Goal: Task Accomplishment & Management: Manage account settings

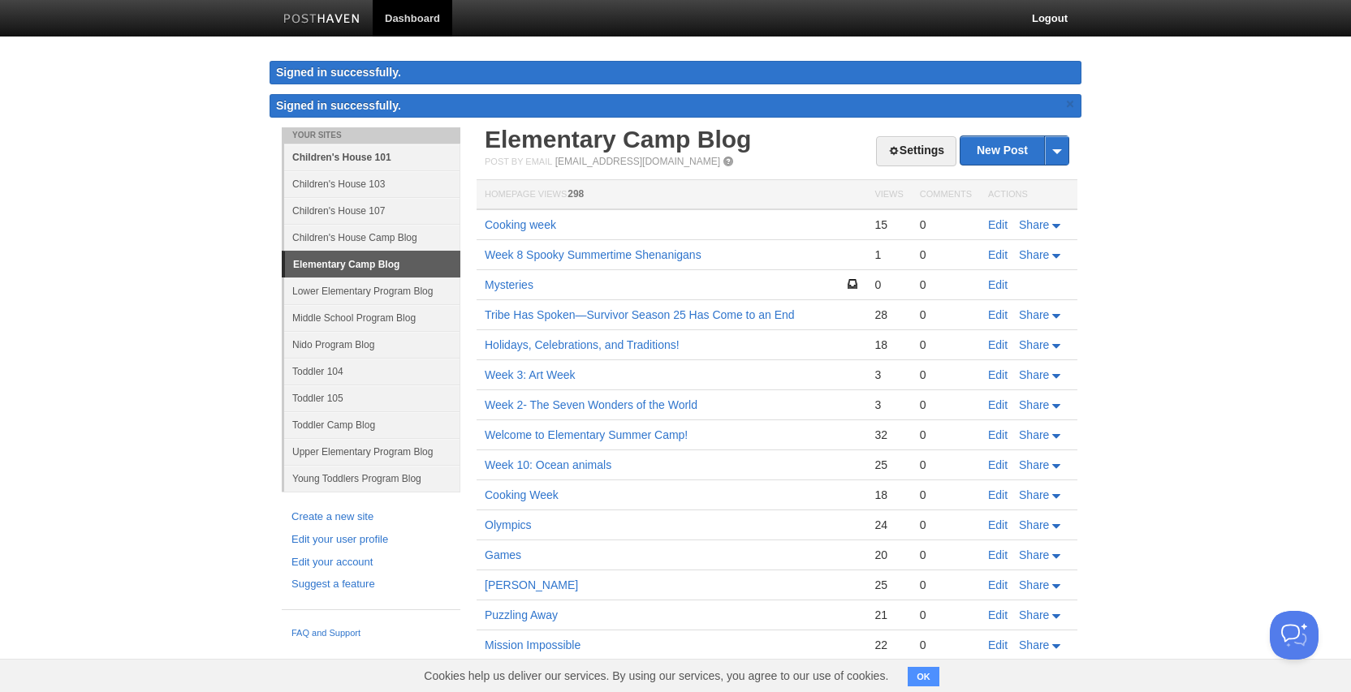
click at [359, 158] on link "Children's House 101" at bounding box center [372, 157] width 176 height 27
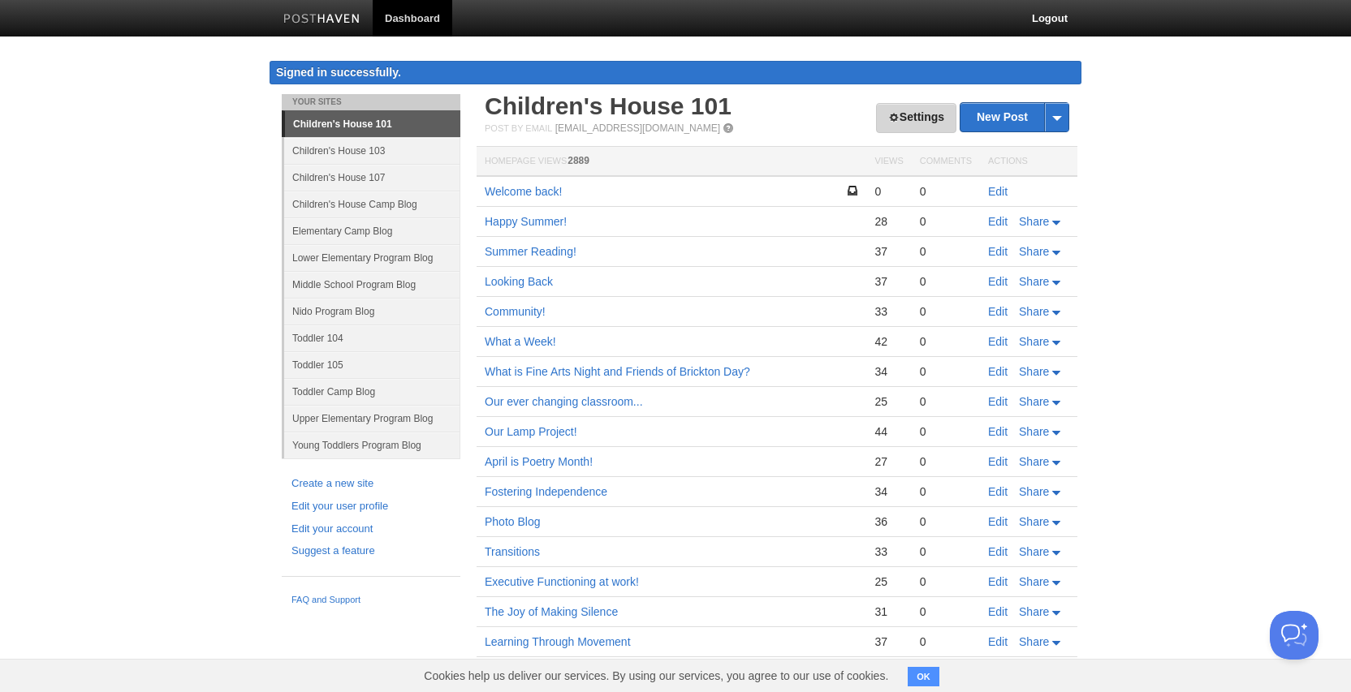
click at [914, 119] on link "Settings" at bounding box center [916, 118] width 80 height 30
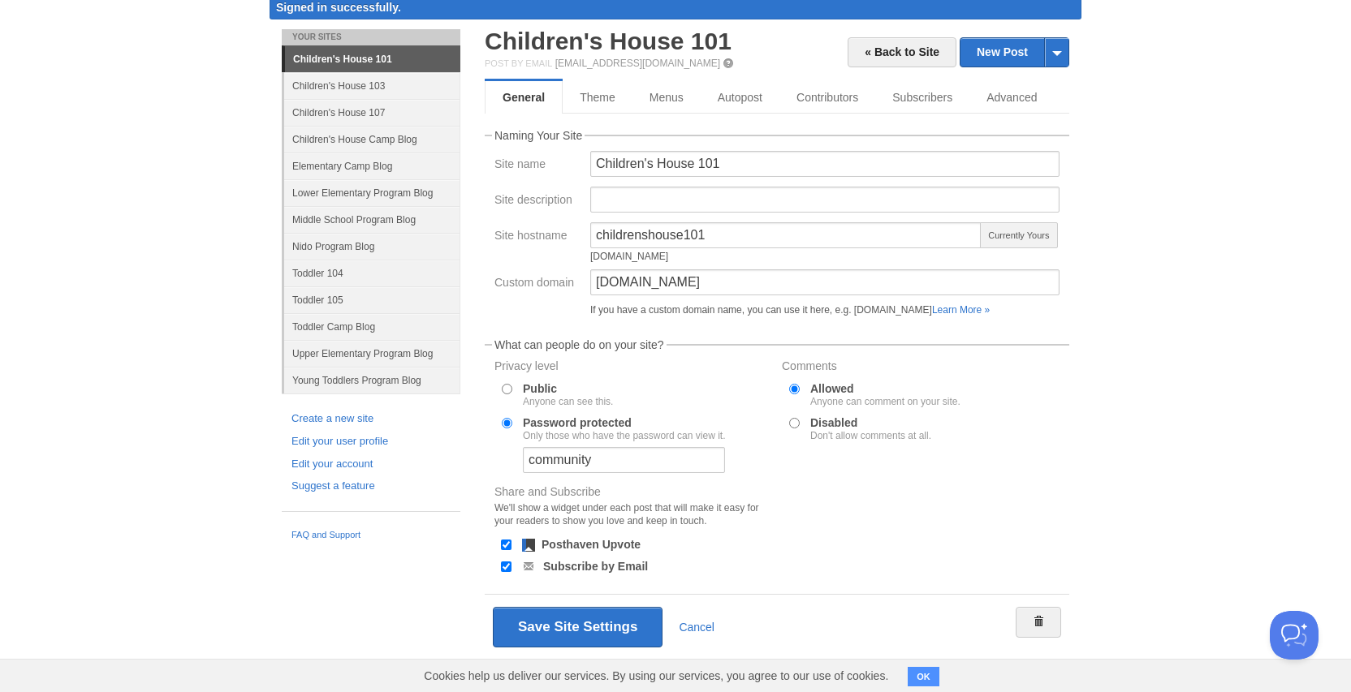
scroll to position [80, 0]
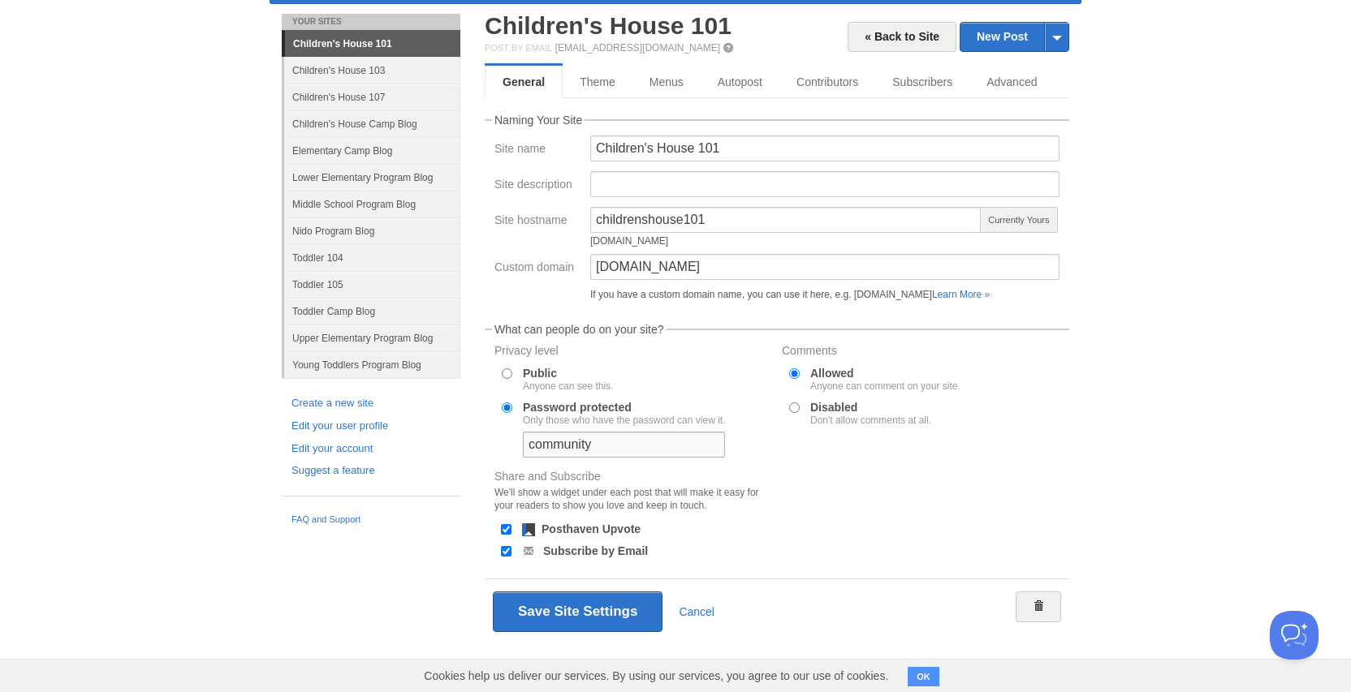
drag, startPoint x: 600, startPoint y: 442, endPoint x: 523, endPoint y: 438, distance: 77.2
click at [523, 438] on input "community" at bounding box center [624, 445] width 202 height 26
type input "possibility"
click at [571, 614] on button "Save Site Settings" at bounding box center [578, 612] width 170 height 41
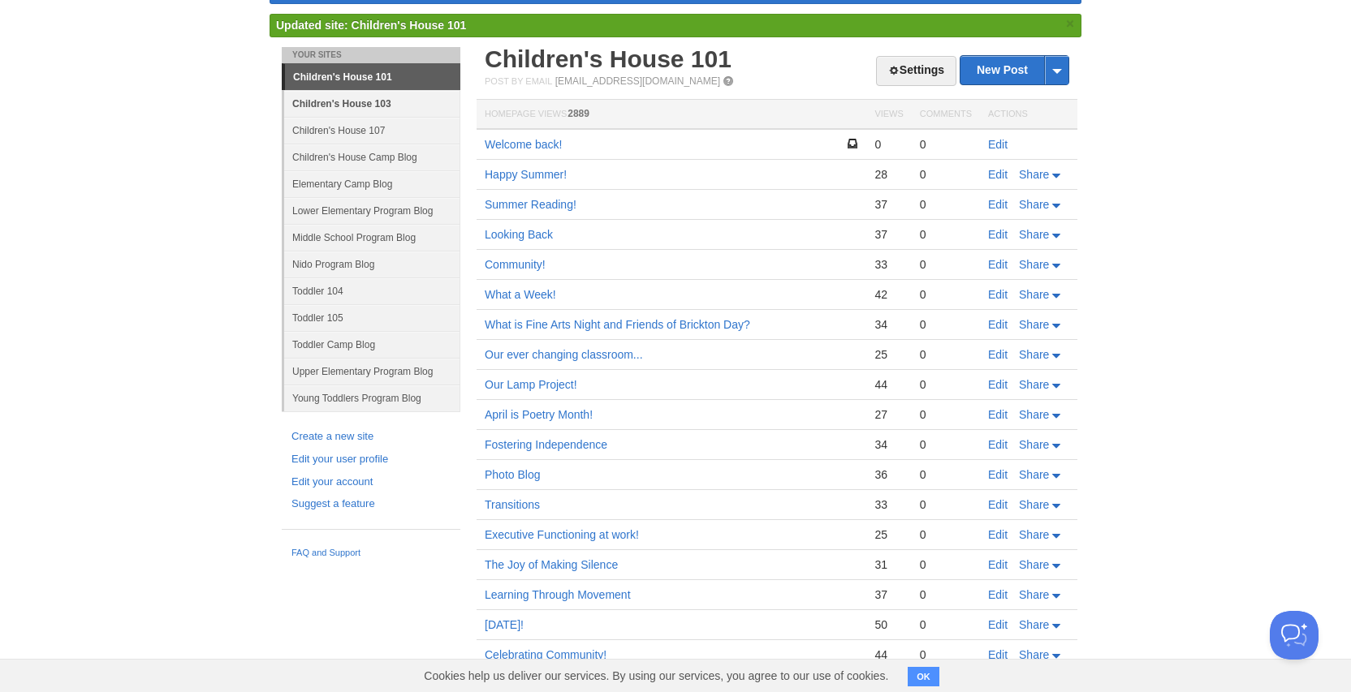
click at [395, 102] on link "Children's House 103" at bounding box center [372, 103] width 176 height 27
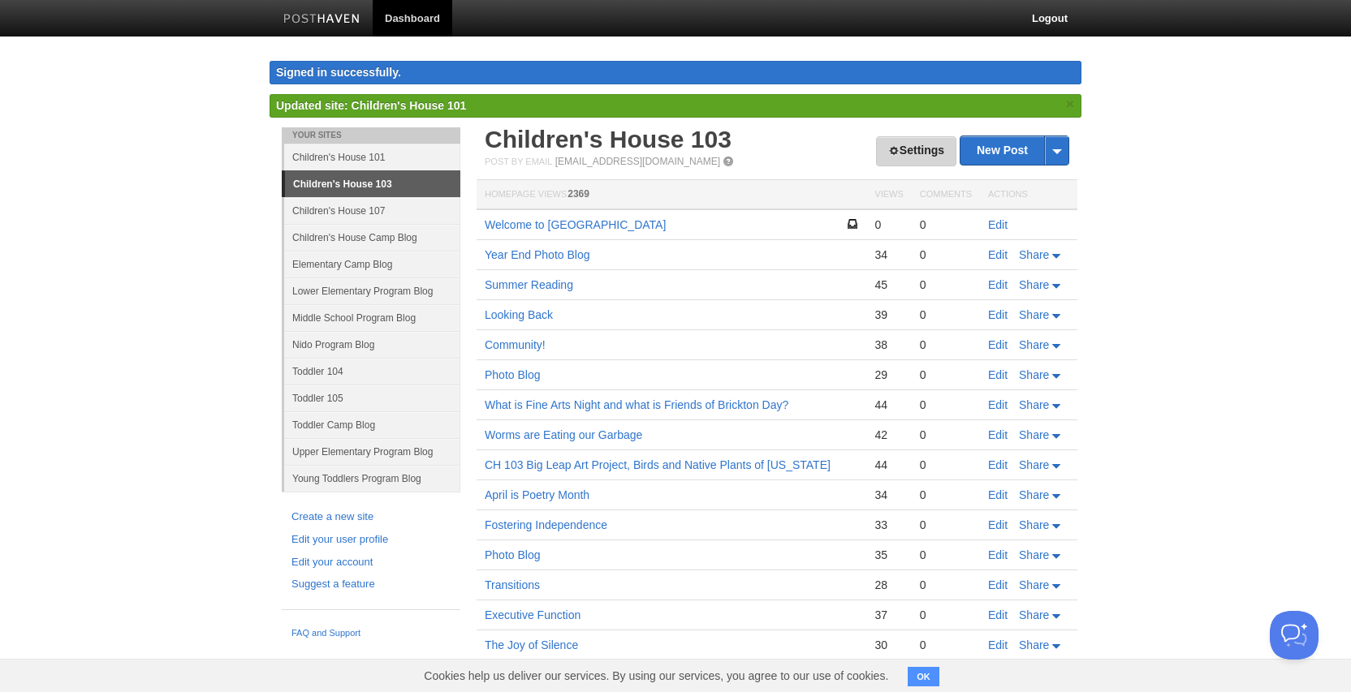
click at [916, 159] on link "Settings" at bounding box center [916, 151] width 80 height 30
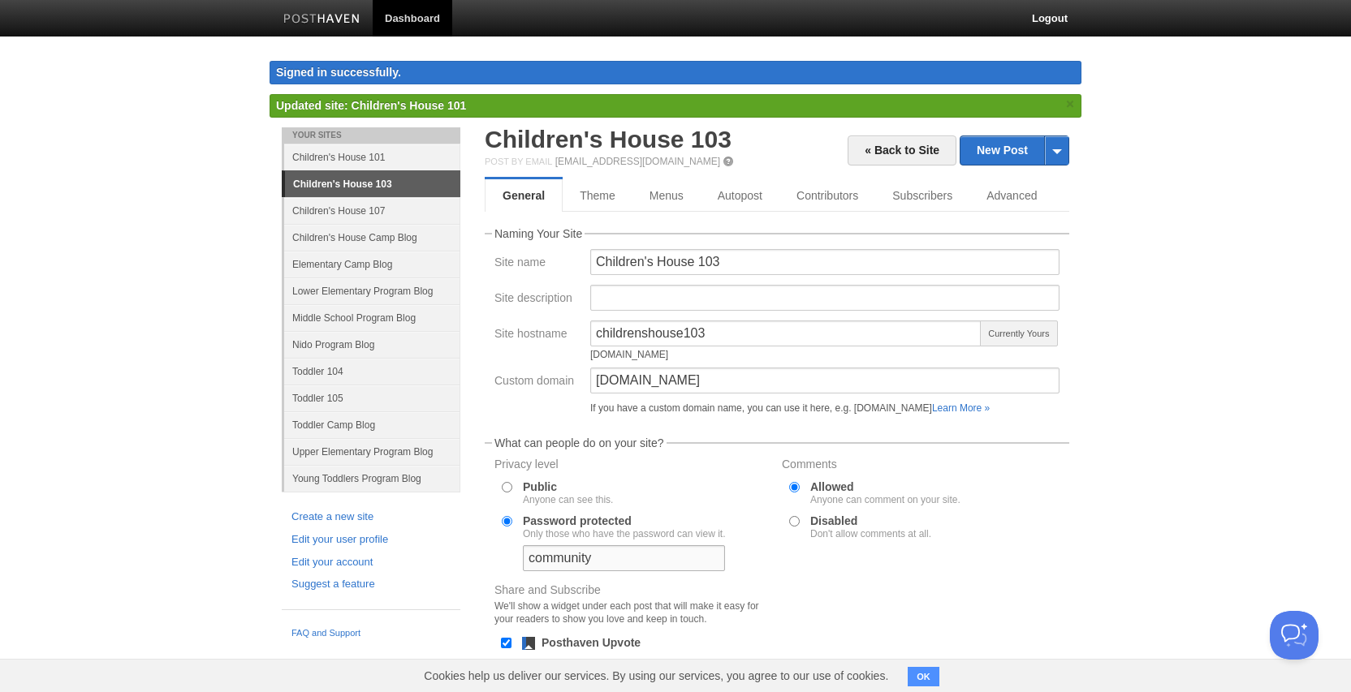
drag, startPoint x: 630, startPoint y: 561, endPoint x: 518, endPoint y: 554, distance: 112.3
click at [518, 554] on div "community" at bounding box center [624, 560] width 212 height 28
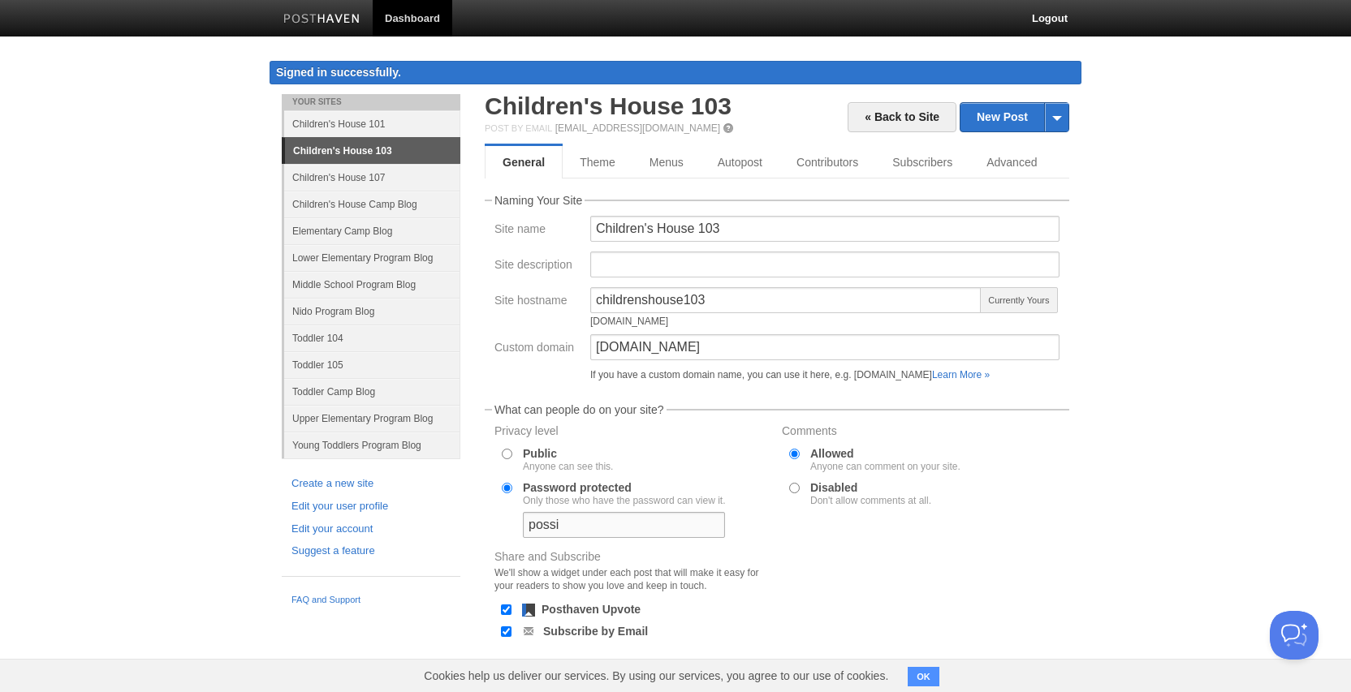
type input "possibility"
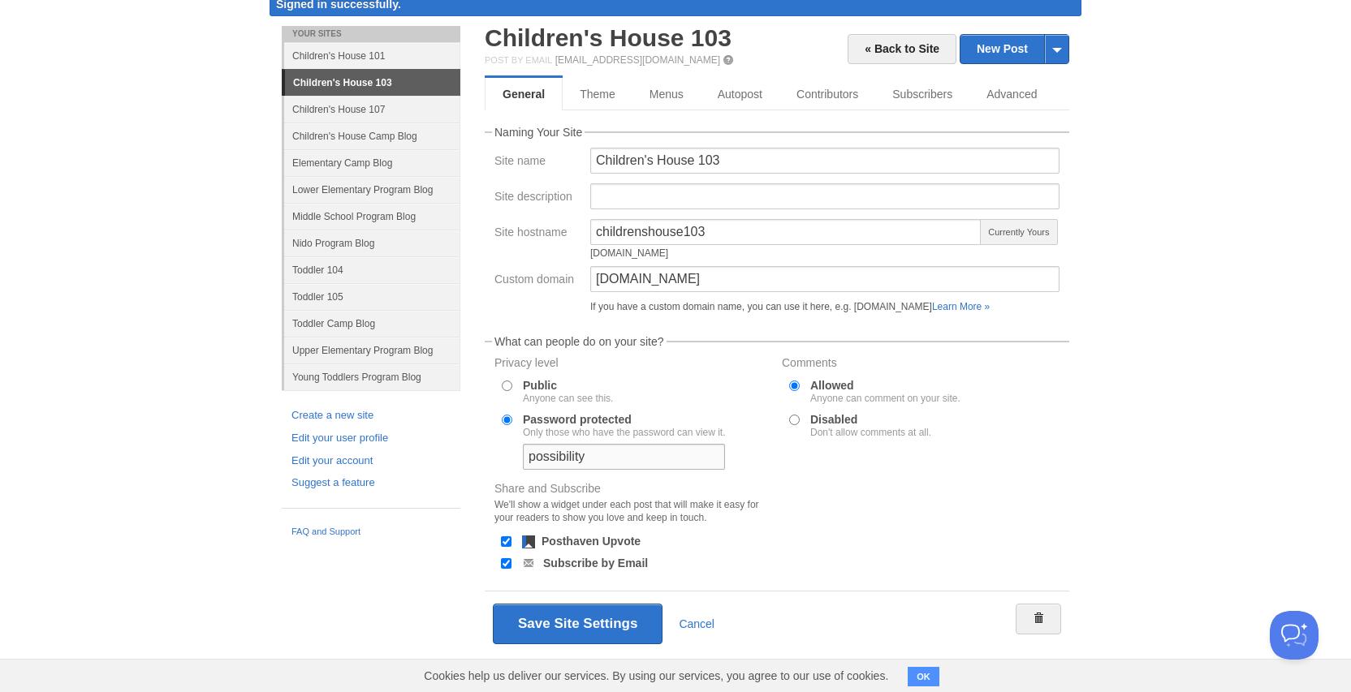
scroll to position [80, 0]
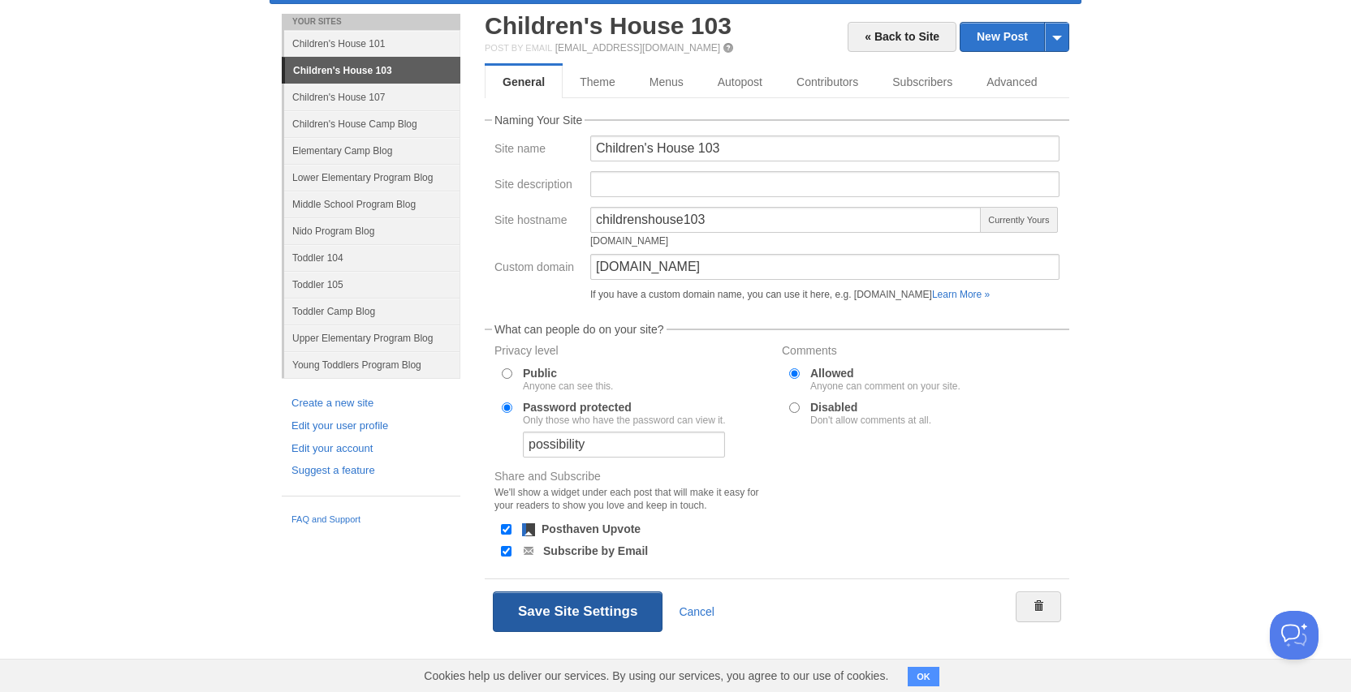
click at [592, 611] on button "Save Site Settings" at bounding box center [578, 612] width 170 height 41
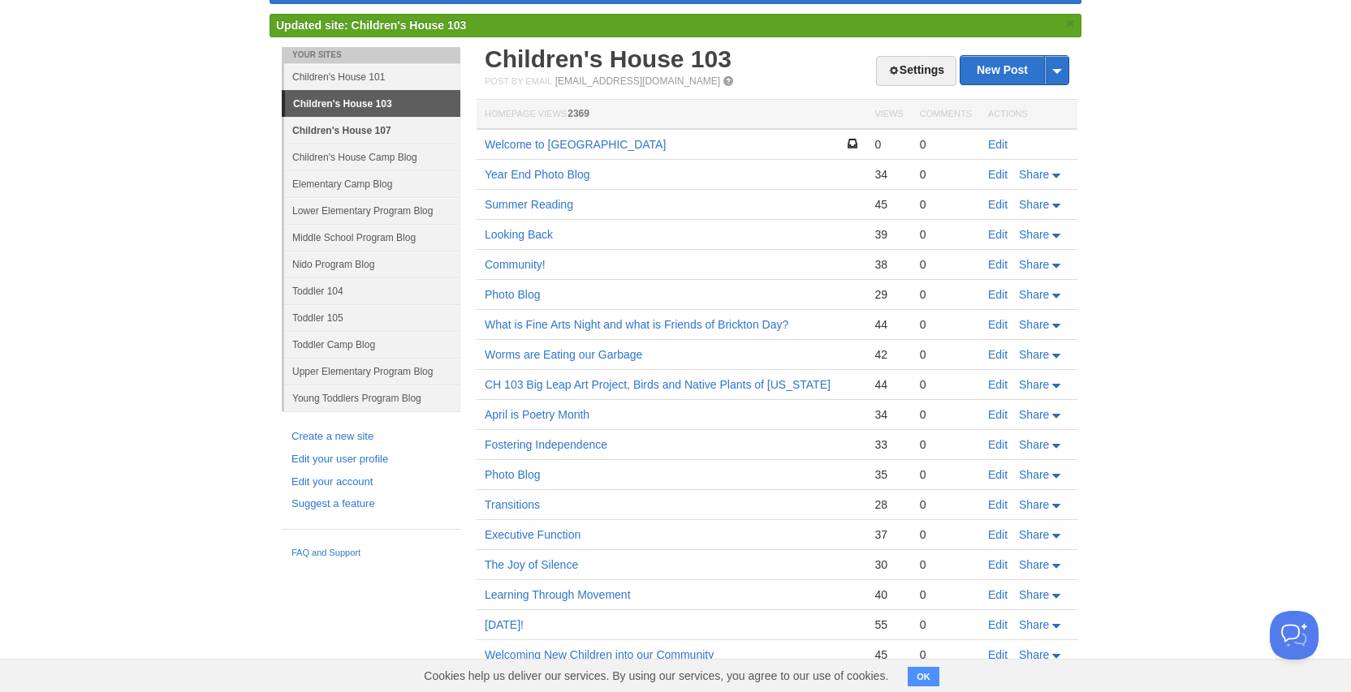
click at [397, 124] on link "Children's House 107" at bounding box center [372, 130] width 176 height 27
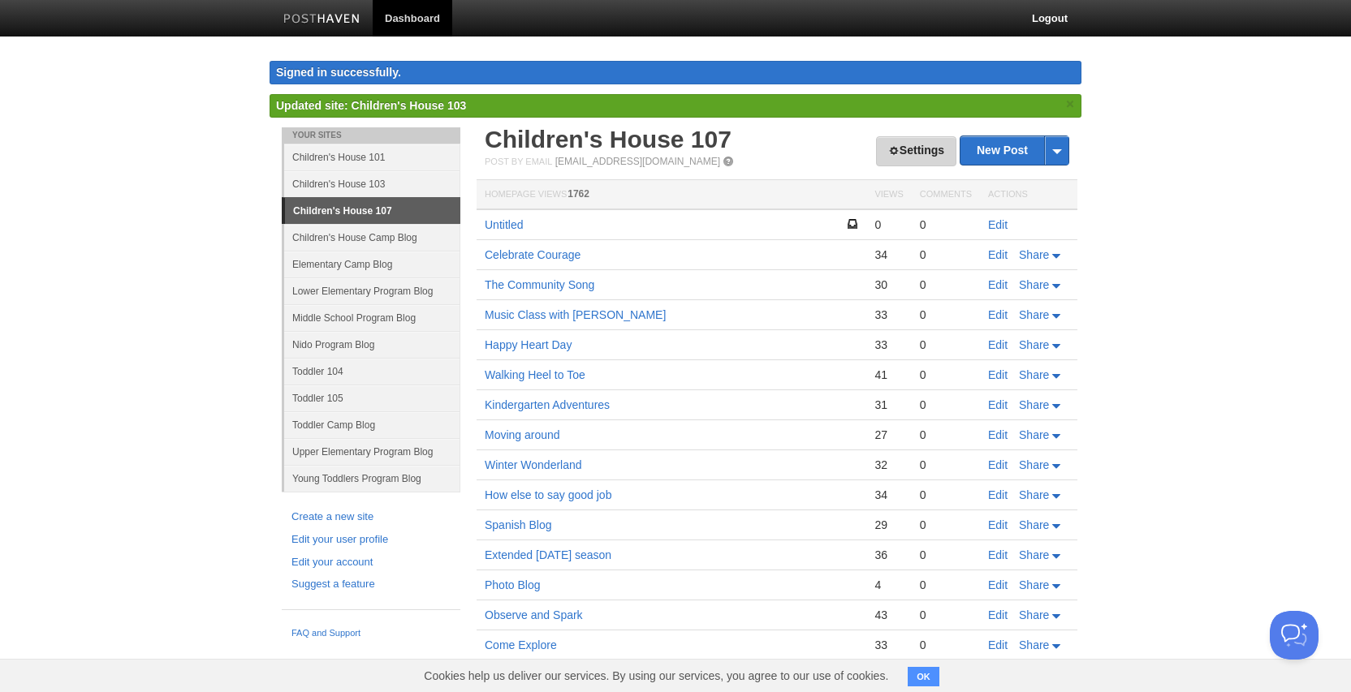
click at [924, 155] on link "Settings" at bounding box center [916, 151] width 80 height 30
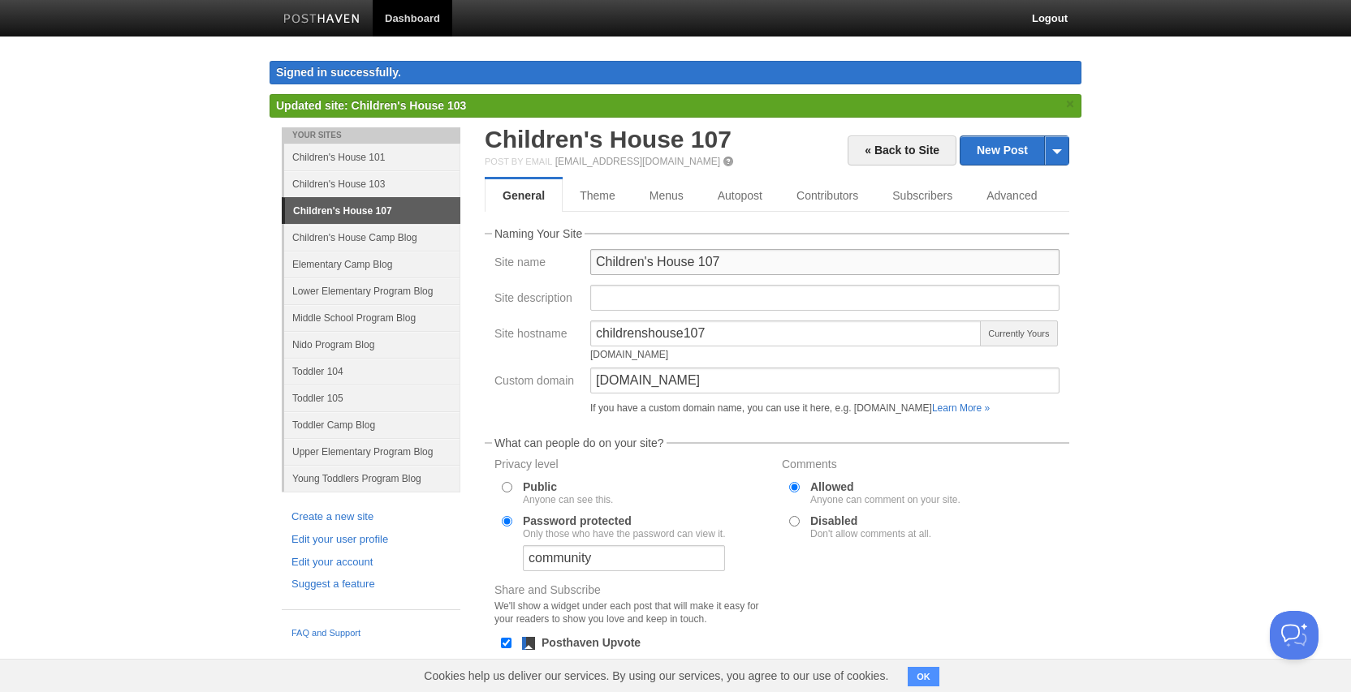
drag, startPoint x: 731, startPoint y: 261, endPoint x: 697, endPoint y: 264, distance: 34.2
click at [697, 264] on input "Children's House 107" at bounding box center [824, 262] width 469 height 26
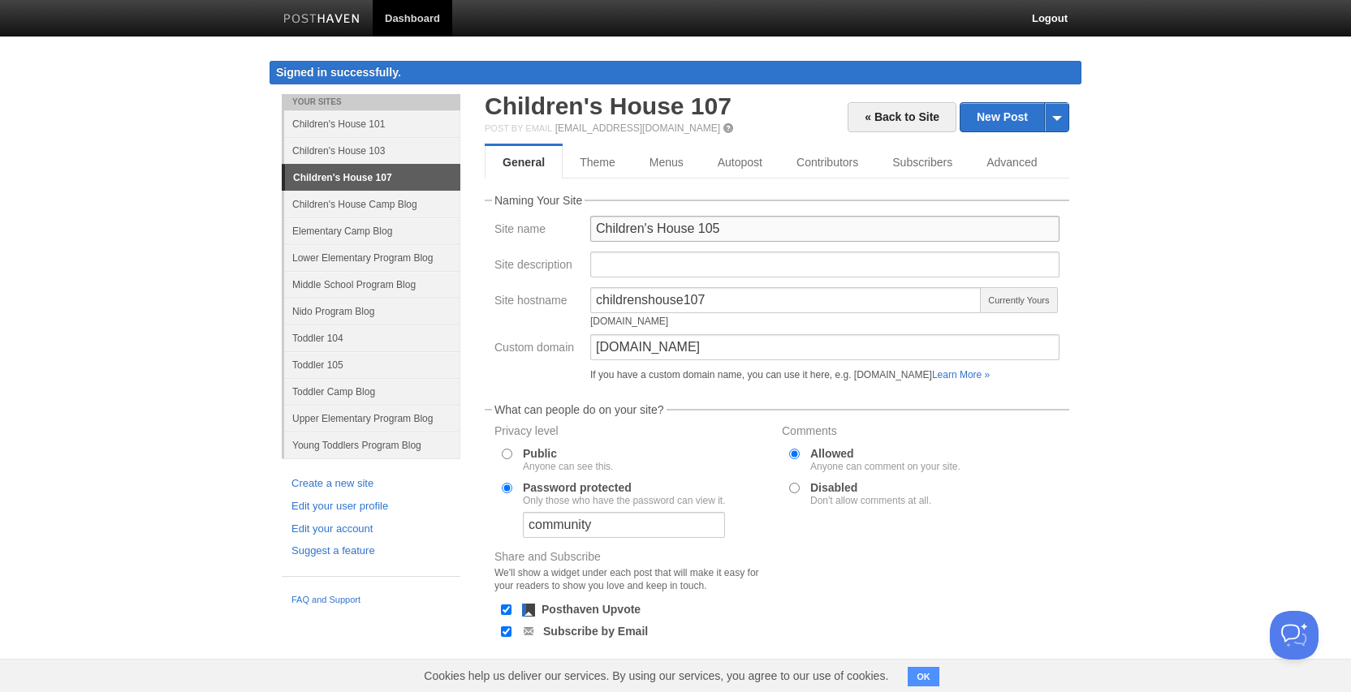
scroll to position [10, 0]
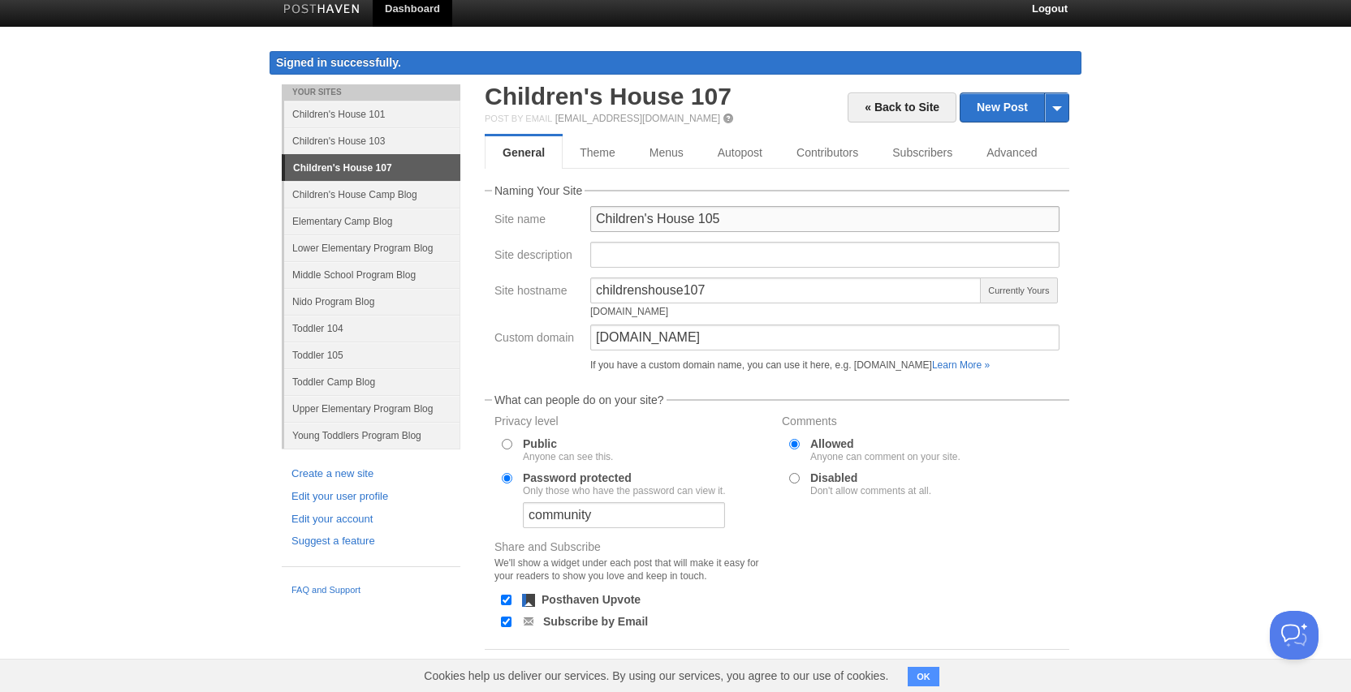
type input "Children's House 105"
click at [701, 291] on input "childrenshouse107" at bounding box center [785, 291] width 391 height 26
type input "childrenshouse105"
click at [631, 340] on input "ch107blog.brickton.org" at bounding box center [824, 338] width 469 height 26
type input "[DOMAIN_NAME]"
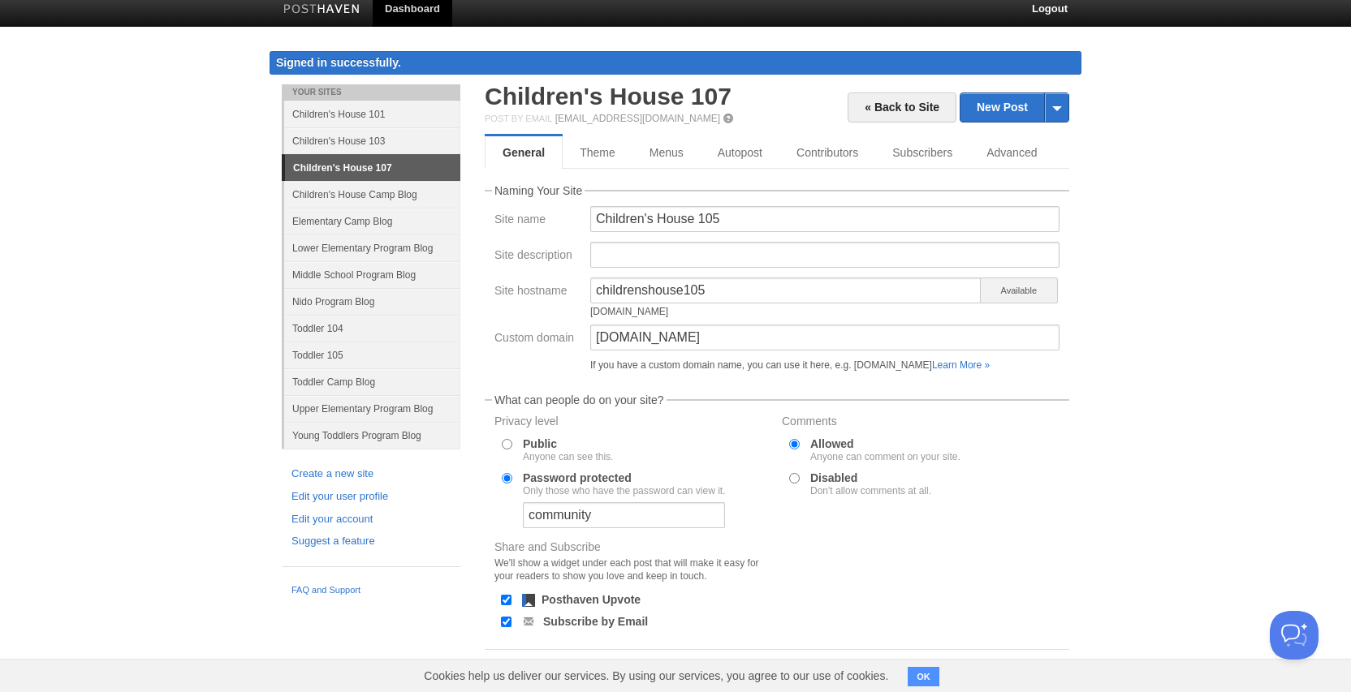
click at [708, 393] on form "Naming Your Site Site name Children's House 105 Site description Site hostname …" at bounding box center [777, 450] width 584 height 530
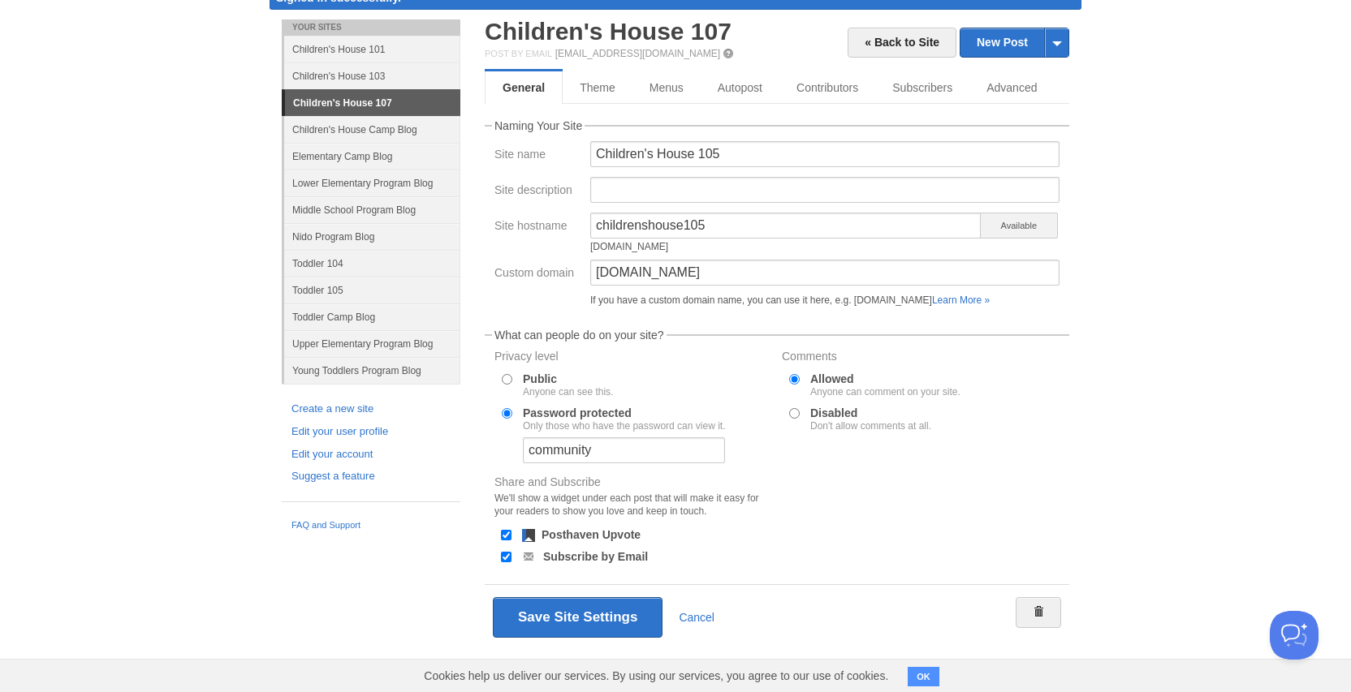
scroll to position [80, 0]
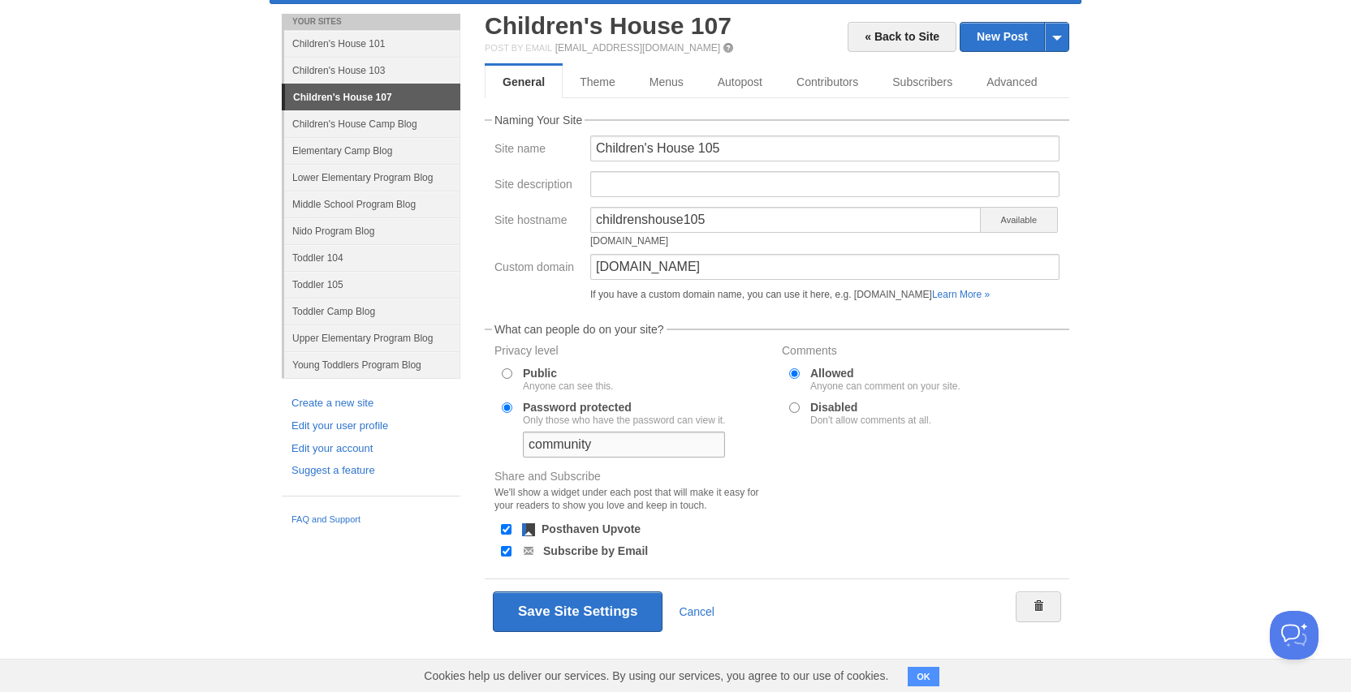
drag, startPoint x: 598, startPoint y: 449, endPoint x: 507, endPoint y: 438, distance: 91.6
click at [507, 438] on div "Password protected Only those who have the password can view it. community" at bounding box center [633, 429] width 281 height 59
type input "possibility"
click at [563, 614] on button "Save Site Settings" at bounding box center [578, 612] width 170 height 41
click at [567, 613] on button "Save Site Settings" at bounding box center [578, 612] width 170 height 41
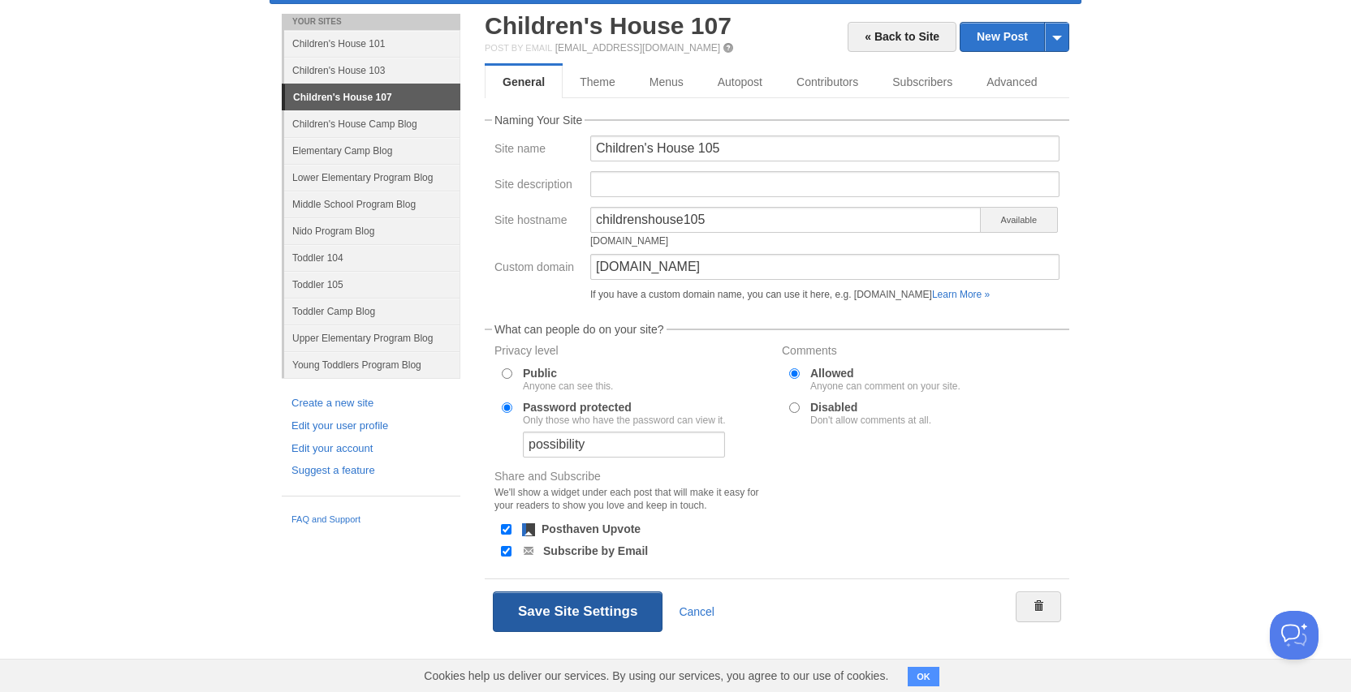
click at [567, 614] on button "Save Site Settings" at bounding box center [578, 612] width 170 height 41
click at [545, 606] on button "Save Site Settings" at bounding box center [578, 612] width 170 height 41
click at [549, 615] on button "Save Site Settings" at bounding box center [578, 612] width 170 height 41
click at [549, 610] on button "Save Site Settings" at bounding box center [578, 612] width 170 height 41
click at [364, 179] on link "Lower Elementary Program Blog" at bounding box center [372, 177] width 176 height 27
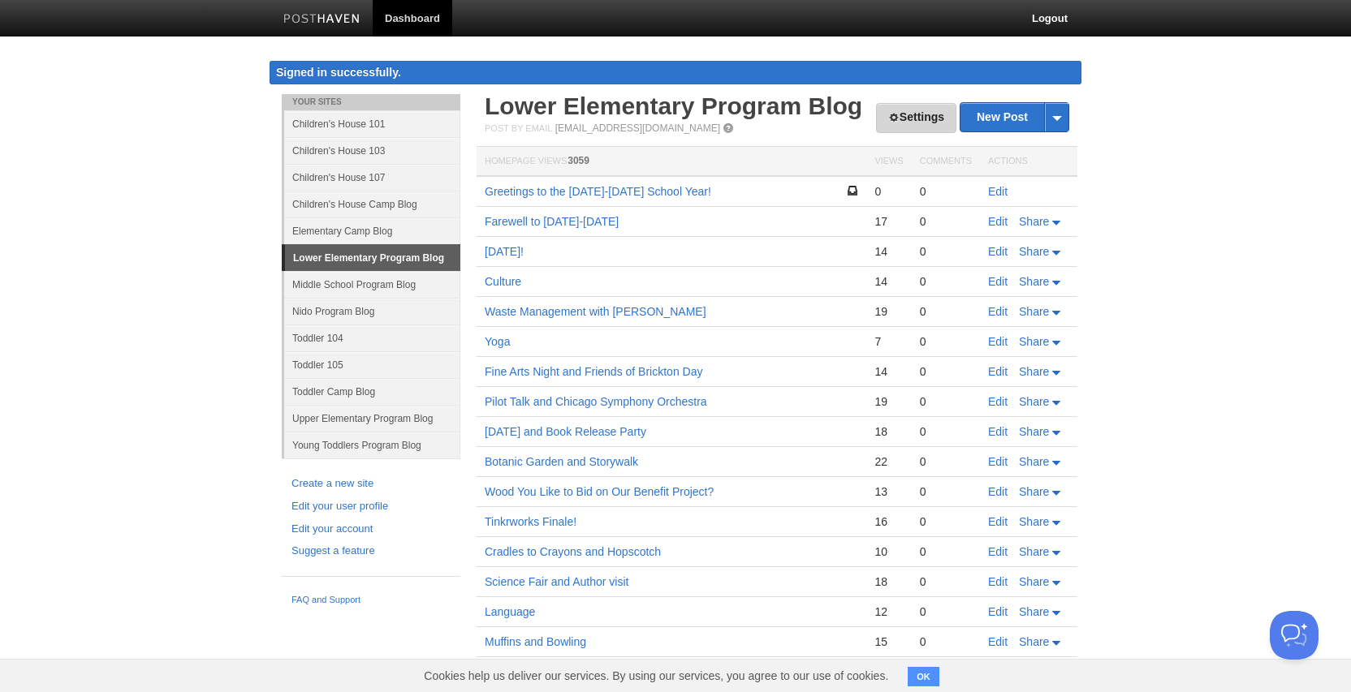
click at [909, 110] on link "Settings" at bounding box center [916, 118] width 80 height 30
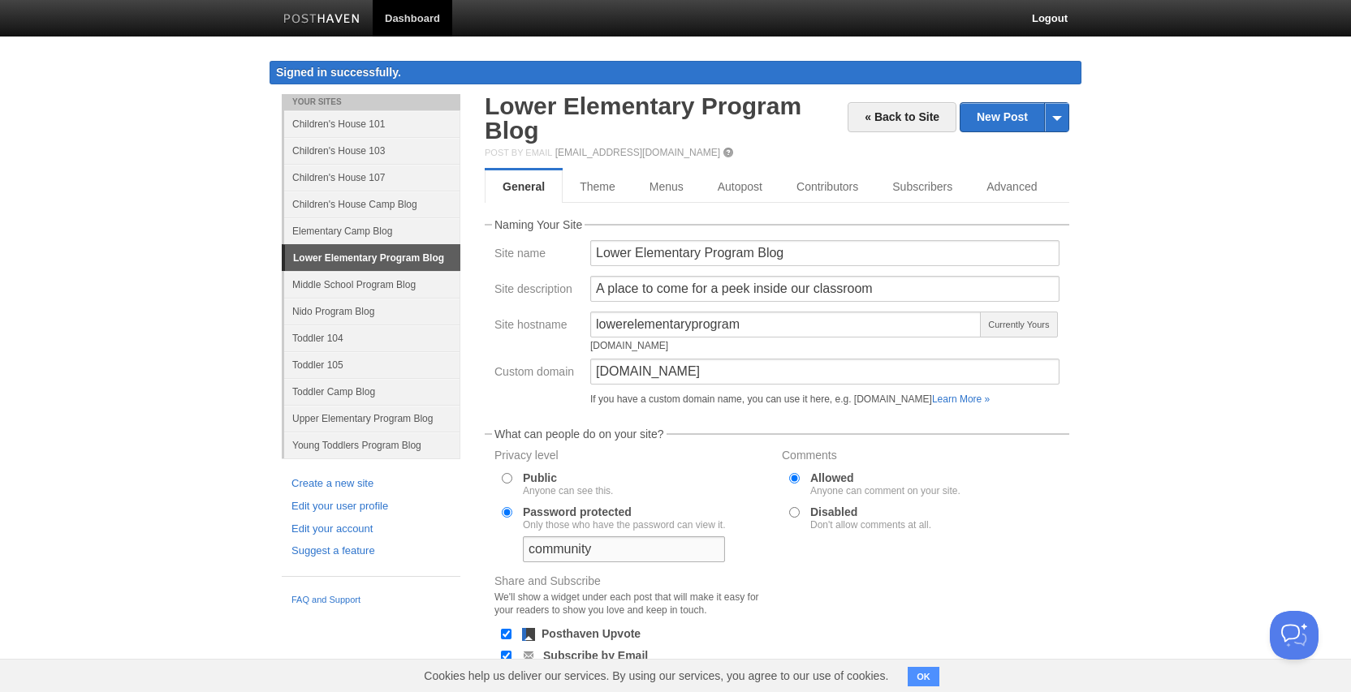
drag, startPoint x: 595, startPoint y: 549, endPoint x: 509, endPoint y: 544, distance: 86.2
click at [509, 544] on div "Password protected Only those who have the password can view it. community" at bounding box center [633, 534] width 281 height 59
type input "possibility"
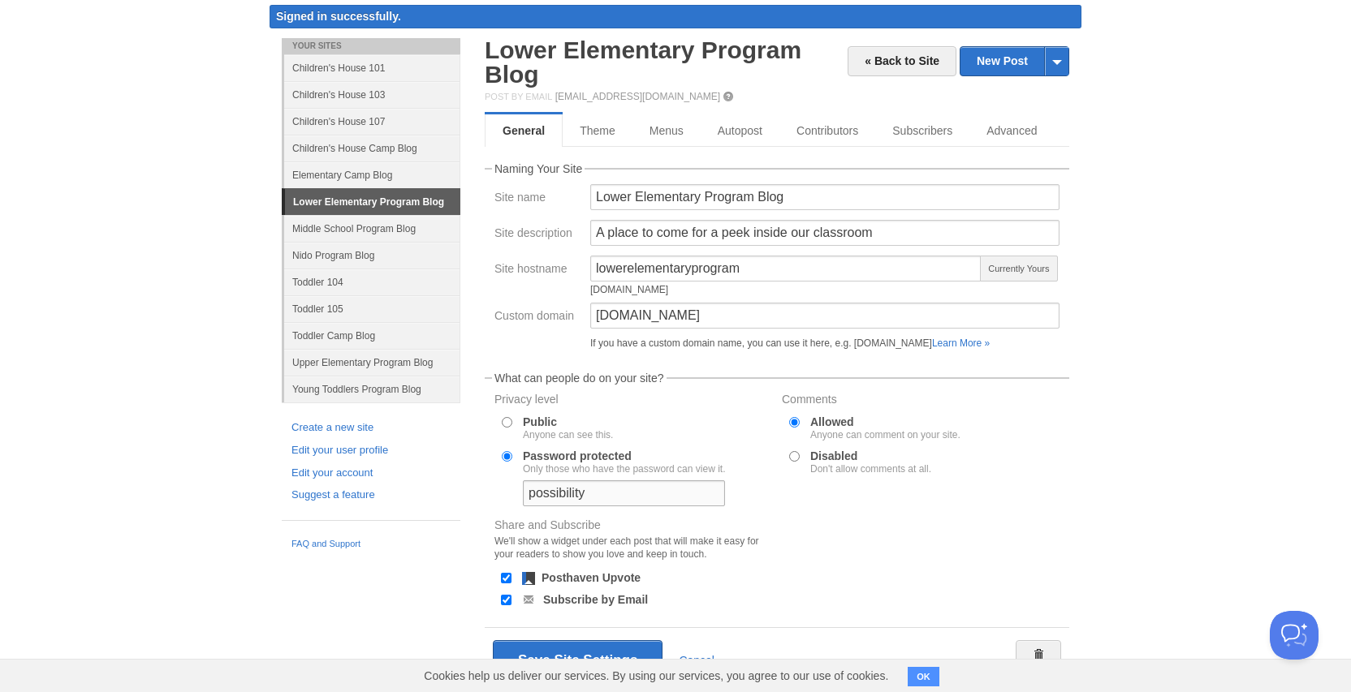
scroll to position [105, 0]
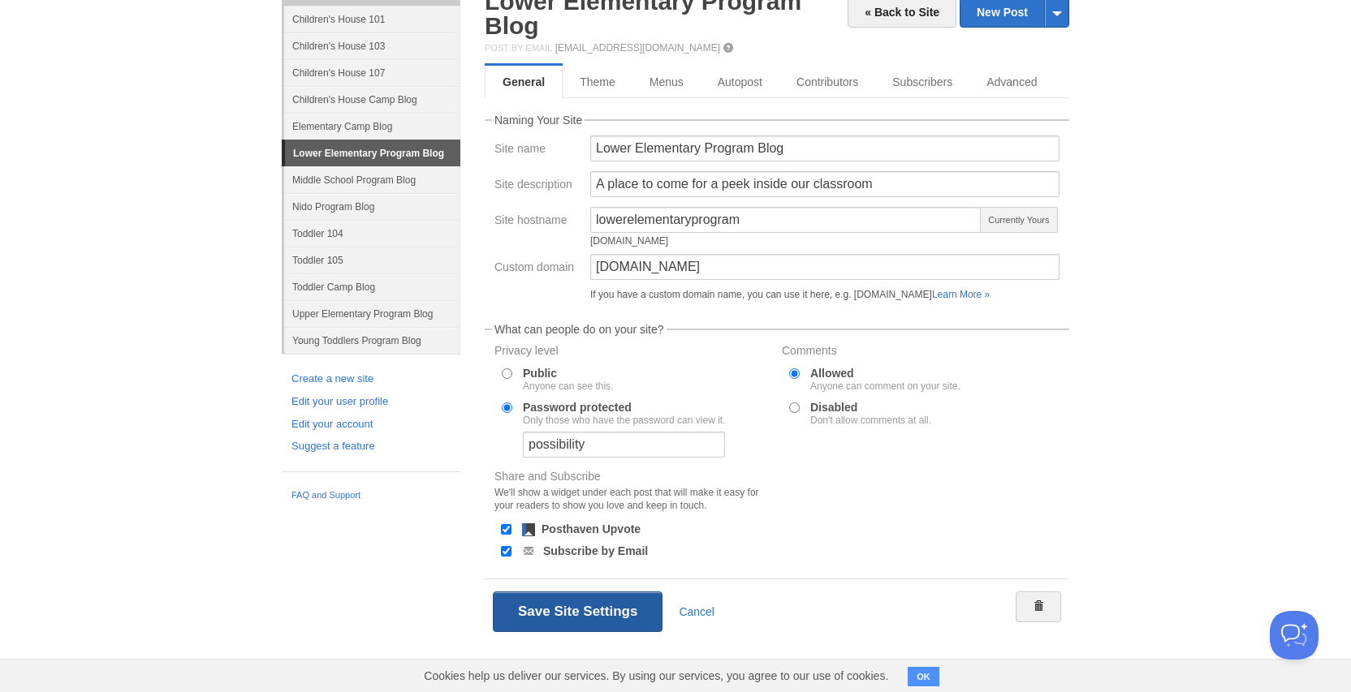
click at [572, 602] on button "Save Site Settings" at bounding box center [578, 612] width 170 height 41
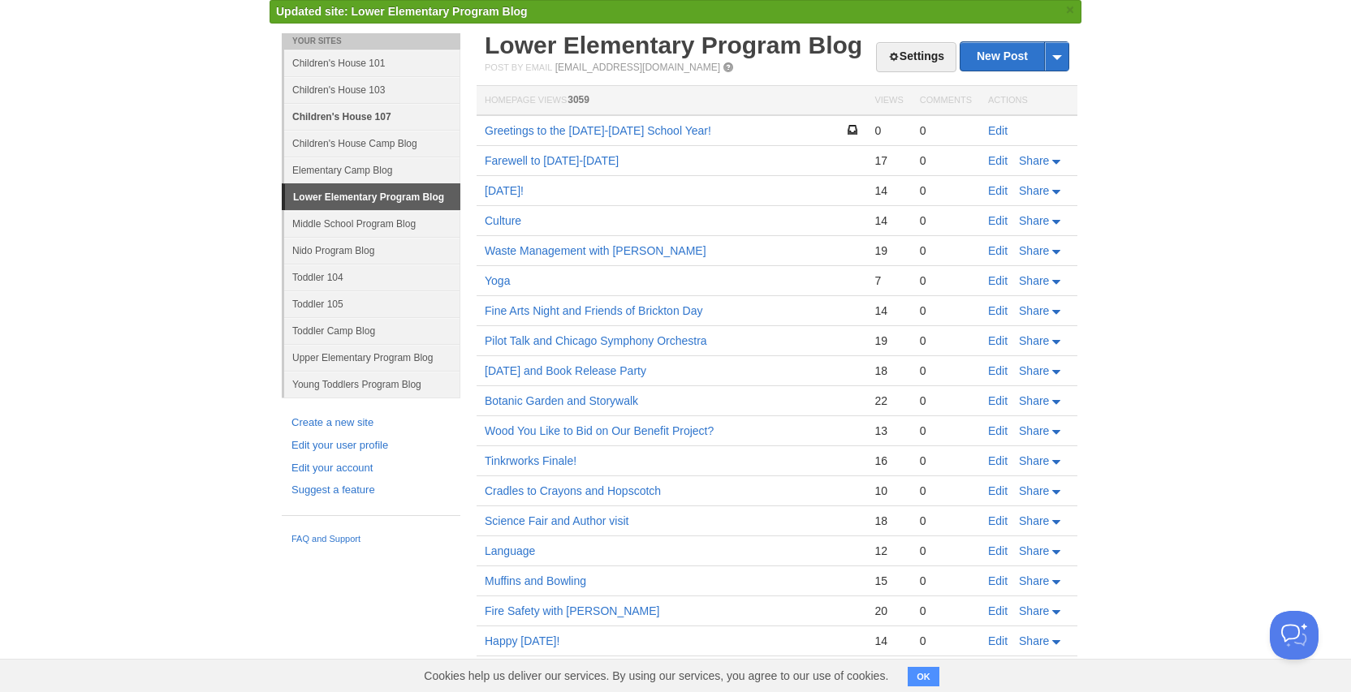
click at [362, 119] on link "Children's House 107" at bounding box center [372, 116] width 176 height 27
click at [369, 114] on link "Children's House 107" at bounding box center [372, 116] width 176 height 27
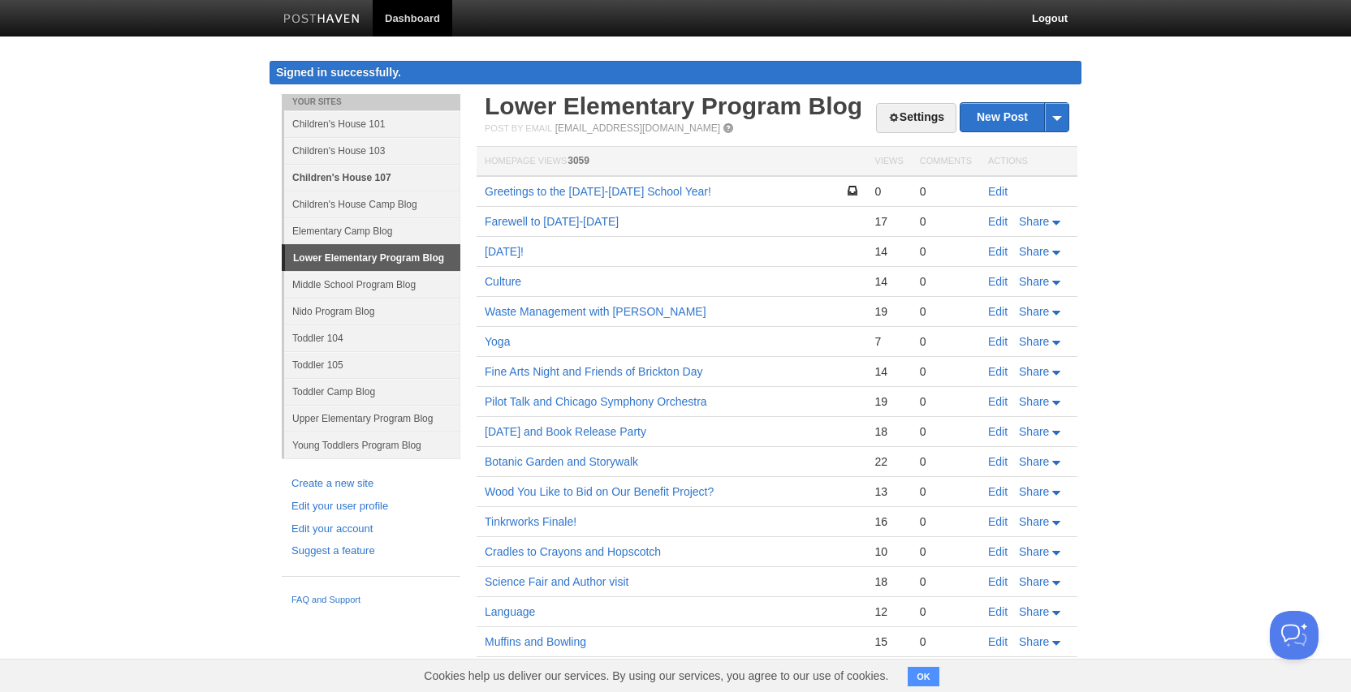
click at [362, 179] on link "Children's House 107" at bounding box center [372, 177] width 176 height 27
click at [354, 311] on link "Nido Program Blog" at bounding box center [372, 311] width 176 height 27
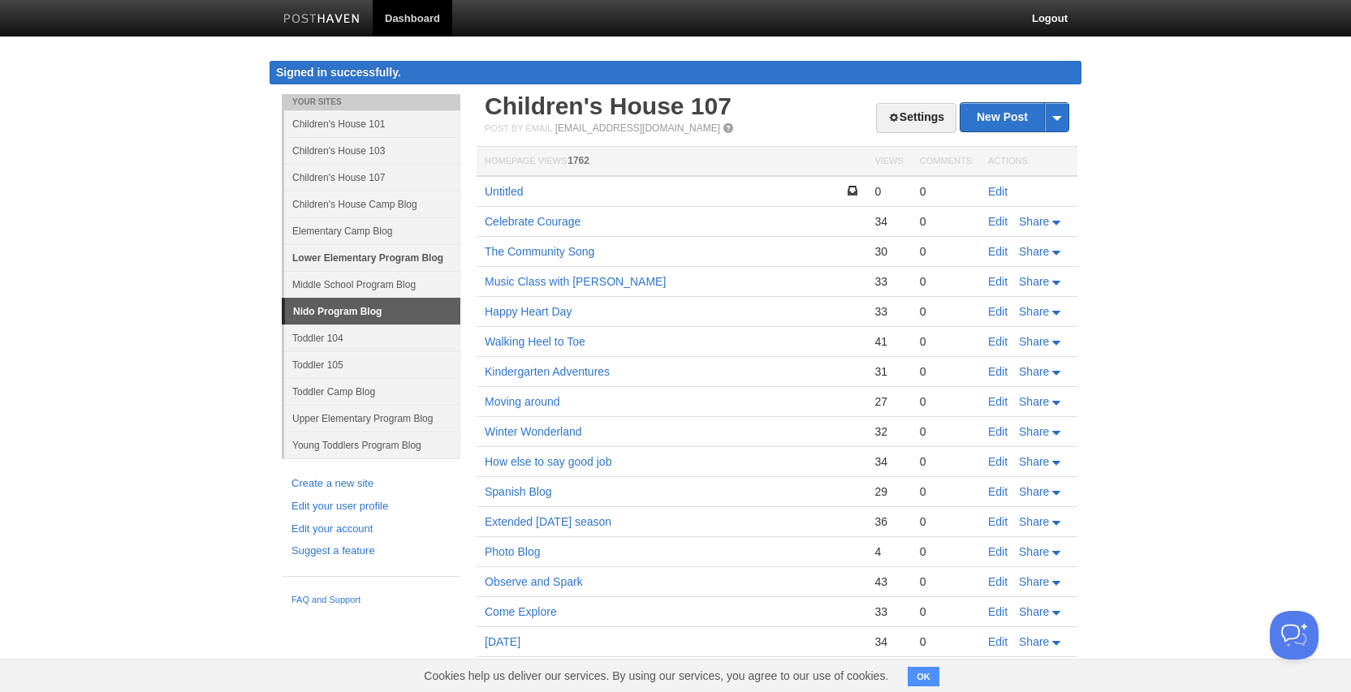
click at [426, 257] on link "Lower Elementary Program Blog" at bounding box center [372, 257] width 176 height 27
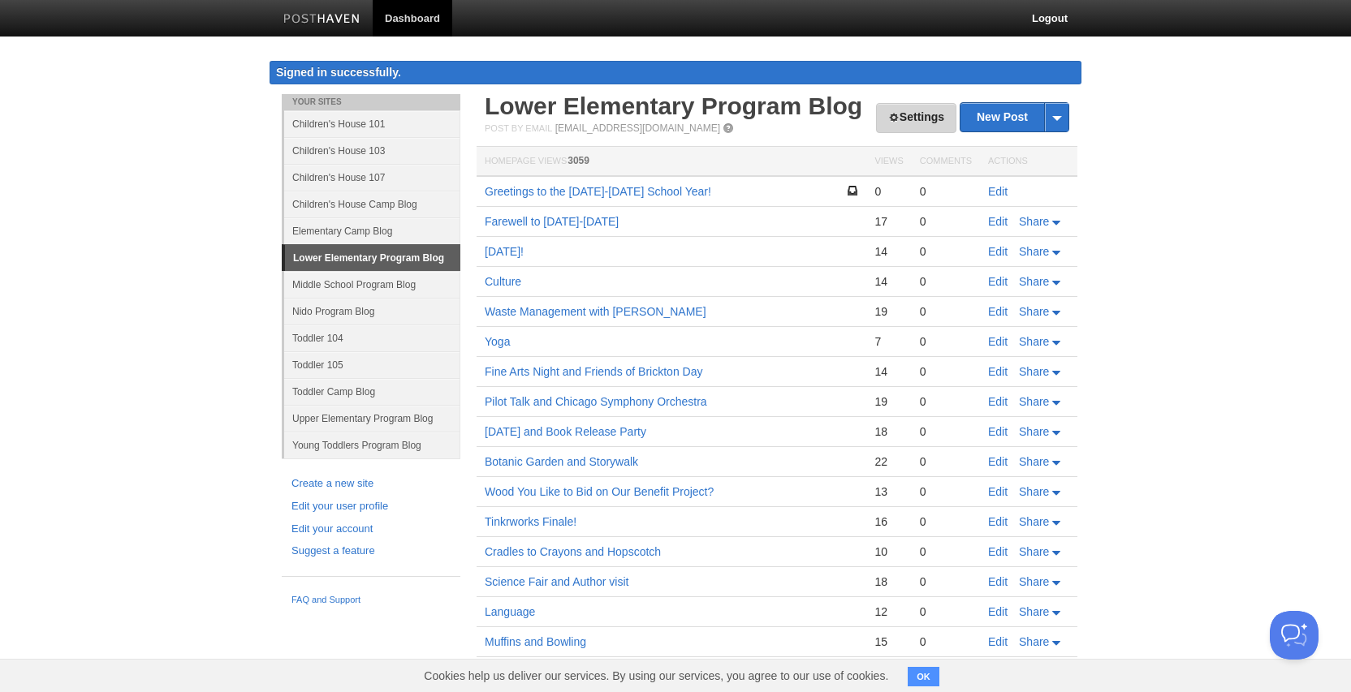
click at [907, 122] on link "Settings" at bounding box center [916, 118] width 80 height 30
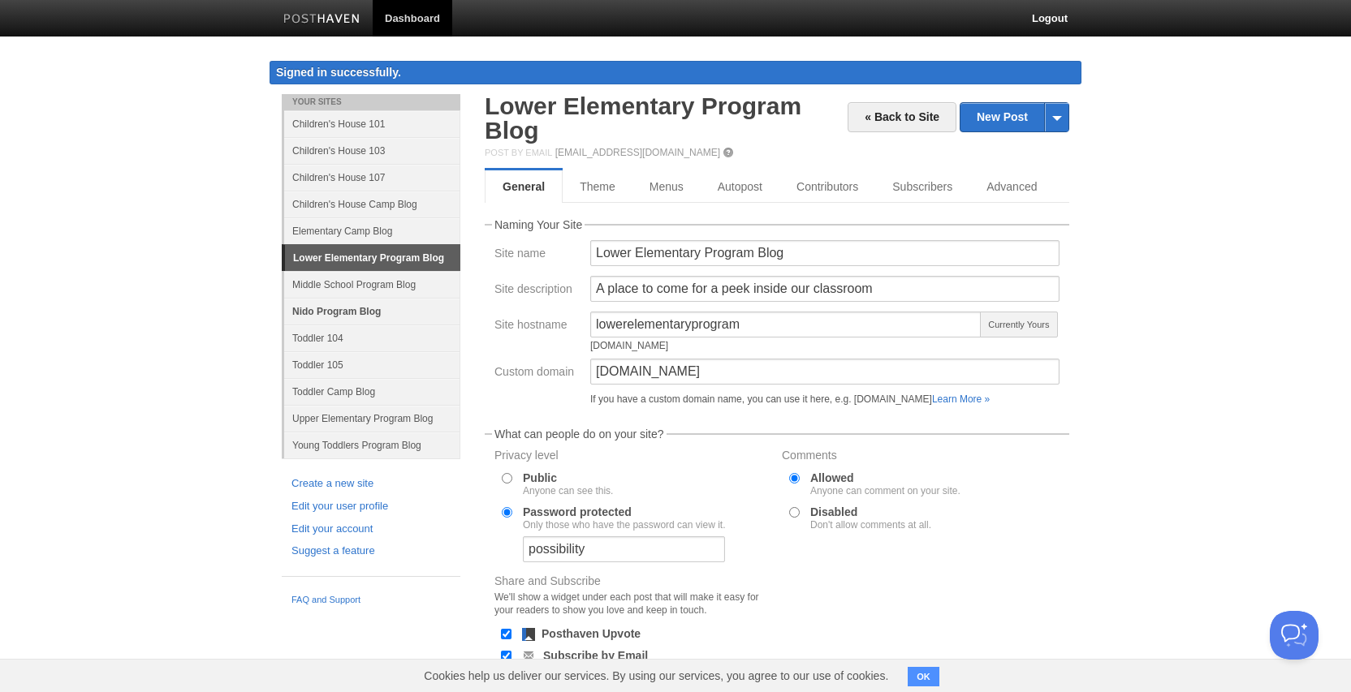
click at [339, 311] on link "Nido Program Blog" at bounding box center [372, 311] width 176 height 27
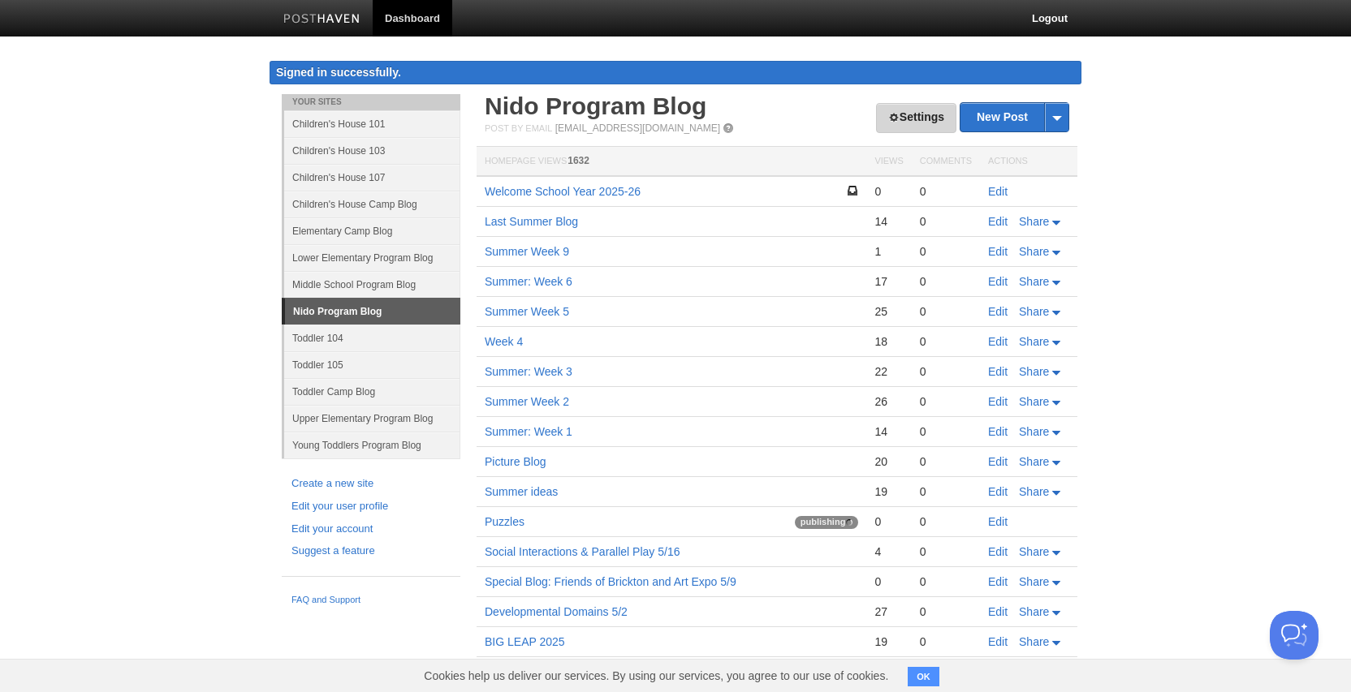
click at [899, 115] on link "Settings" at bounding box center [916, 118] width 80 height 30
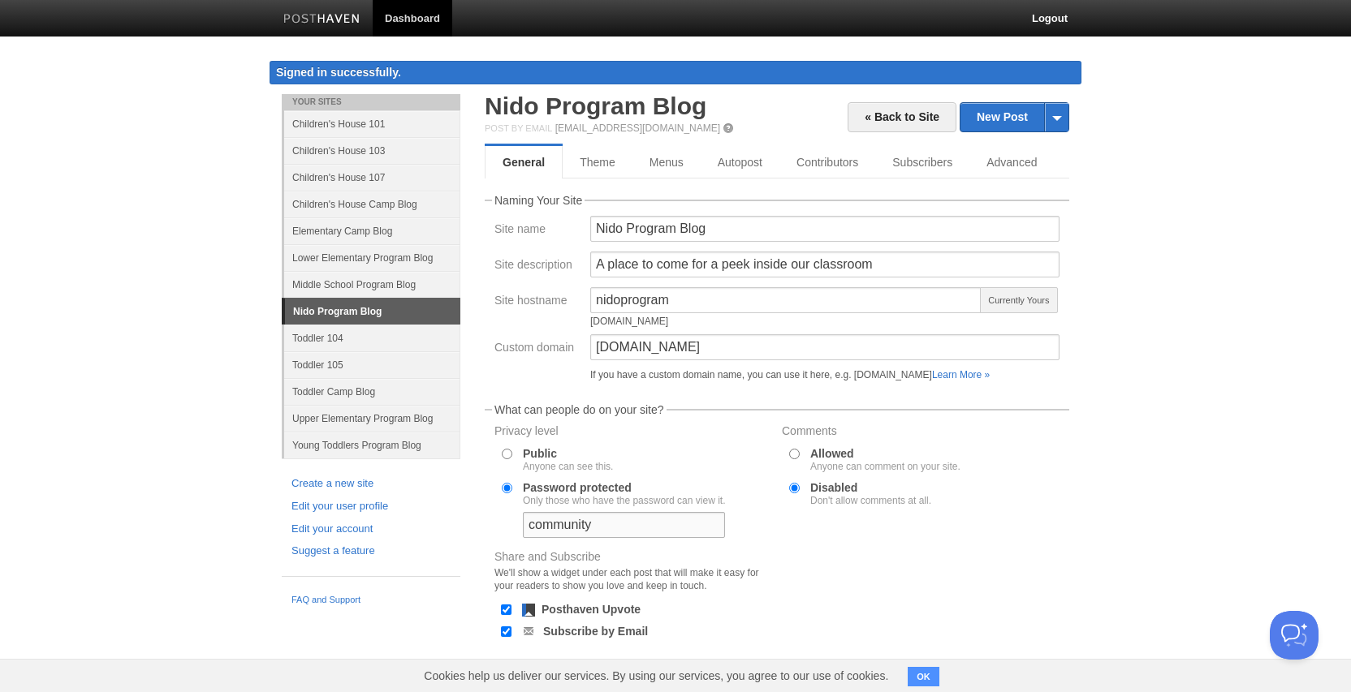
drag, startPoint x: 606, startPoint y: 528, endPoint x: 480, endPoint y: 524, distance: 125.9
click at [480, 524] on div "« Back to Site New Post by Web by Email Nido Program Blog Post by Email post@ni…" at bounding box center [776, 433] width 609 height 679
type input "possibility"
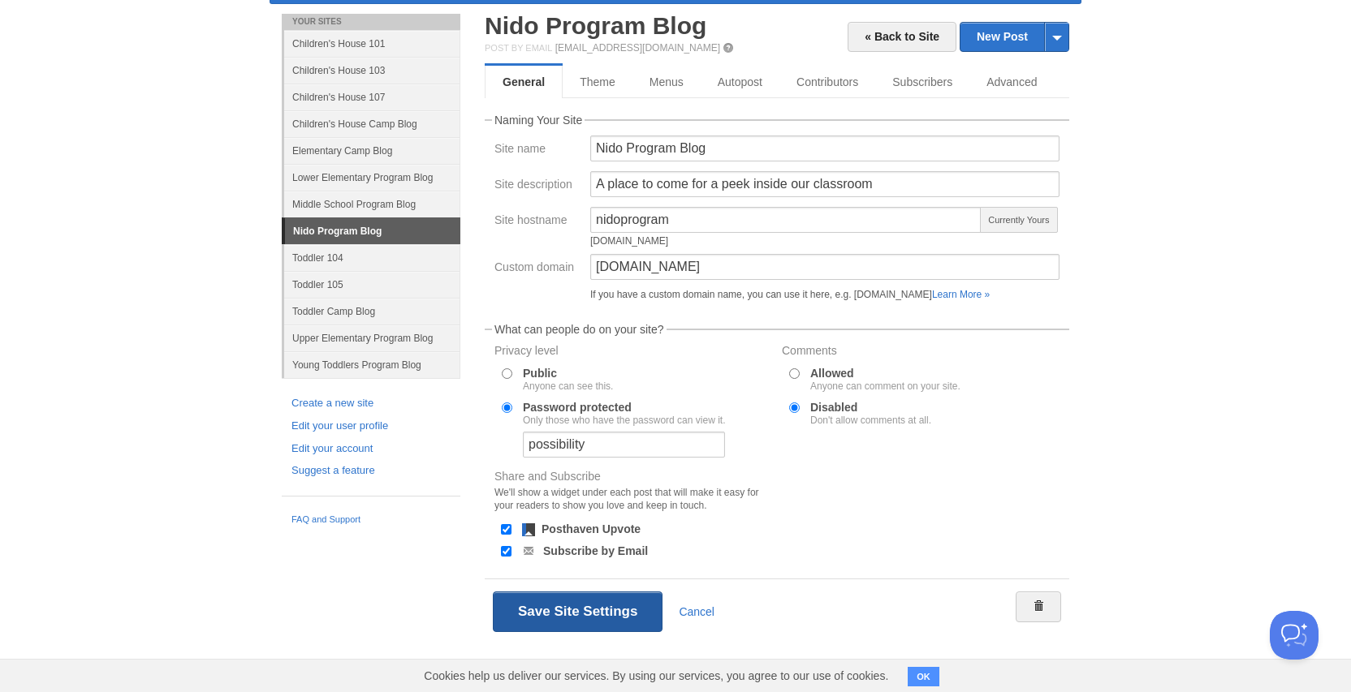
click at [533, 610] on button "Save Site Settings" at bounding box center [578, 612] width 170 height 41
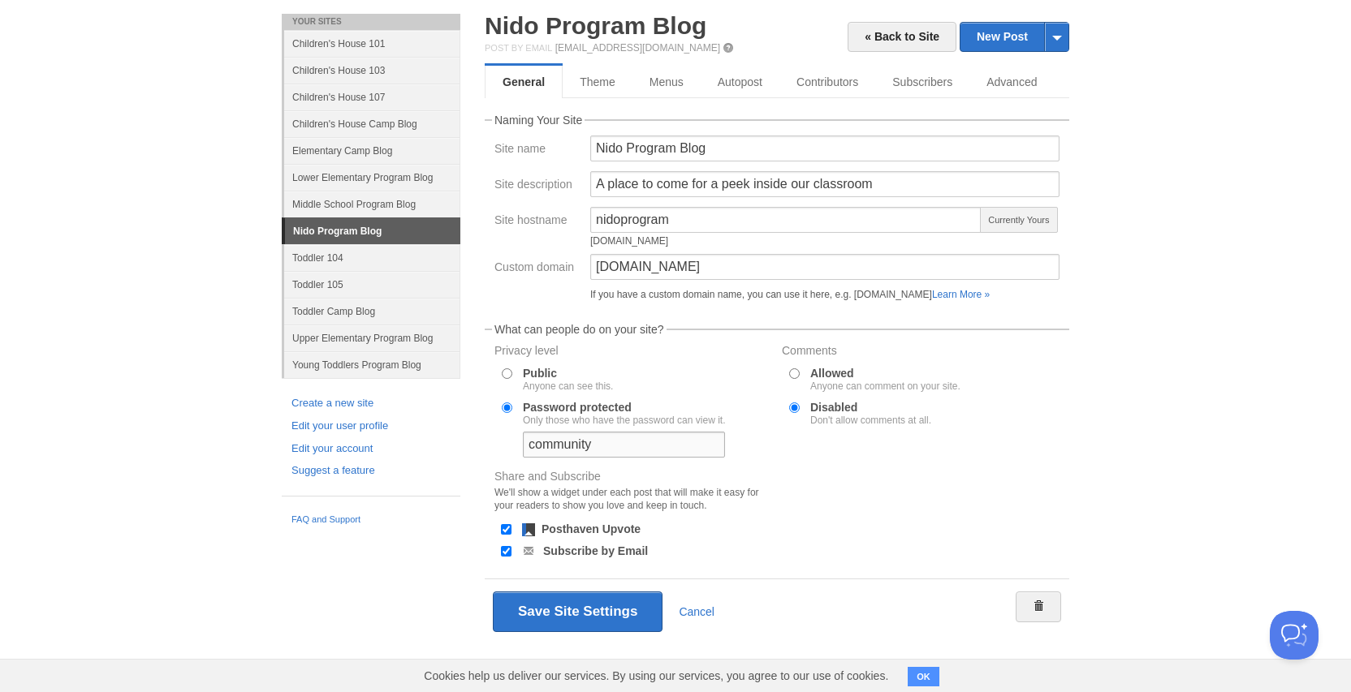
drag, startPoint x: 610, startPoint y: 446, endPoint x: 525, endPoint y: 446, distance: 85.2
click at [525, 446] on input "community" at bounding box center [624, 445] width 202 height 26
type input "possibility"
click at [581, 606] on button "Save Site Settings" at bounding box center [578, 612] width 170 height 41
click at [580, 610] on button "Save Site Settings" at bounding box center [578, 612] width 170 height 41
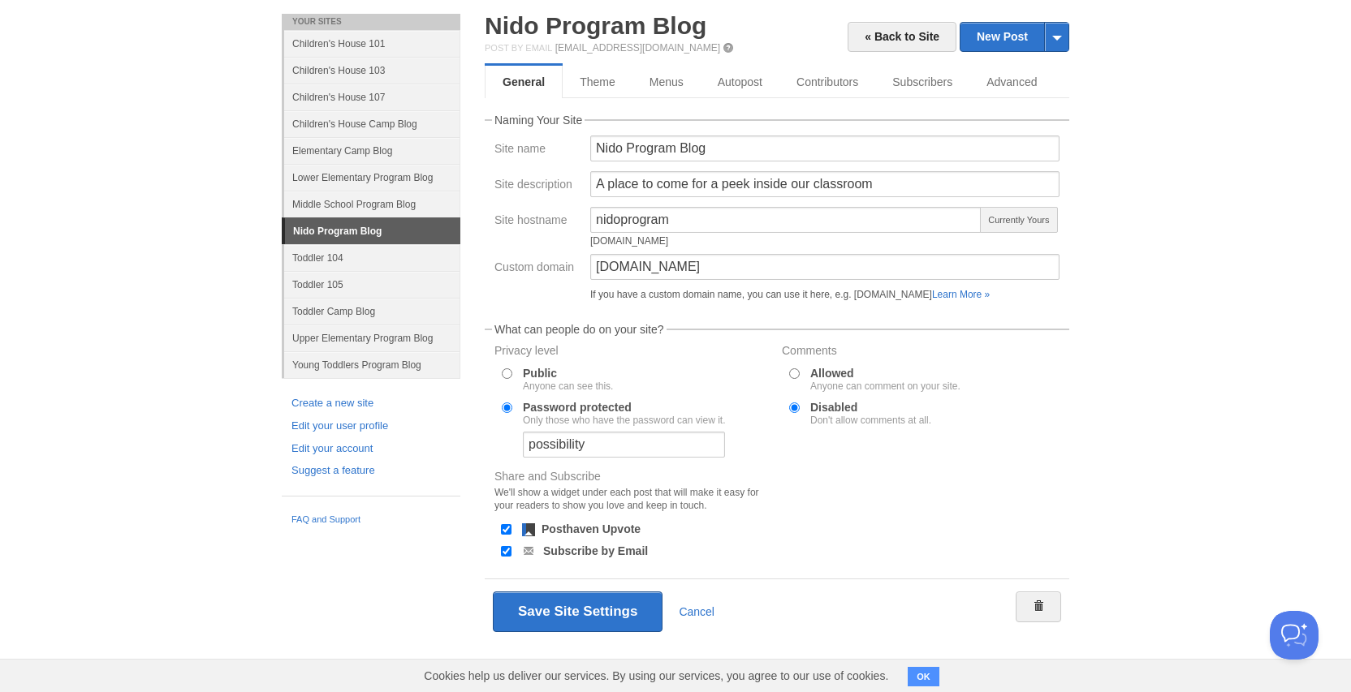
click at [340, 587] on div "Your Sites Children's House 101 Children's House 103 Children's House 107 Child…" at bounding box center [676, 353] width 812 height 679
click at [876, 34] on link "« Back to Site" at bounding box center [901, 37] width 109 height 30
click at [360, 97] on link "Children's House 105" at bounding box center [372, 97] width 176 height 27
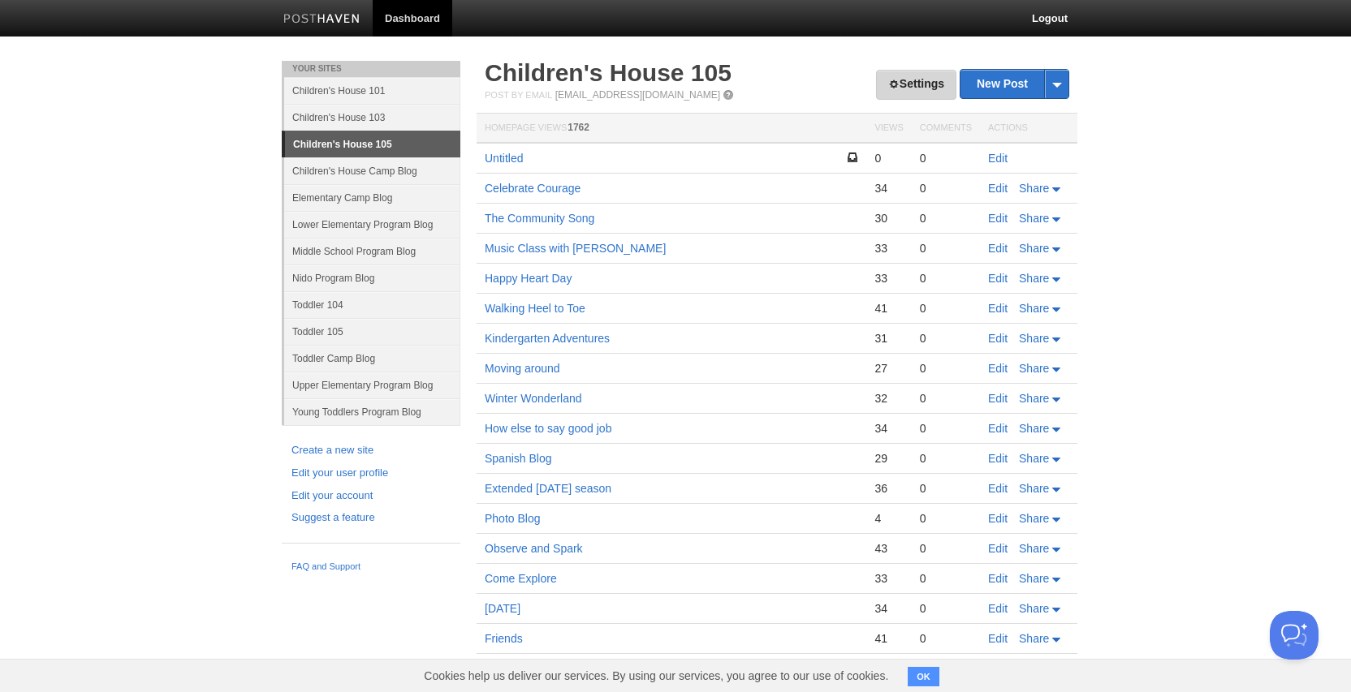
click at [899, 87] on link "Settings" at bounding box center [916, 85] width 80 height 30
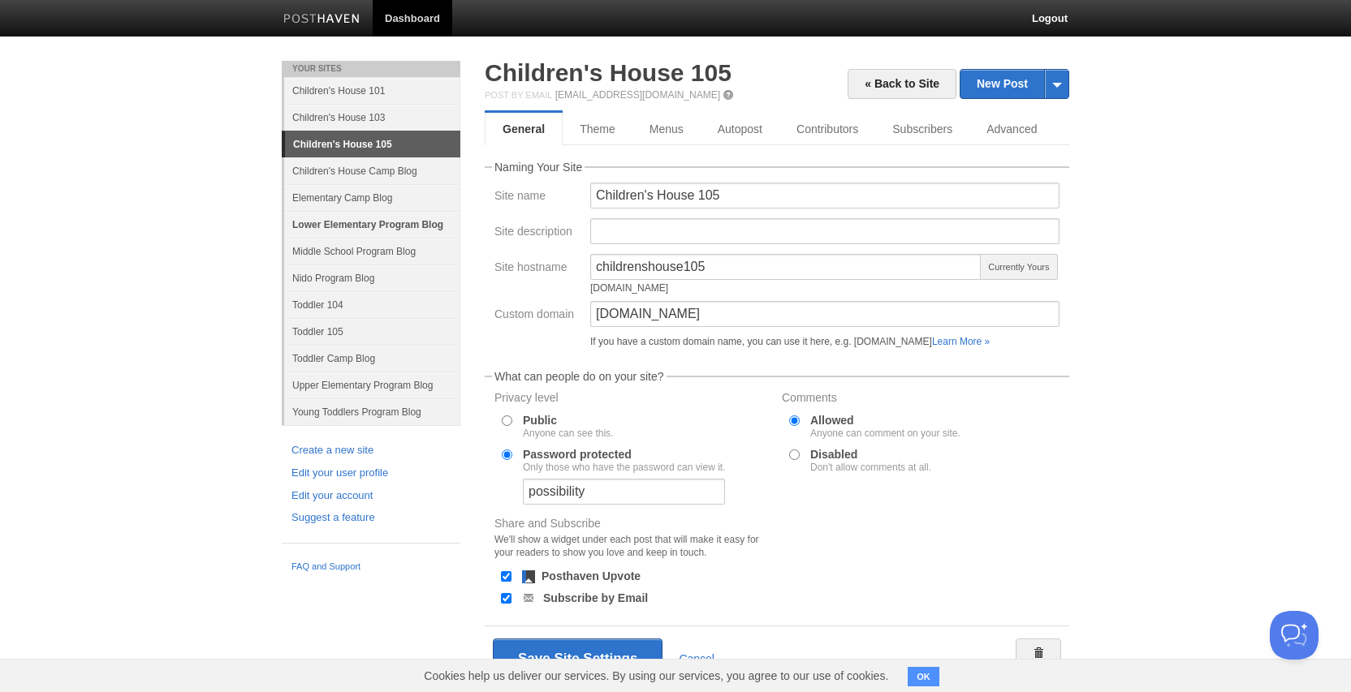
click at [329, 226] on link "Lower Elementary Program Blog" at bounding box center [372, 224] width 176 height 27
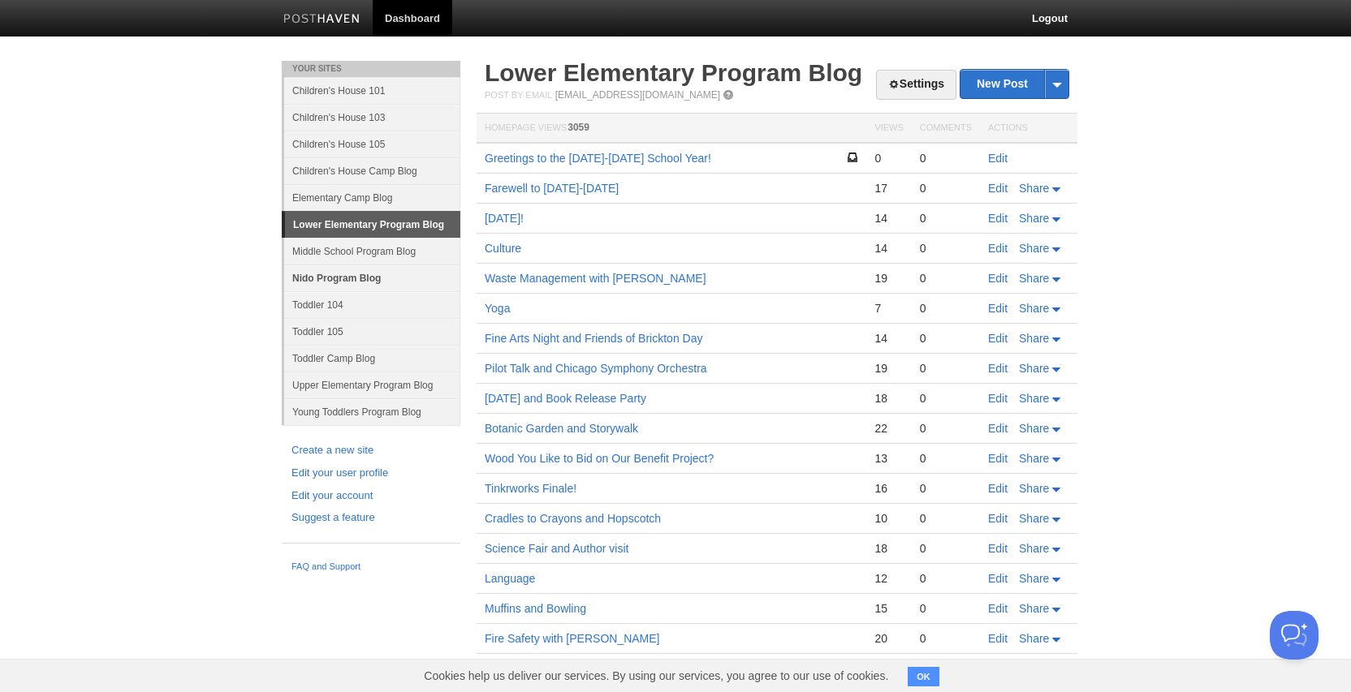
click at [329, 278] on link "Nido Program Blog" at bounding box center [372, 278] width 176 height 27
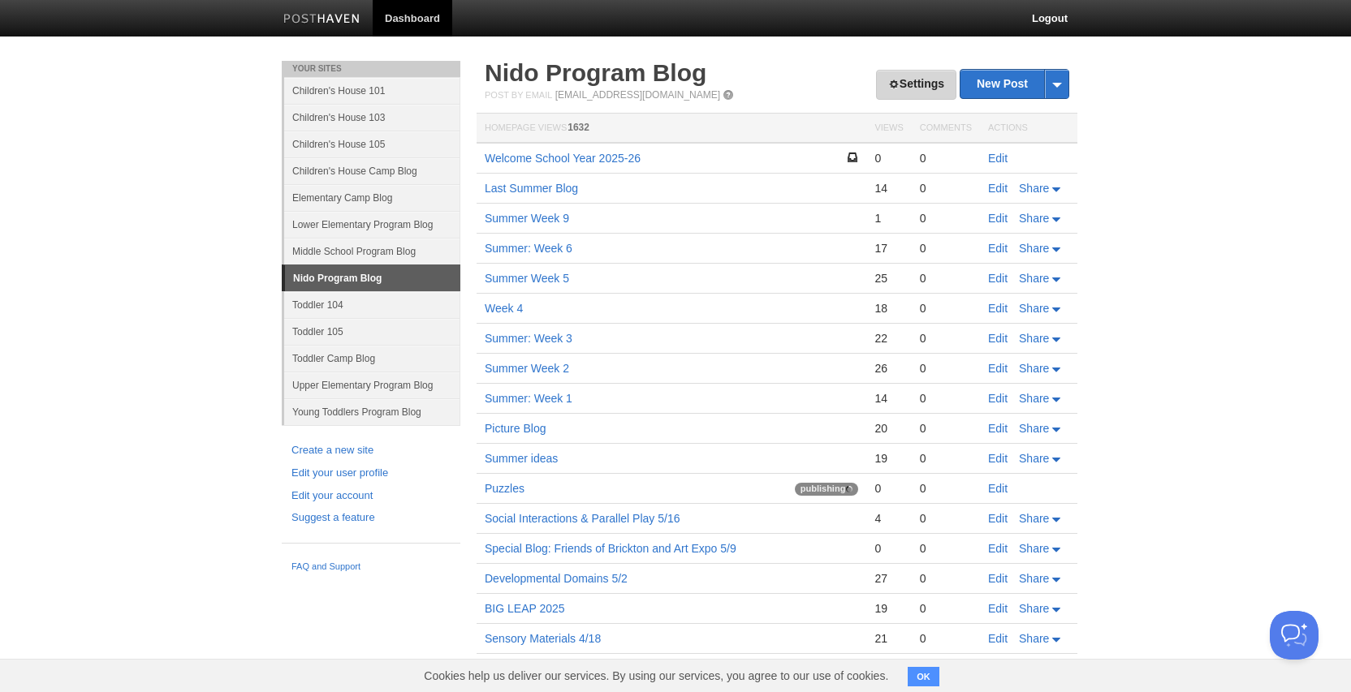
click at [906, 83] on link "Settings" at bounding box center [916, 85] width 80 height 30
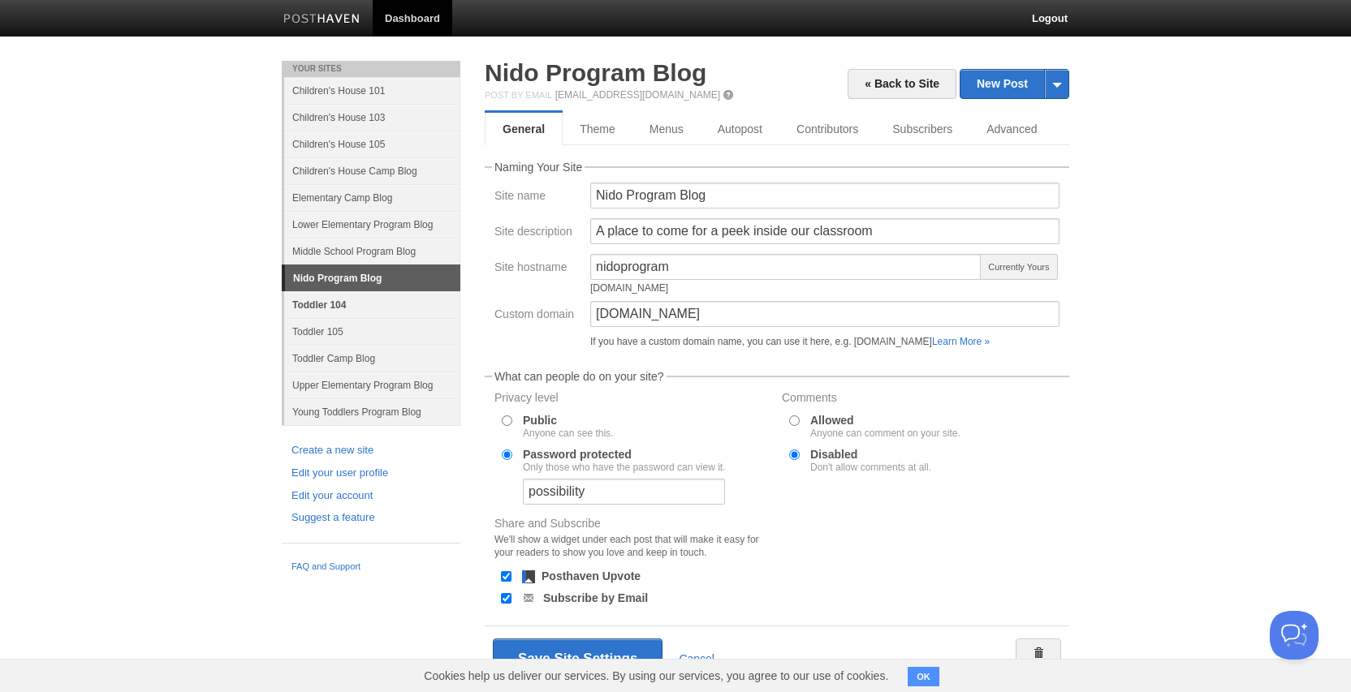
click at [330, 306] on link "Toddler 104" at bounding box center [372, 304] width 176 height 27
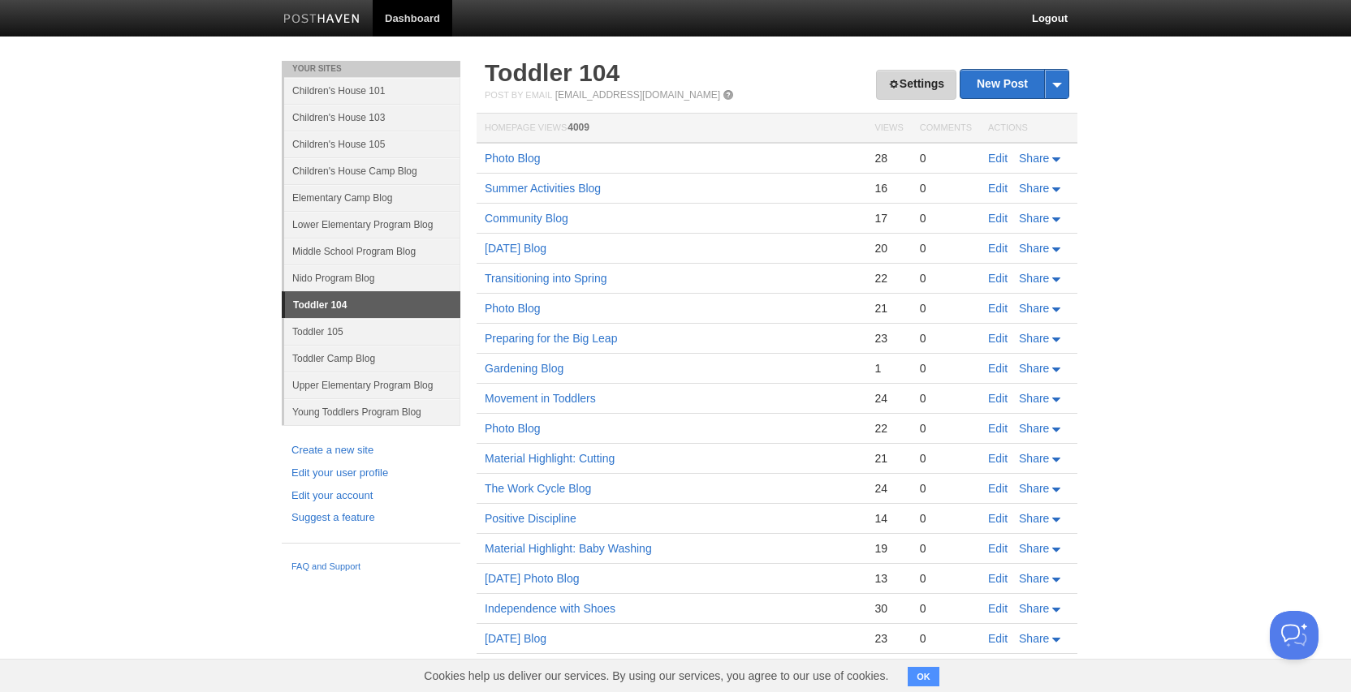
click at [918, 74] on link "Settings" at bounding box center [916, 85] width 80 height 30
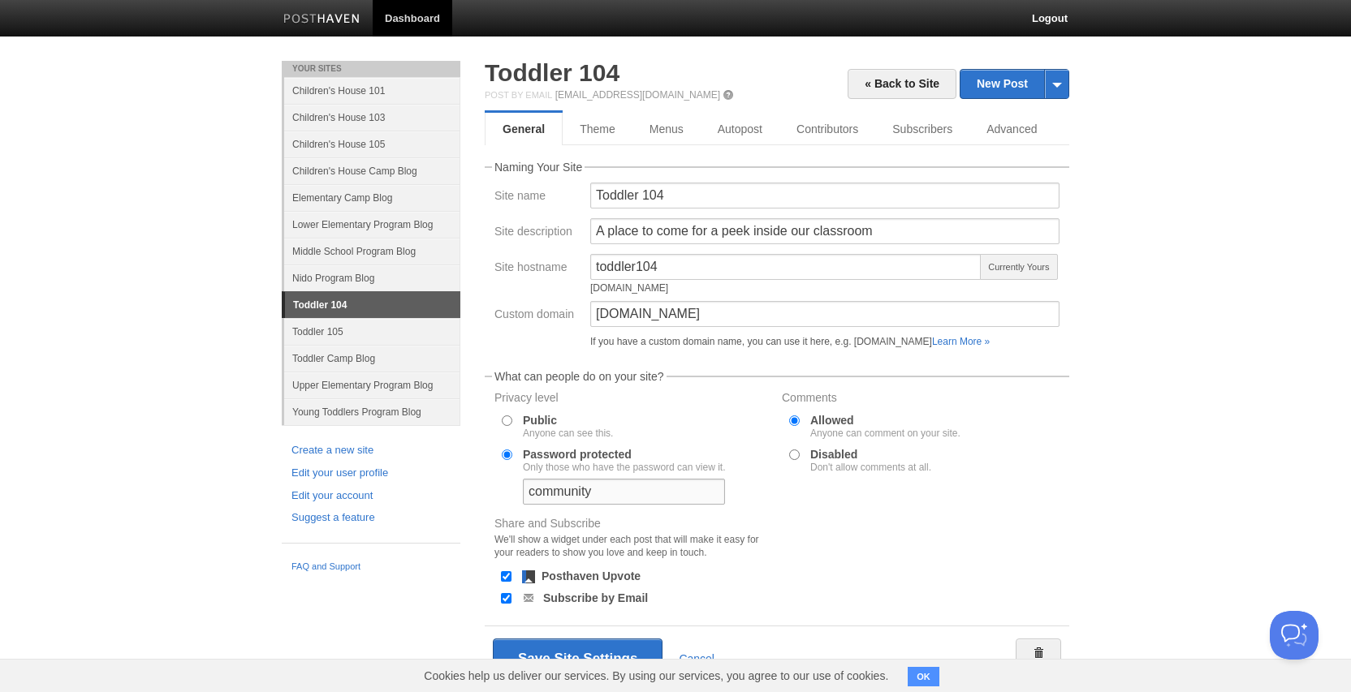
drag, startPoint x: 618, startPoint y: 491, endPoint x: 524, endPoint y: 489, distance: 94.2
click at [524, 489] on input "community" at bounding box center [624, 492] width 202 height 26
type input "P"
type input "possibility"
click at [584, 649] on button "Save Site Settings" at bounding box center [578, 659] width 170 height 41
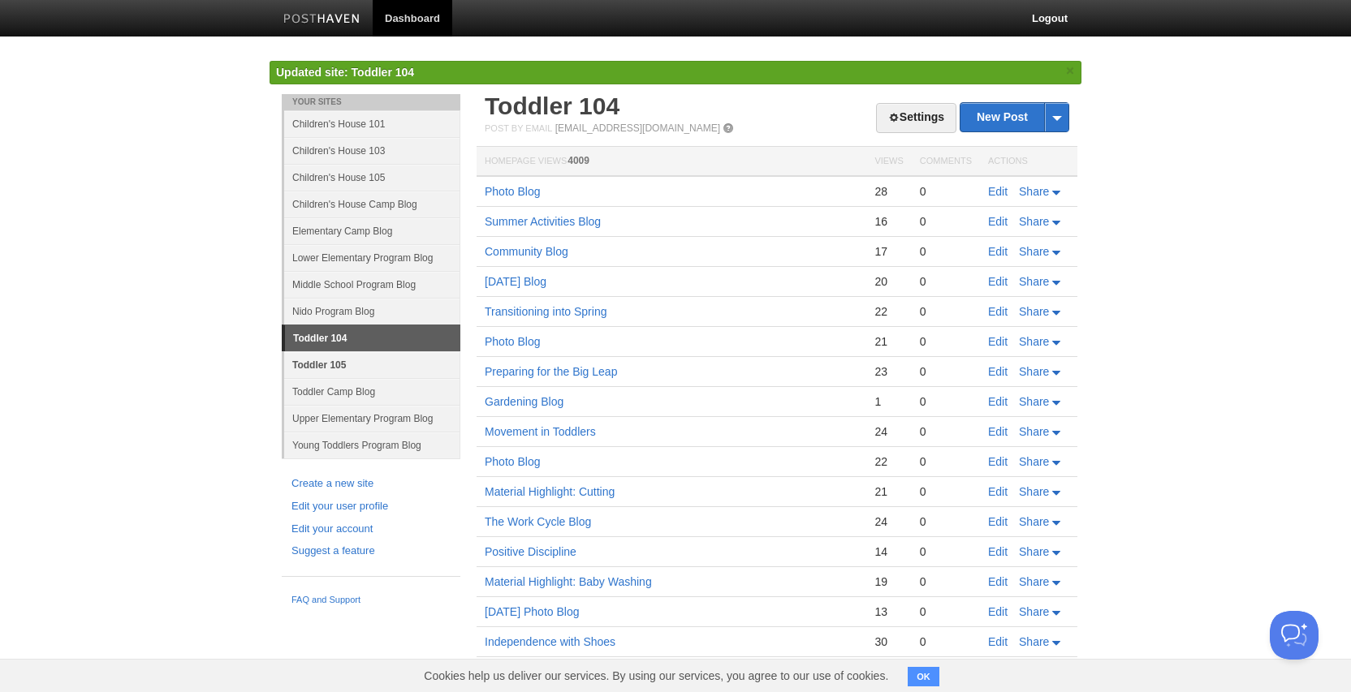
click at [339, 369] on link "Toddler 105" at bounding box center [372, 364] width 176 height 27
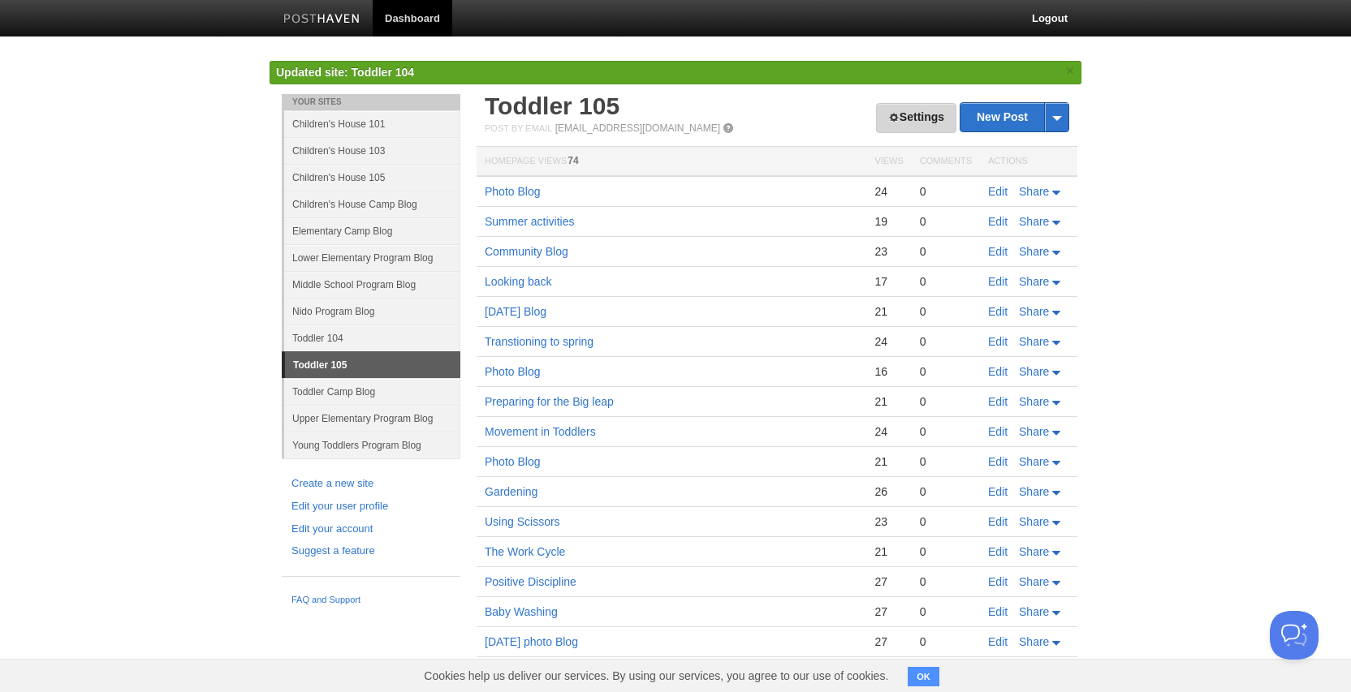
click at [908, 118] on link "Settings" at bounding box center [916, 118] width 80 height 30
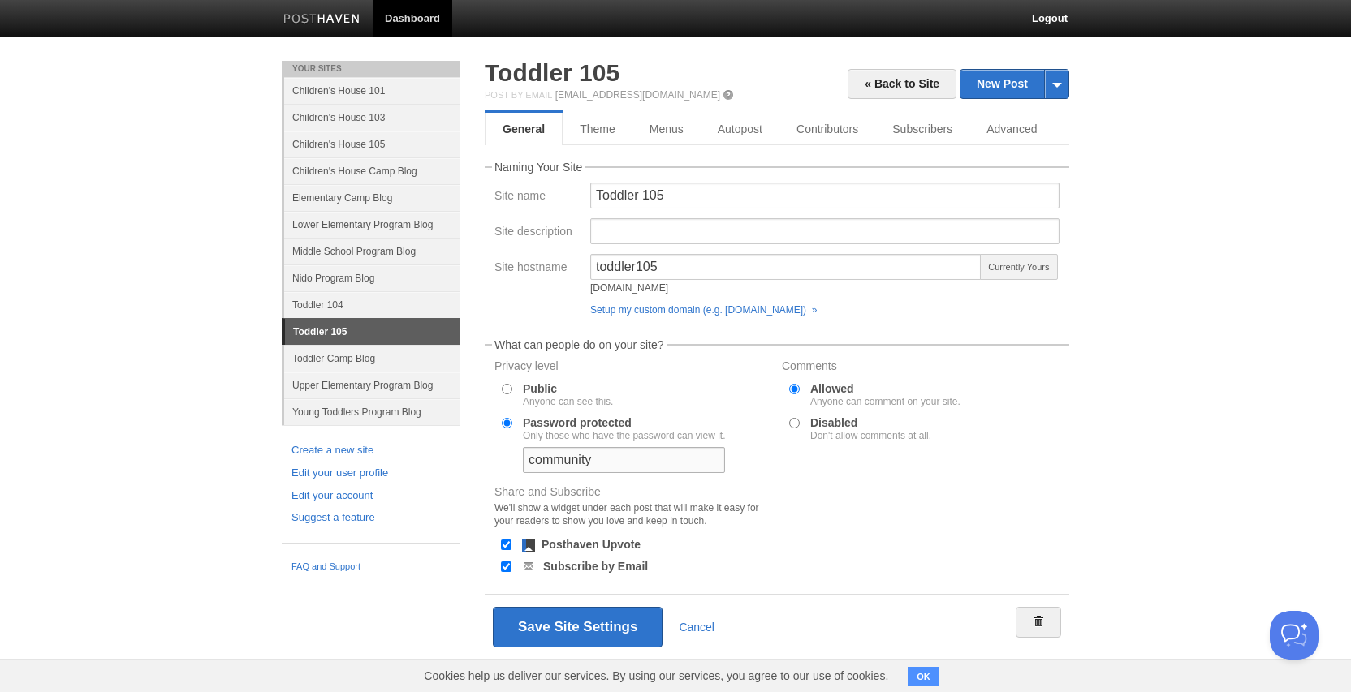
drag, startPoint x: 607, startPoint y: 459, endPoint x: 518, endPoint y: 456, distance: 89.3
click at [518, 456] on div "community" at bounding box center [624, 461] width 212 height 28
type input "possibility"
click at [554, 624] on button "Save Site Settings" at bounding box center [578, 627] width 170 height 41
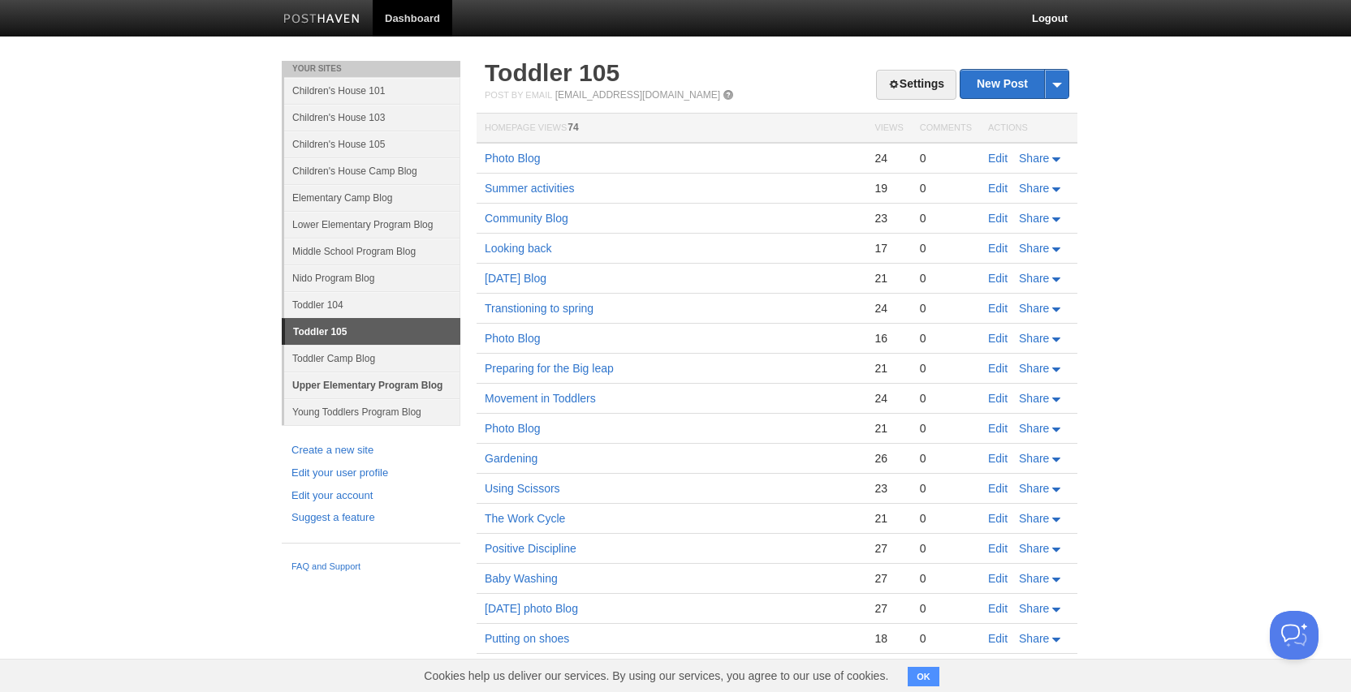
click at [356, 386] on link "Upper Elementary Program Blog" at bounding box center [372, 385] width 176 height 27
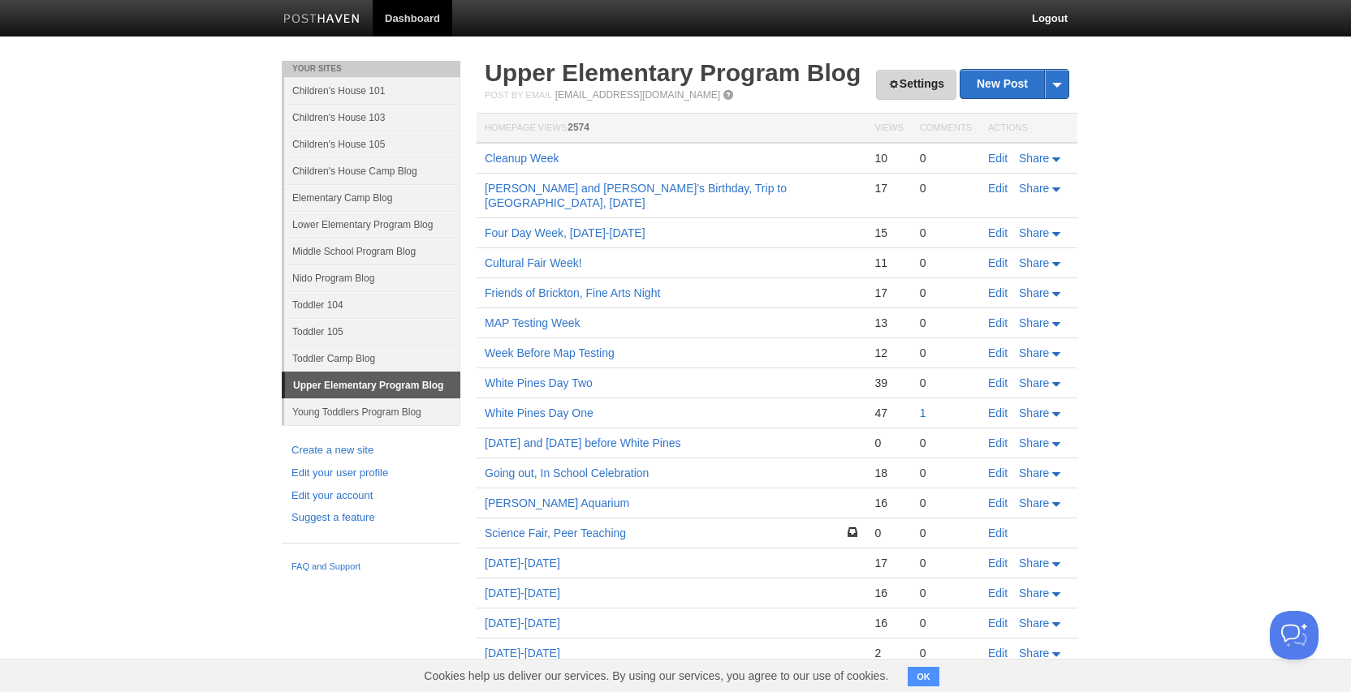
click at [907, 80] on link "Settings" at bounding box center [916, 85] width 80 height 30
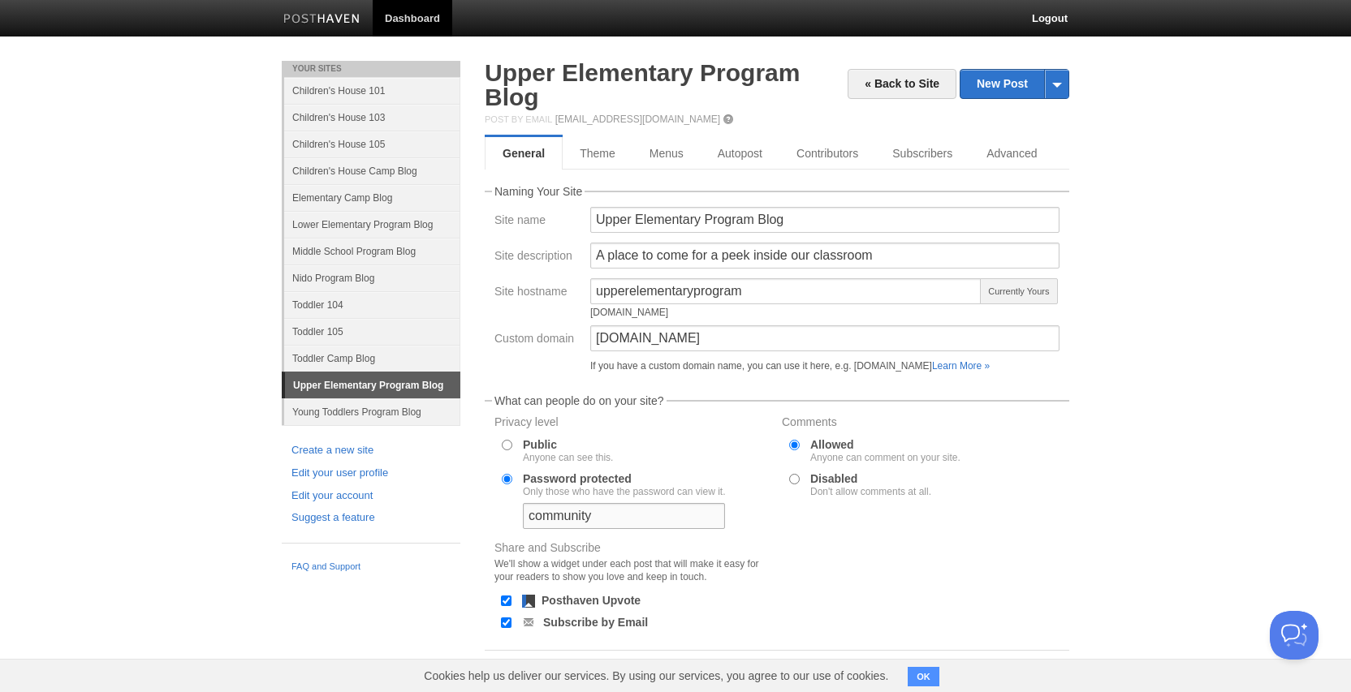
drag, startPoint x: 627, startPoint y: 520, endPoint x: 517, endPoint y: 511, distance: 110.8
click at [517, 511] on div "Password protected Only those who have the password can view it. community" at bounding box center [633, 501] width 281 height 59
type input "possibility"
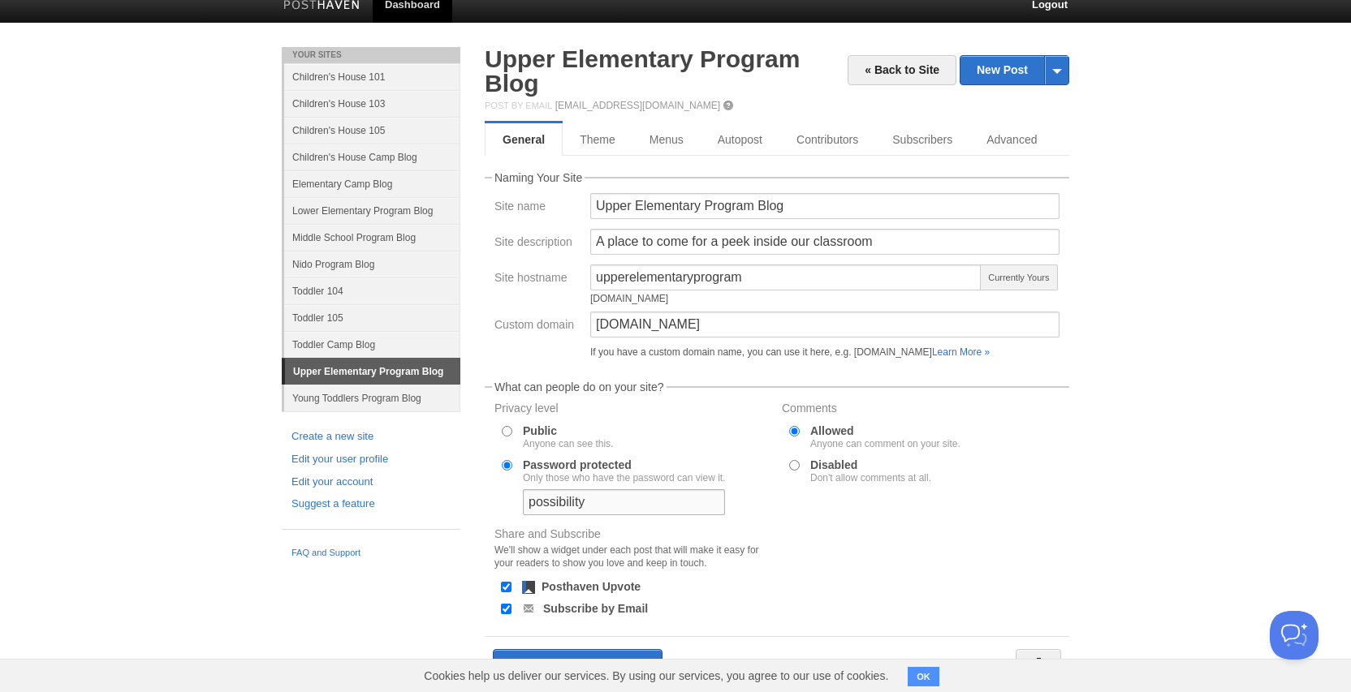
scroll to position [71, 0]
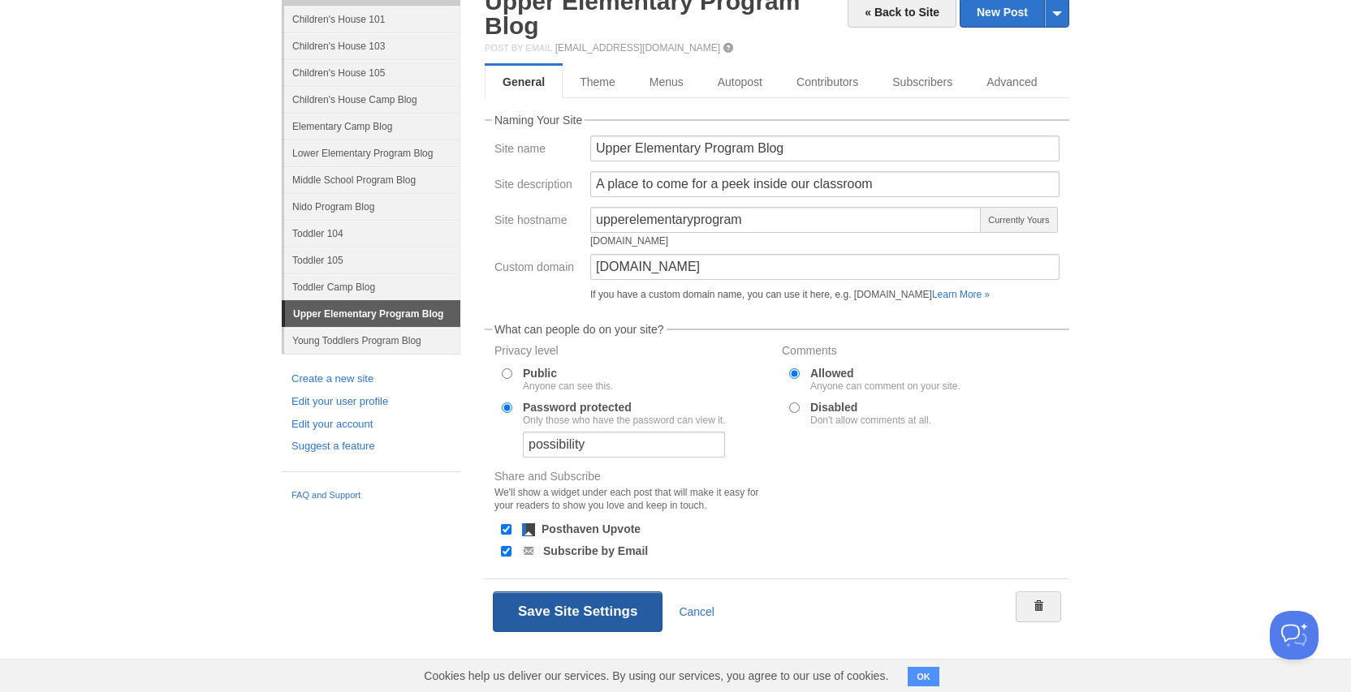
click at [567, 612] on button "Save Site Settings" at bounding box center [578, 612] width 170 height 41
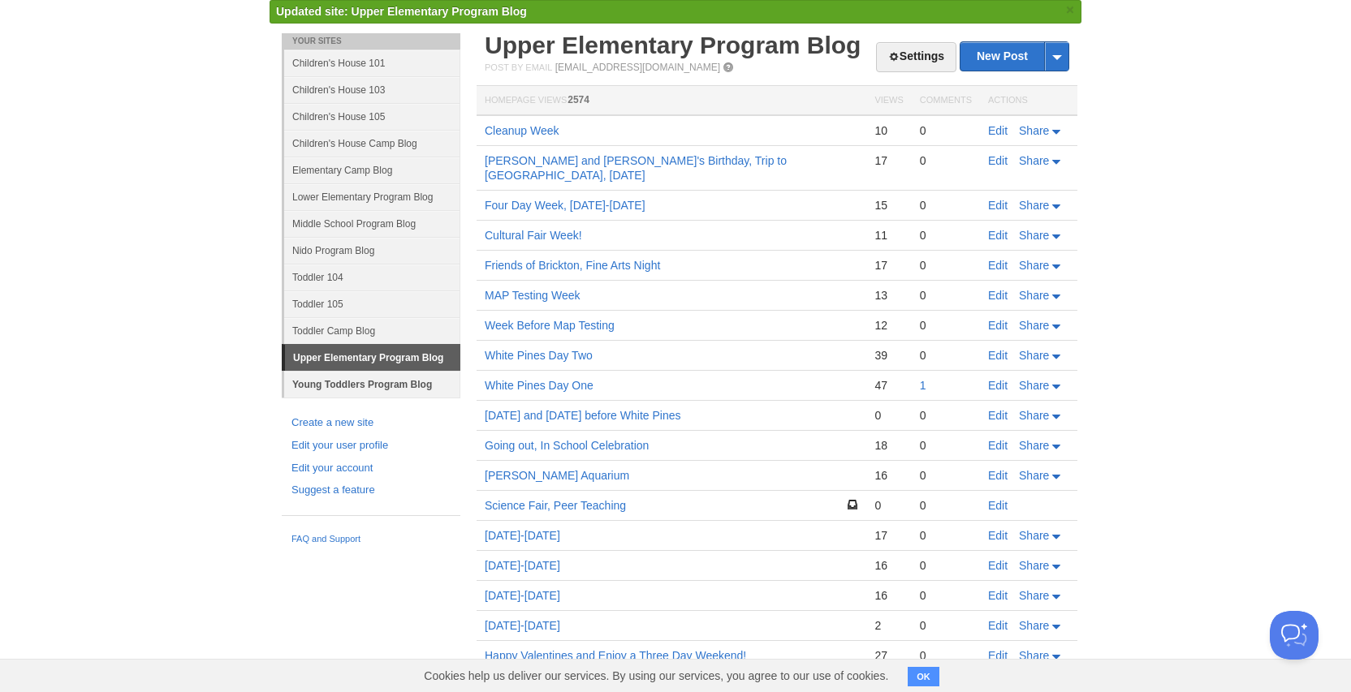
click at [371, 383] on link "Young Toddlers Program Blog" at bounding box center [372, 384] width 176 height 27
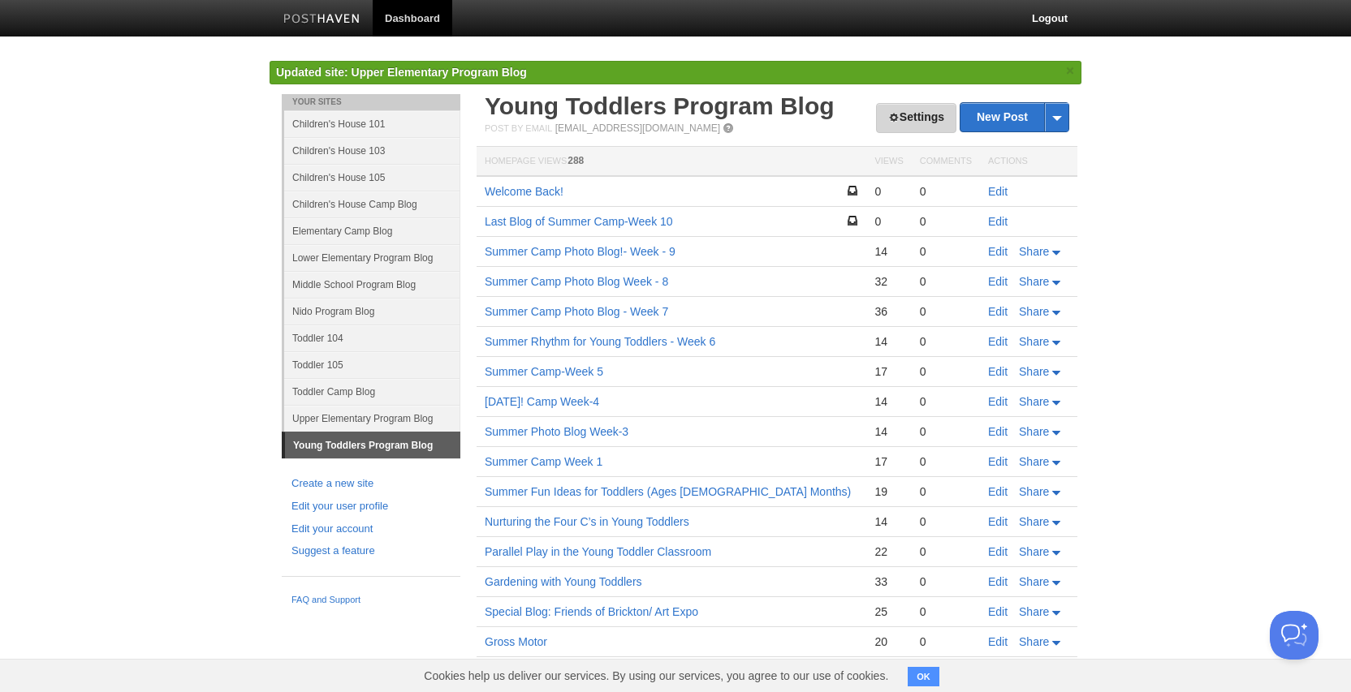
click at [912, 122] on link "Settings" at bounding box center [916, 118] width 80 height 30
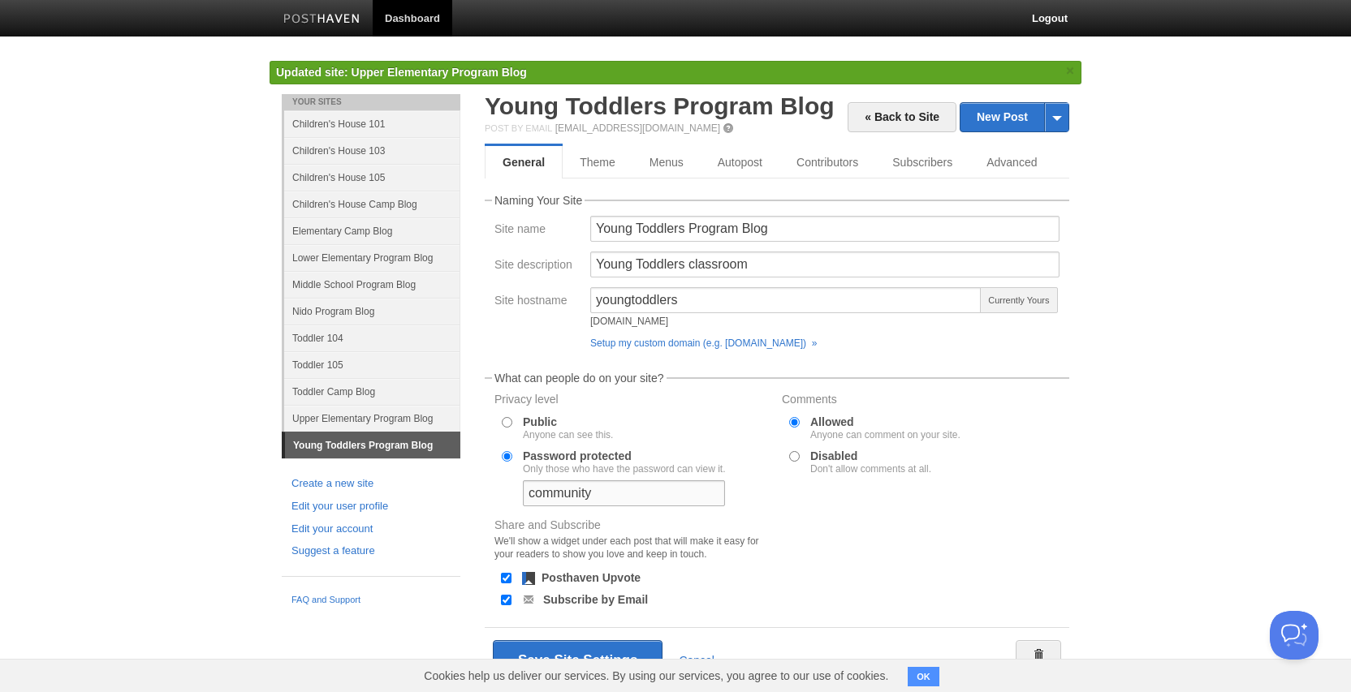
drag, startPoint x: 636, startPoint y: 488, endPoint x: 516, endPoint y: 489, distance: 120.2
click at [516, 489] on div "Password protected Only those who have the password can view it. community" at bounding box center [633, 478] width 281 height 59
type input "possibility"
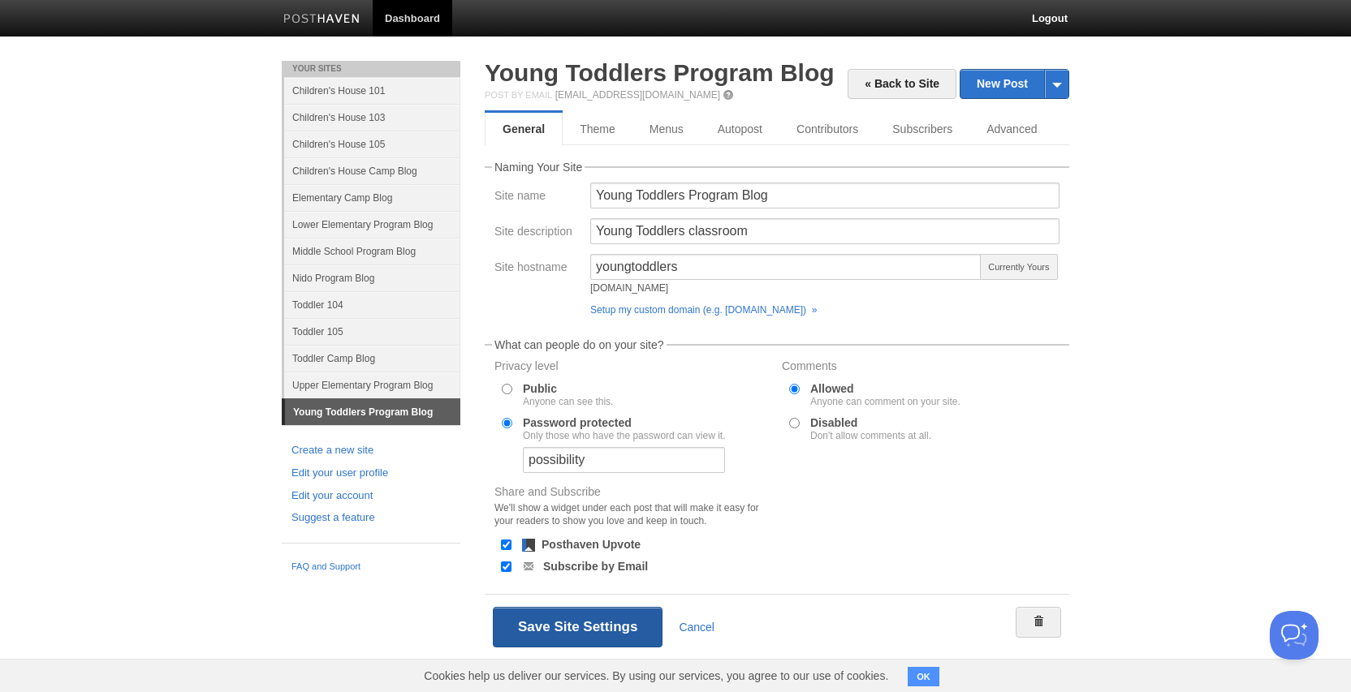
click at [571, 628] on button "Save Site Settings" at bounding box center [578, 627] width 170 height 41
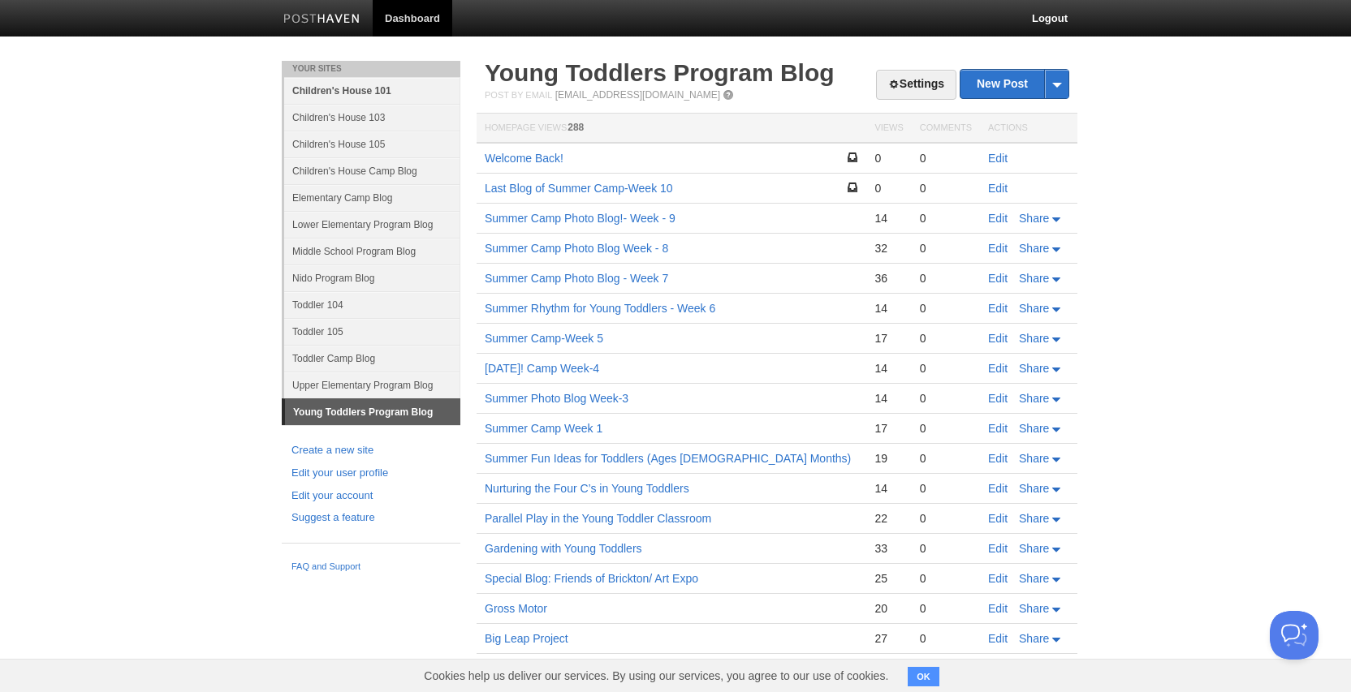
click at [372, 89] on link "Children's House 101" at bounding box center [372, 90] width 176 height 27
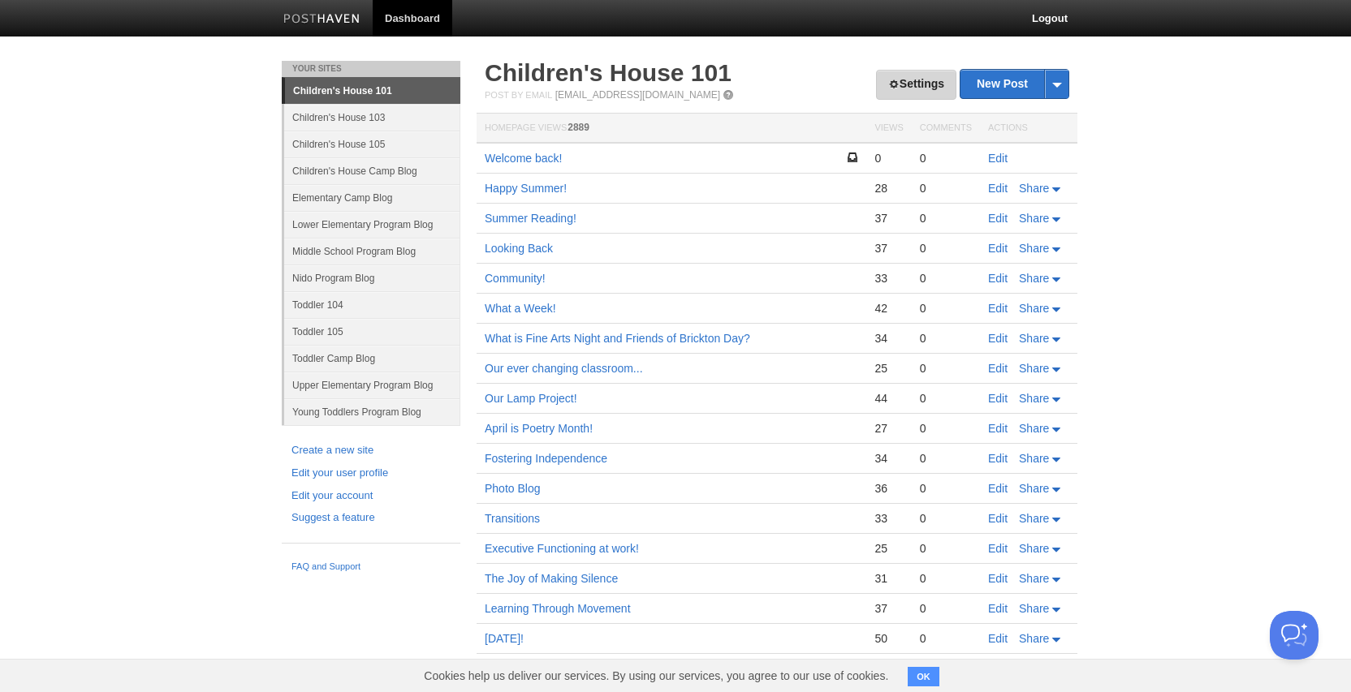
click at [912, 79] on link "Settings" at bounding box center [916, 85] width 80 height 30
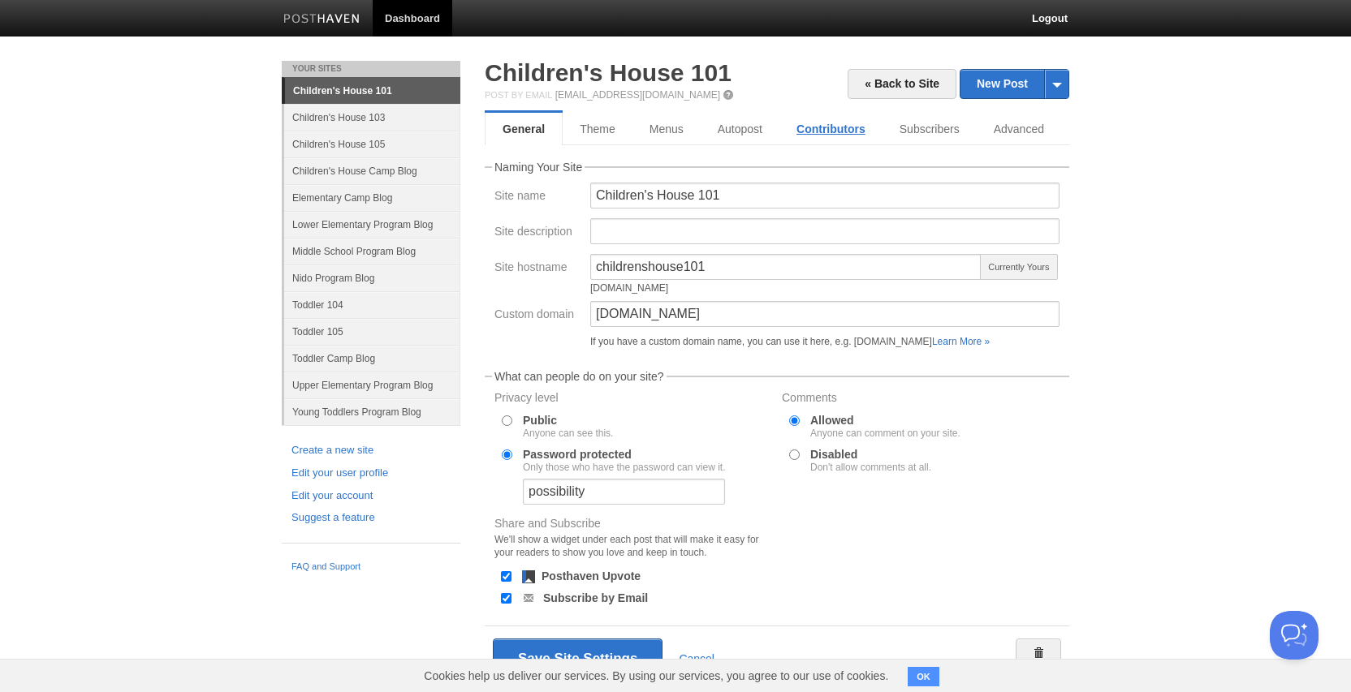
click at [839, 131] on link "Contributors" at bounding box center [830, 129] width 103 height 32
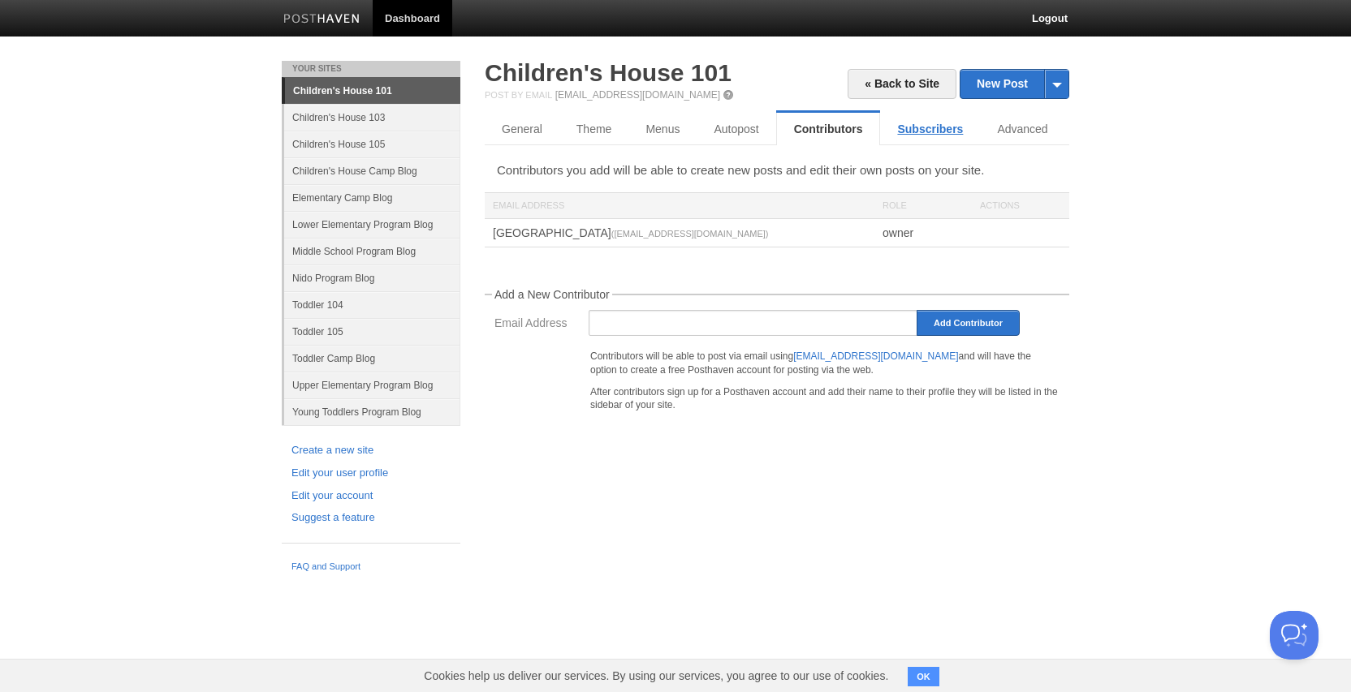
click at [929, 123] on link "Subscribers" at bounding box center [930, 129] width 100 height 32
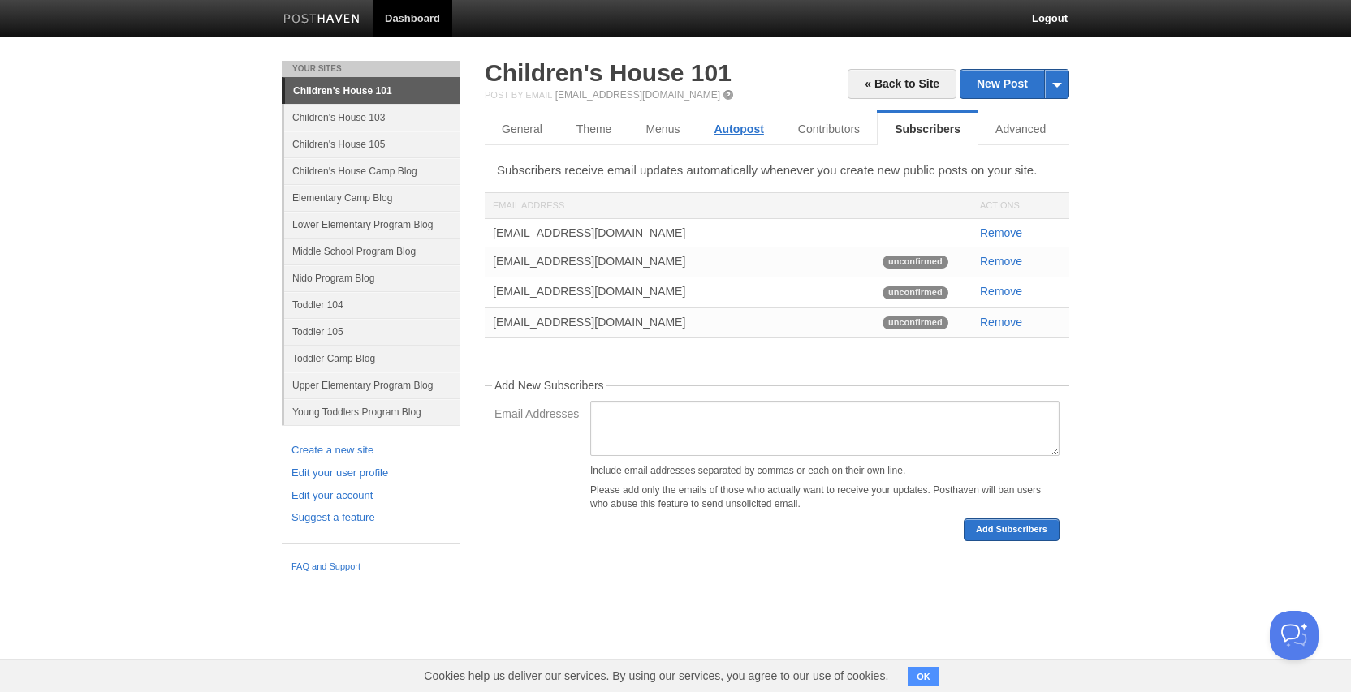
click at [718, 127] on link "Autopost" at bounding box center [738, 129] width 84 height 32
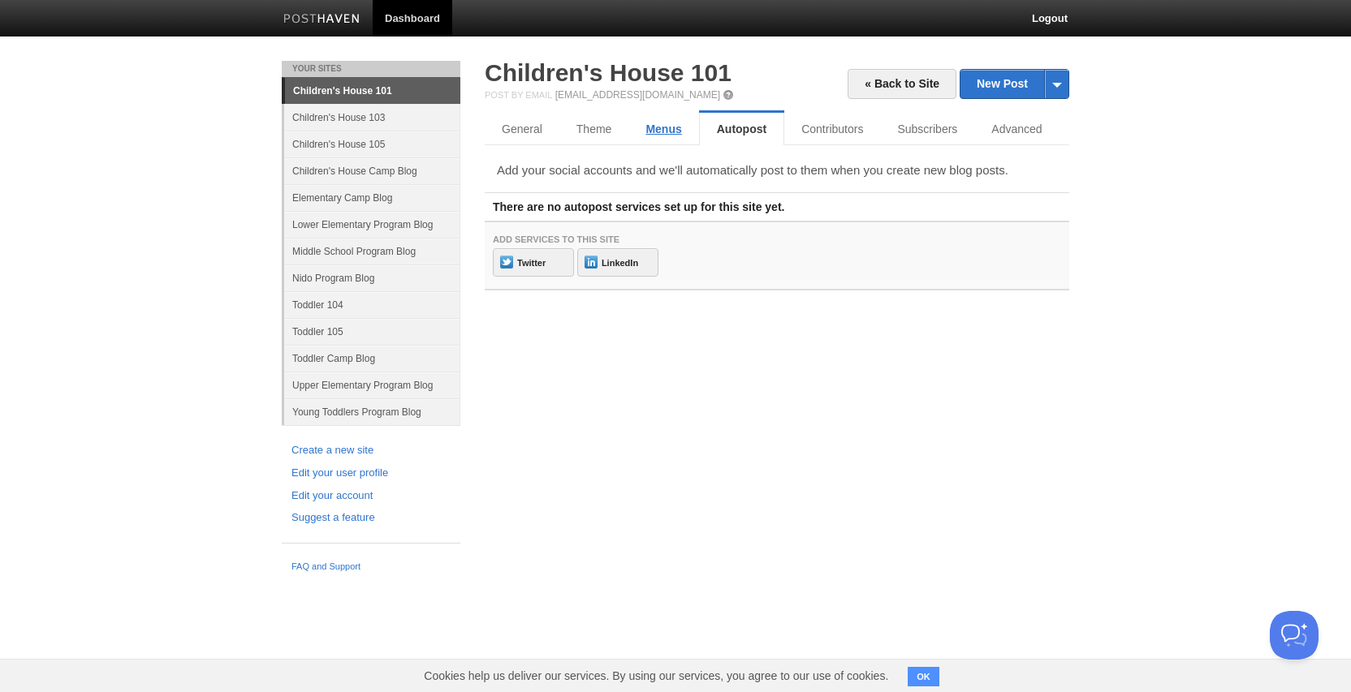
click at [653, 128] on link "Menus" at bounding box center [663, 129] width 70 height 32
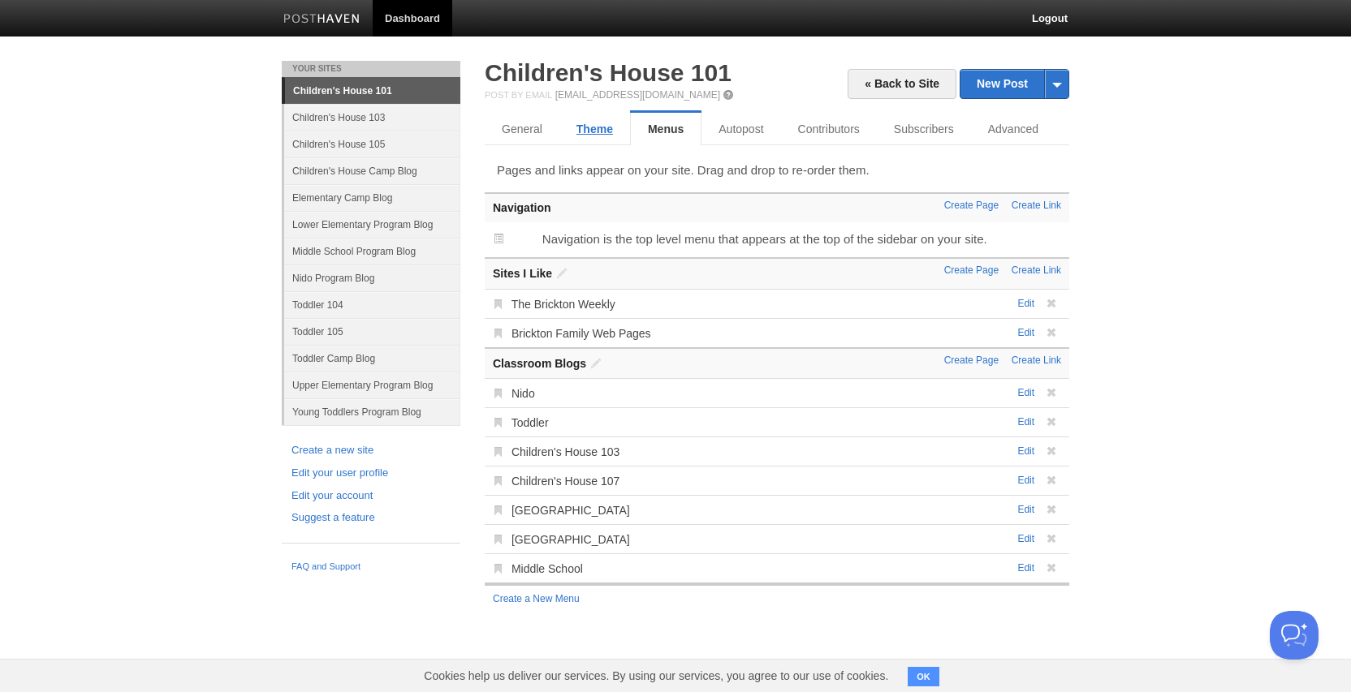
click at [593, 130] on link "Theme" at bounding box center [594, 129] width 71 height 32
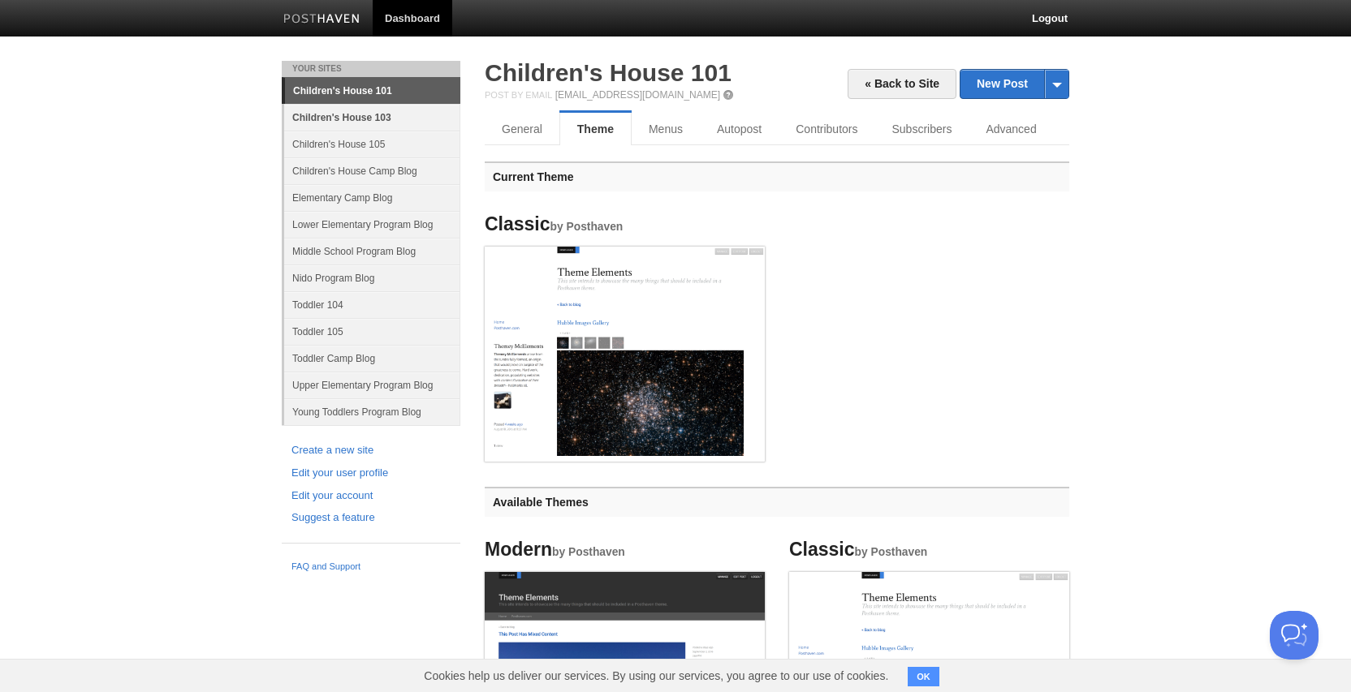
click at [369, 115] on link "Children's House 103" at bounding box center [372, 117] width 176 height 27
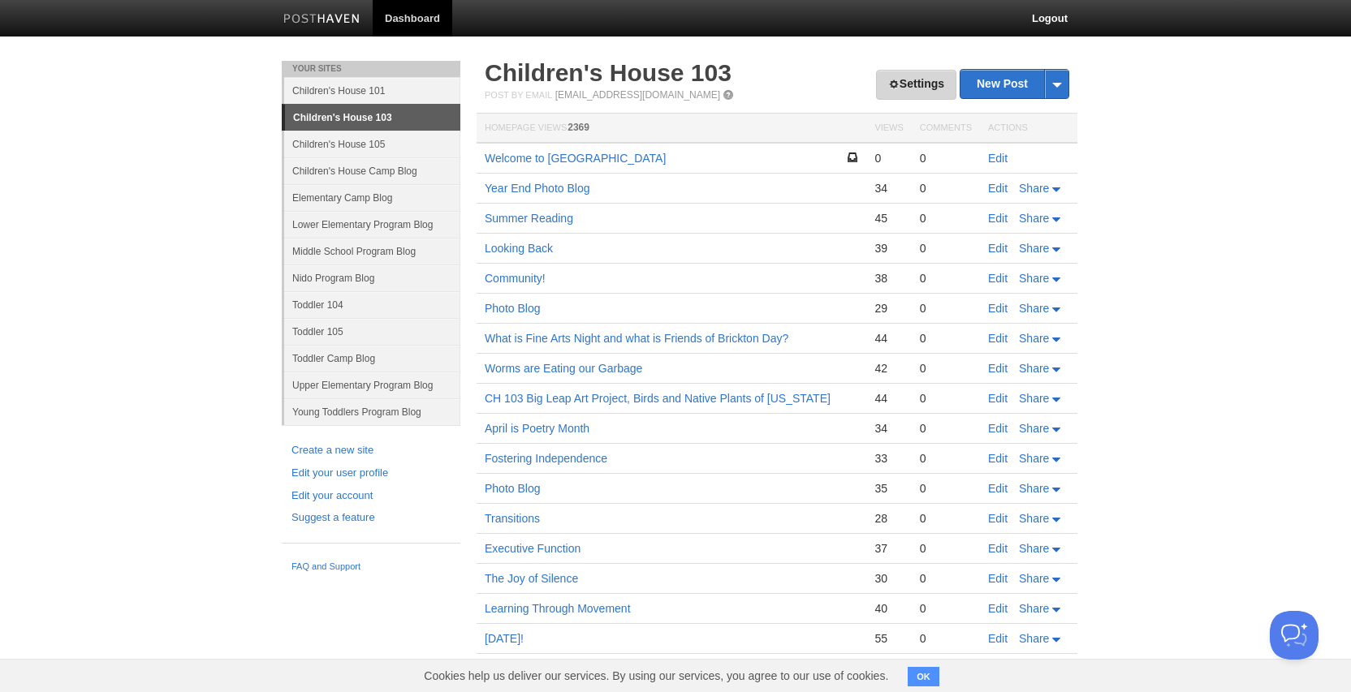
click at [920, 85] on link "Settings" at bounding box center [916, 85] width 80 height 30
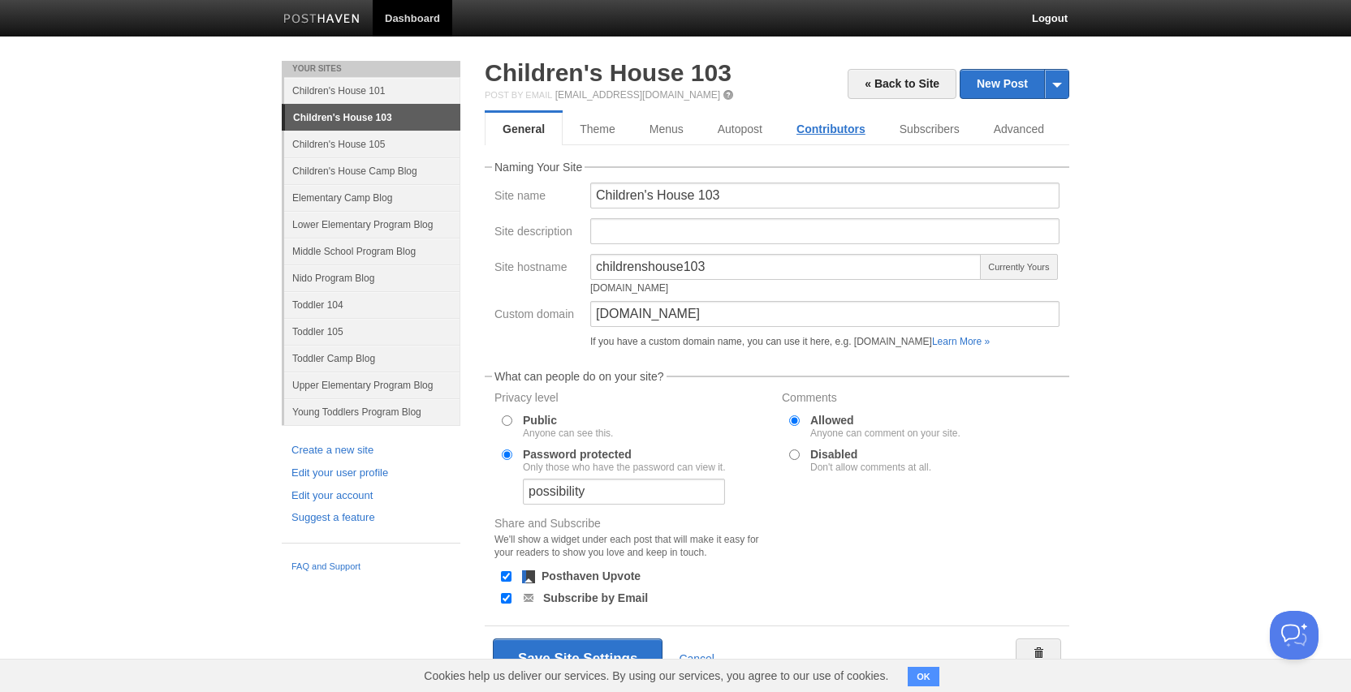
click at [842, 127] on link "Contributors" at bounding box center [830, 129] width 103 height 32
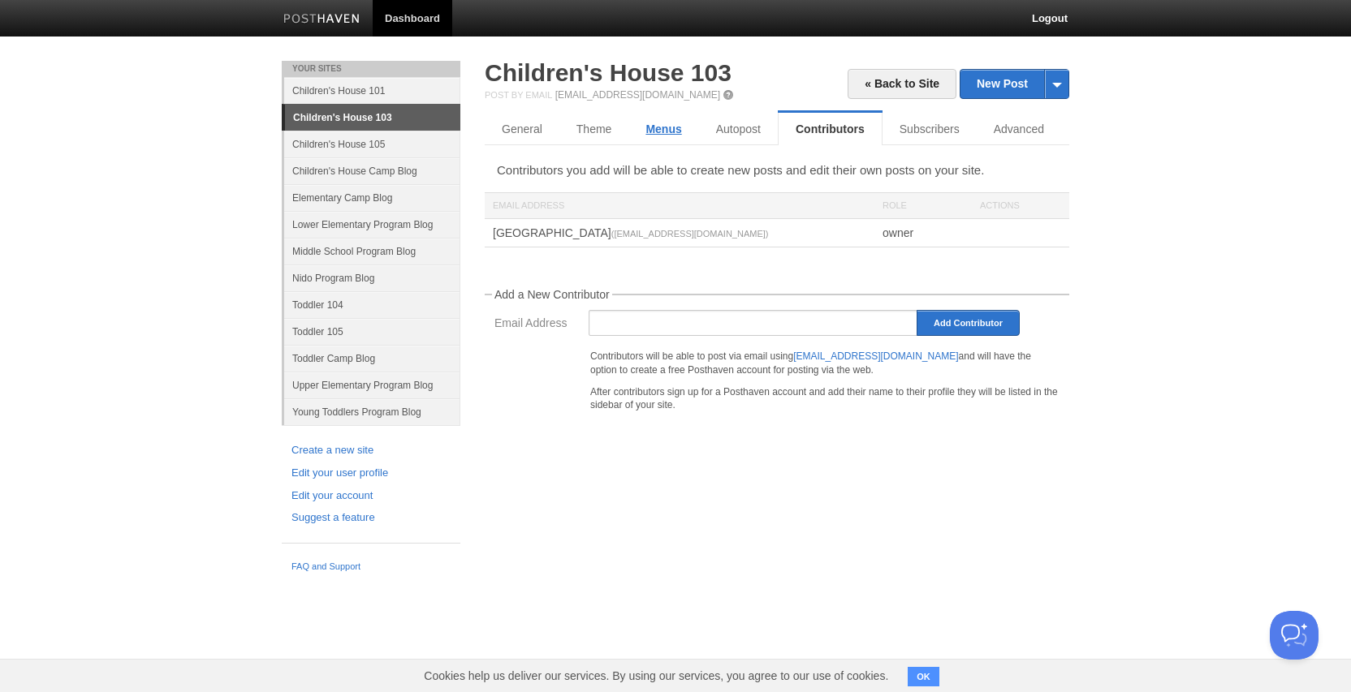
click at [679, 129] on link "Menus" at bounding box center [663, 129] width 70 height 32
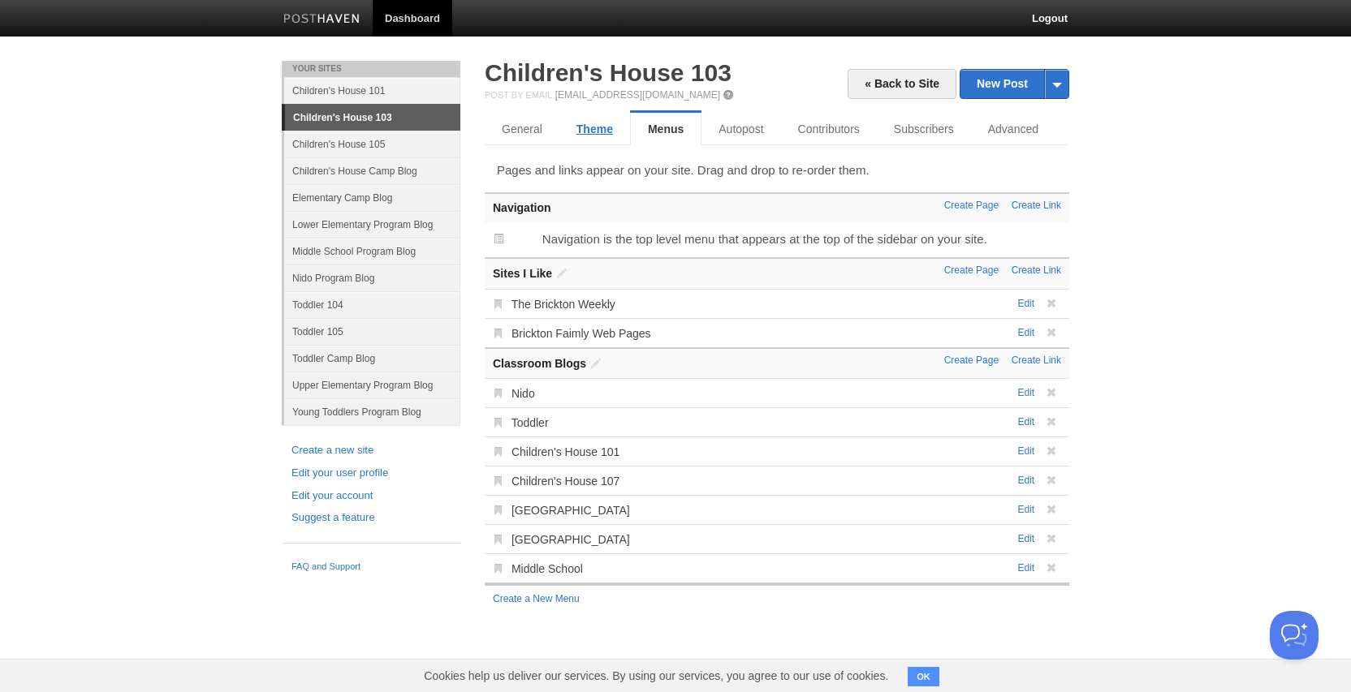
click at [587, 122] on link "Theme" at bounding box center [594, 129] width 71 height 32
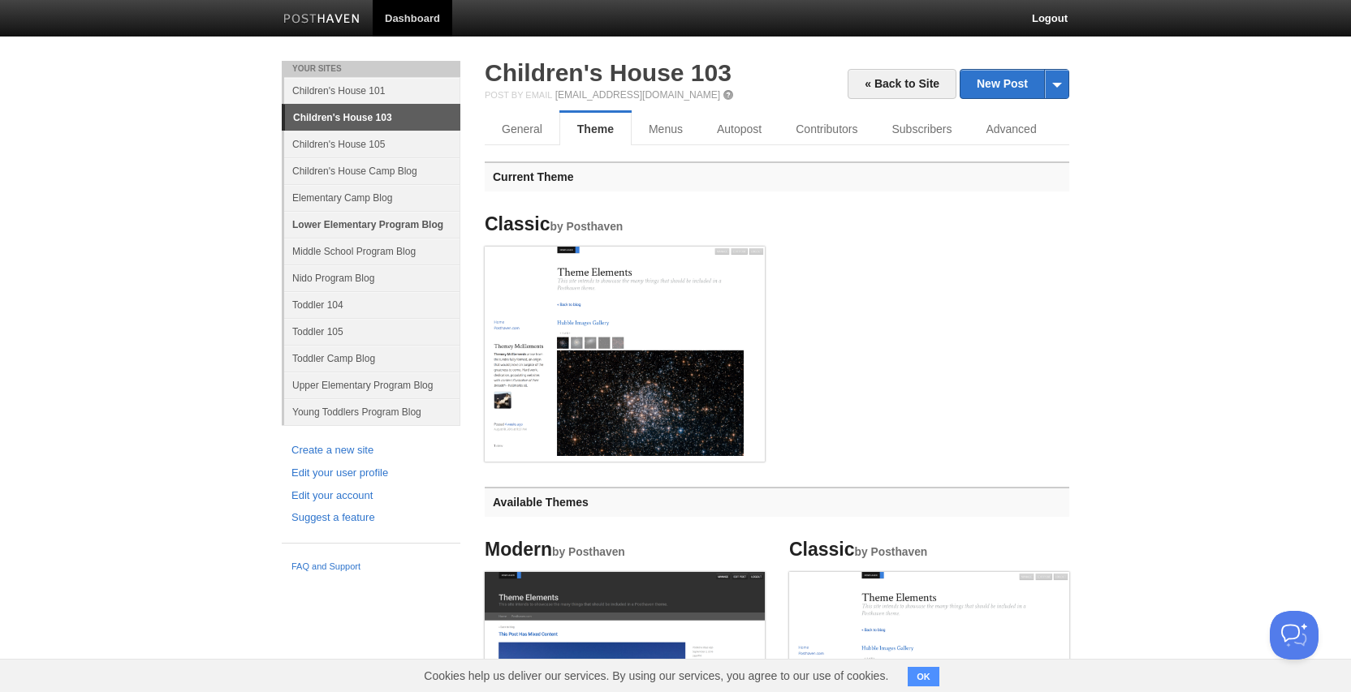
click at [343, 226] on link "Lower Elementary Program Blog" at bounding box center [372, 224] width 176 height 27
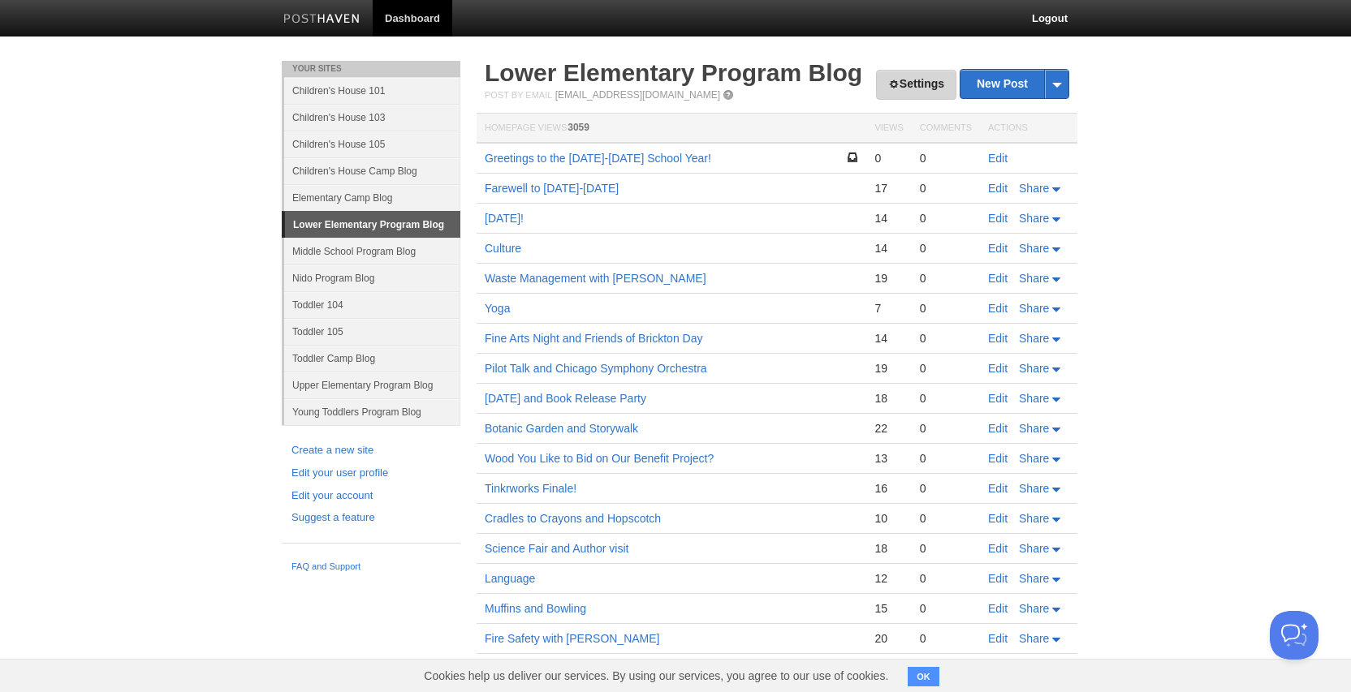
click at [909, 76] on link "Settings" at bounding box center [916, 85] width 80 height 30
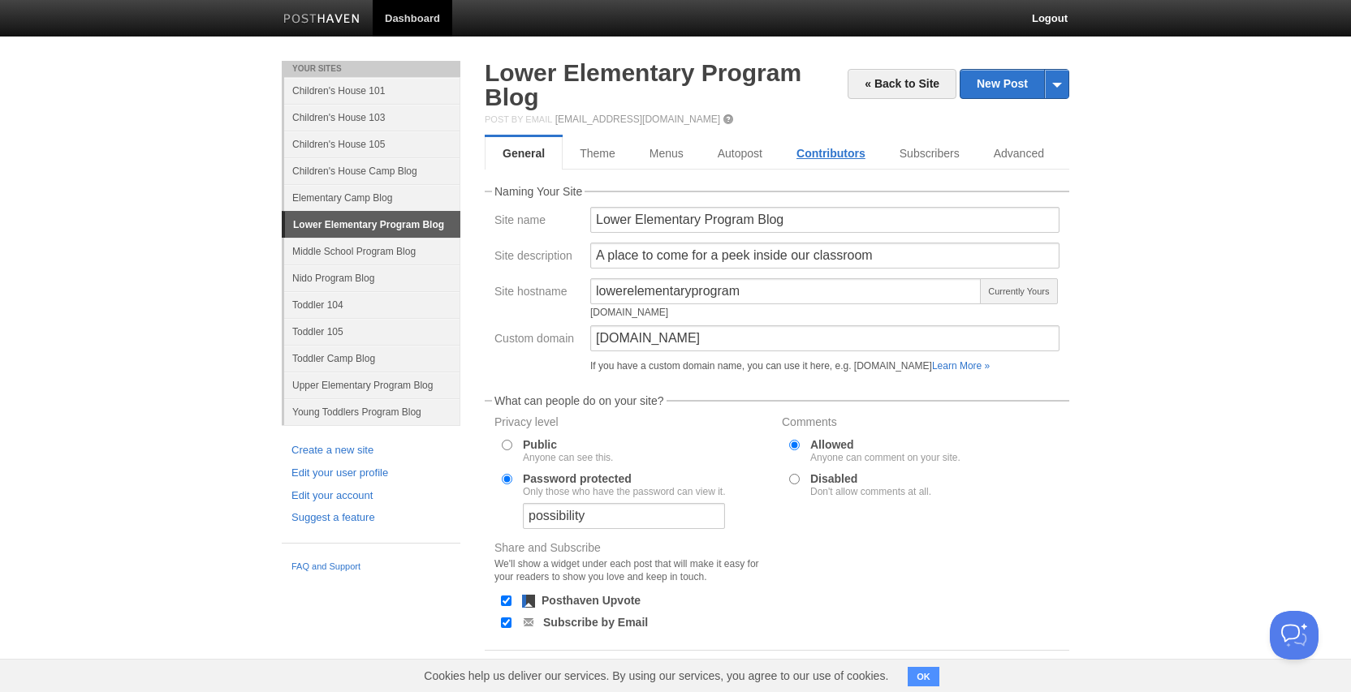
click at [811, 153] on link "Contributors" at bounding box center [830, 153] width 103 height 32
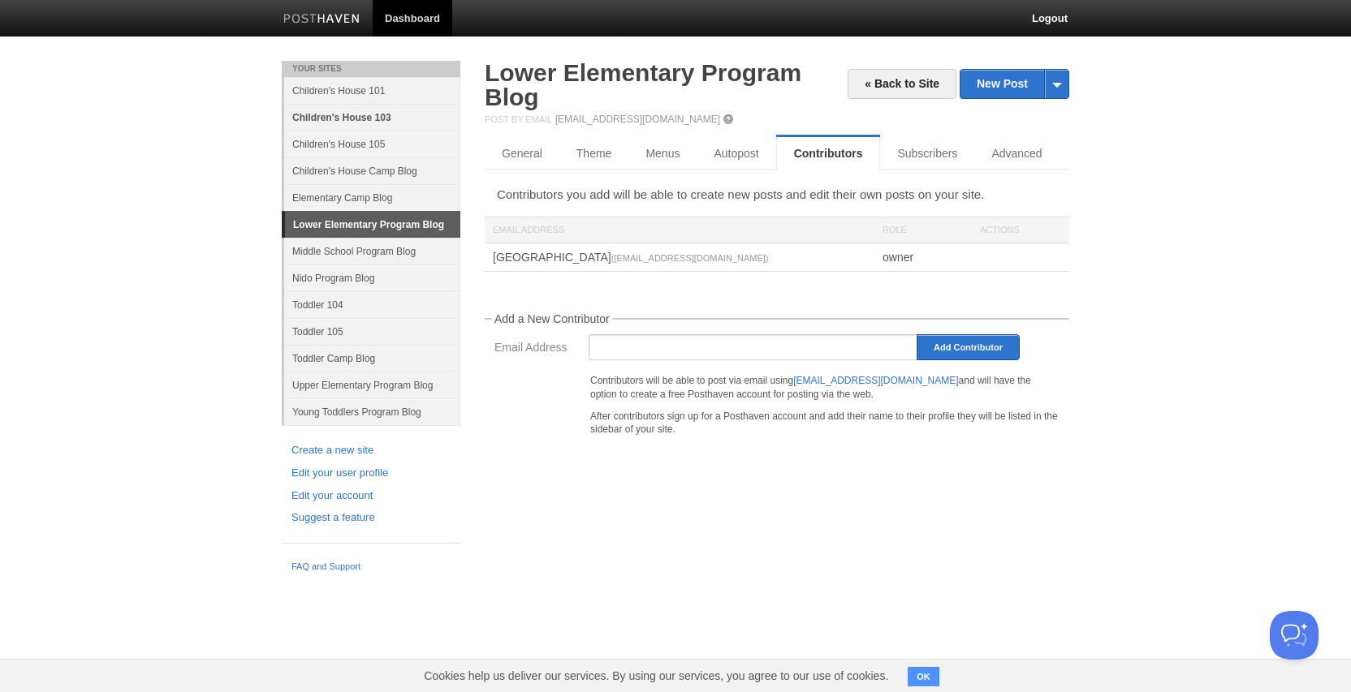
click at [387, 119] on link "Children's House 103" at bounding box center [372, 117] width 176 height 27
click at [379, 93] on link "Children's House 101" at bounding box center [372, 90] width 176 height 27
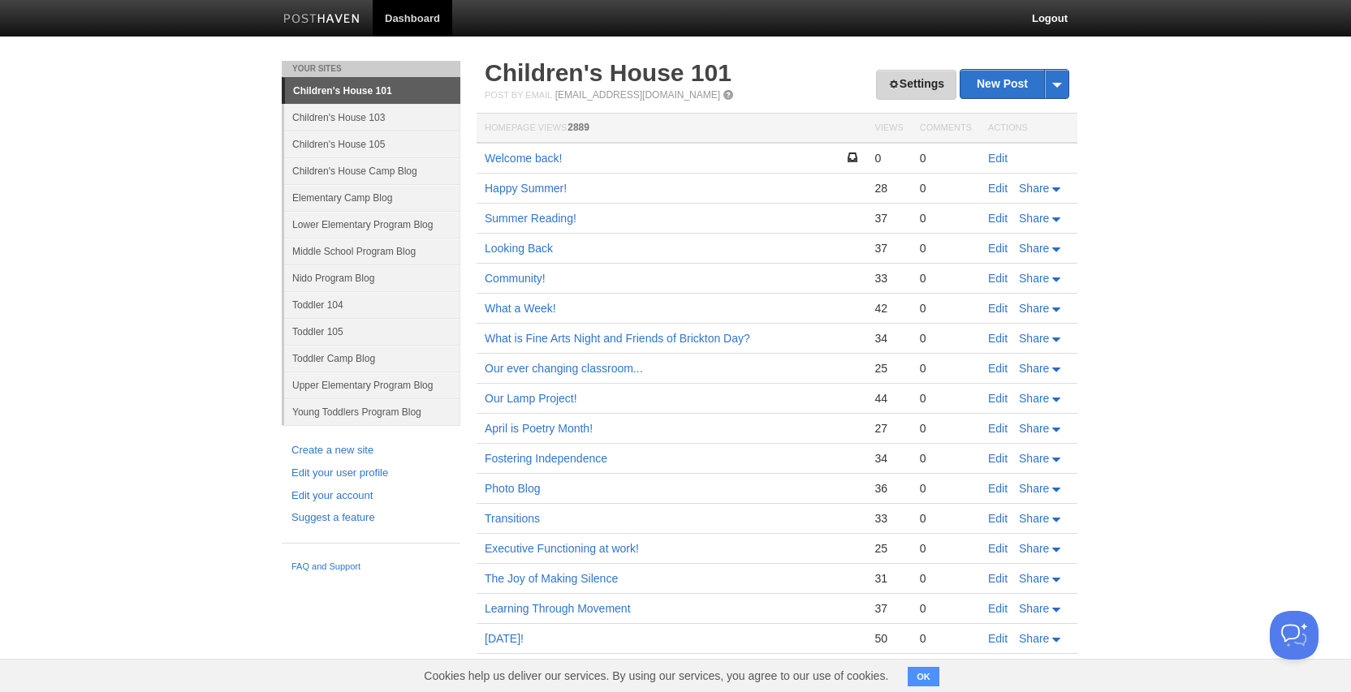
click at [903, 87] on link "Settings" at bounding box center [916, 85] width 80 height 30
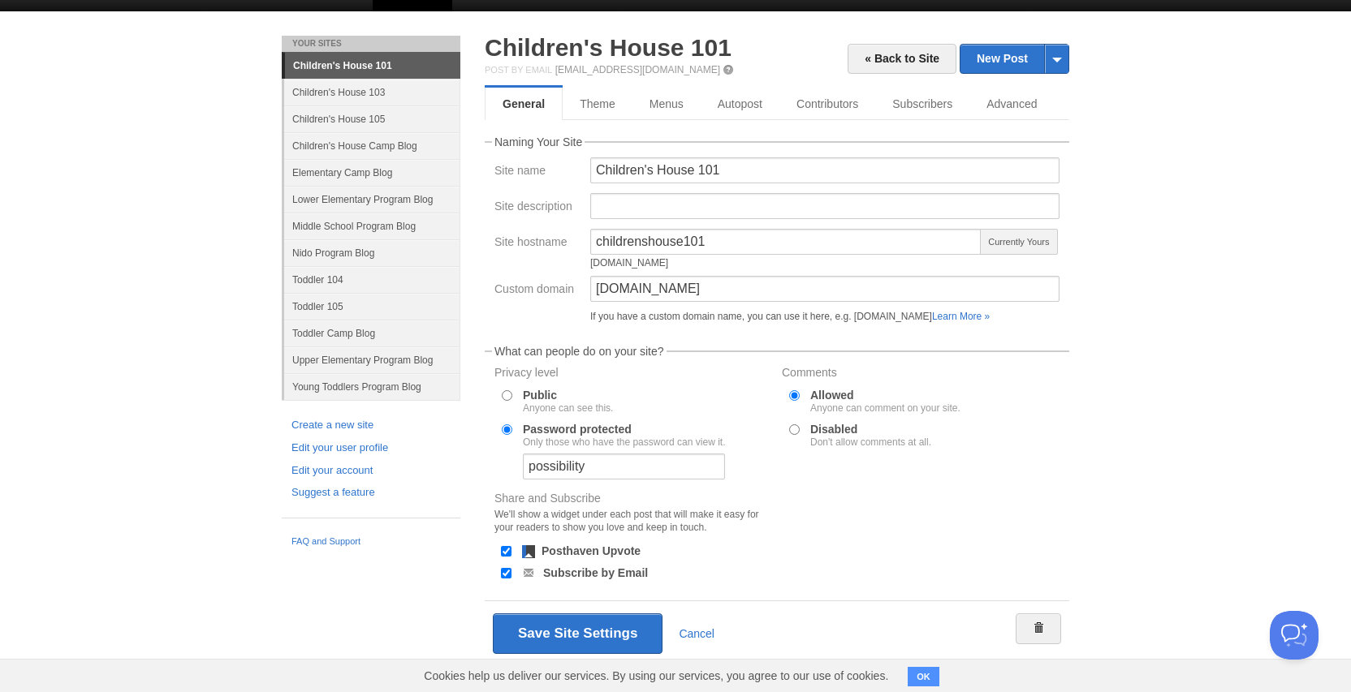
scroll to position [47, 0]
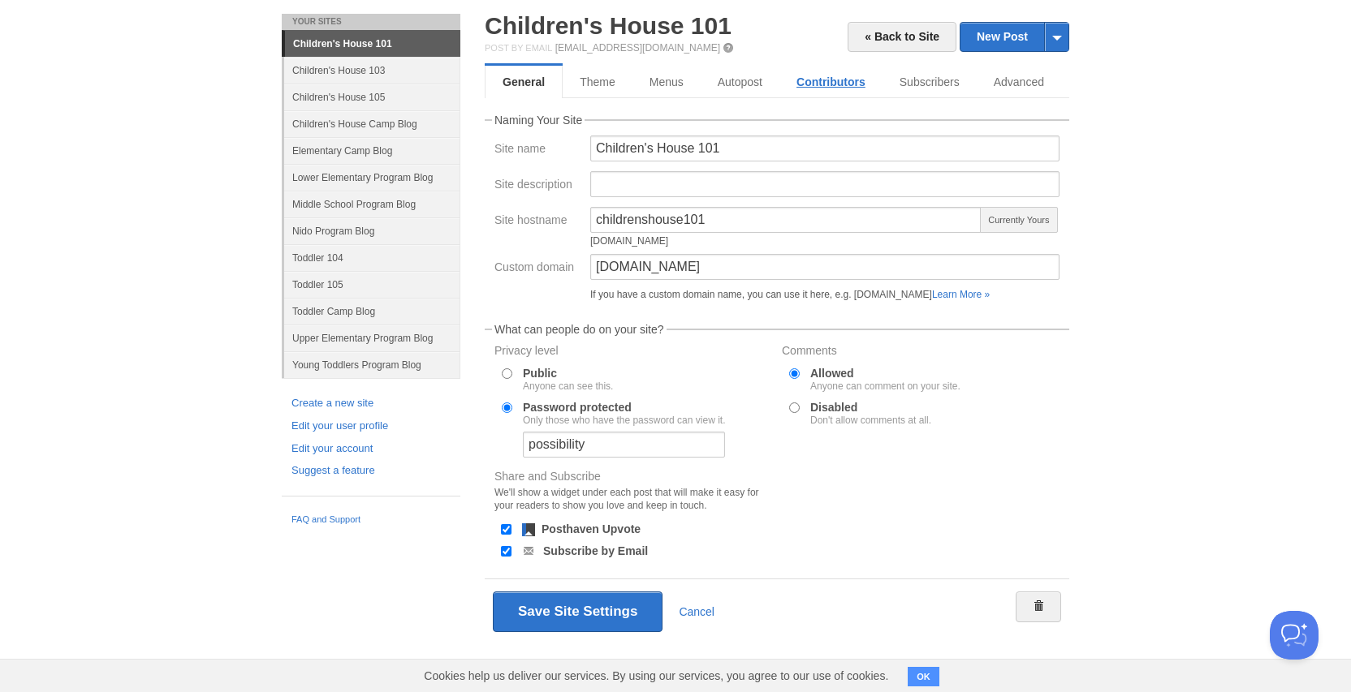
click at [804, 84] on link "Contributors" at bounding box center [830, 82] width 103 height 32
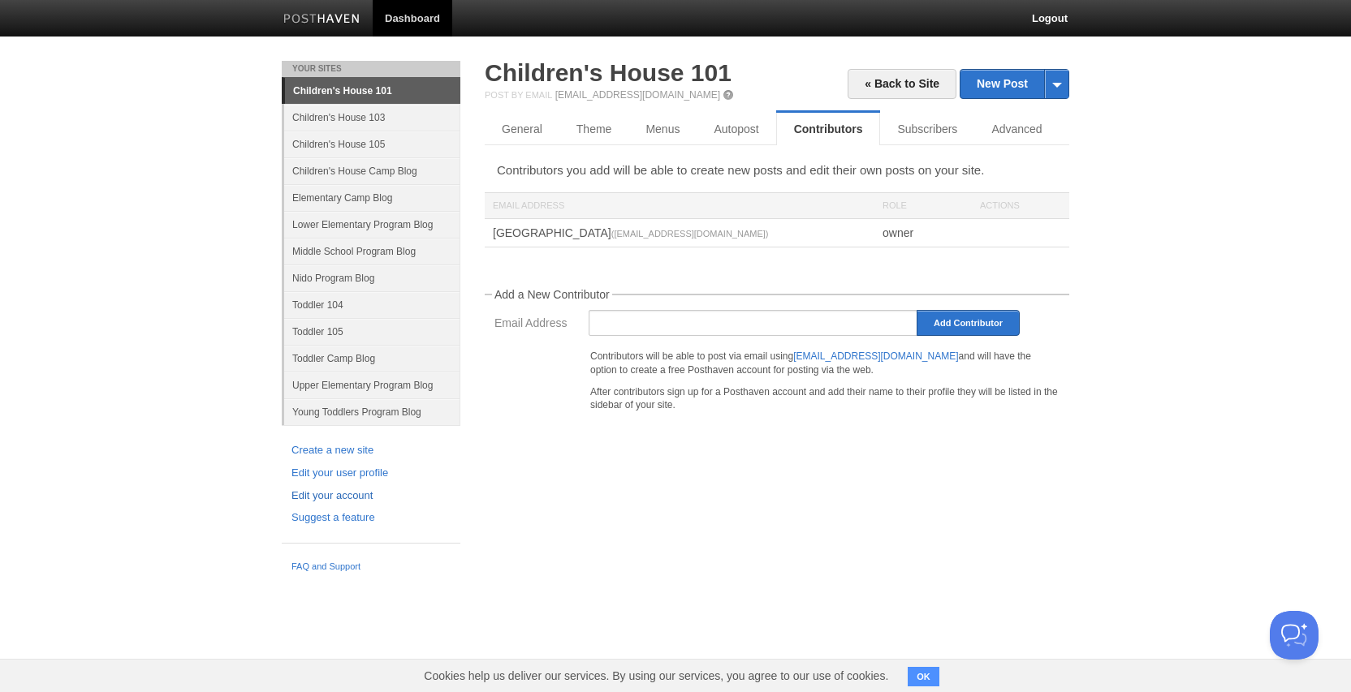
click at [353, 494] on link "Edit your account" at bounding box center [370, 496] width 159 height 17
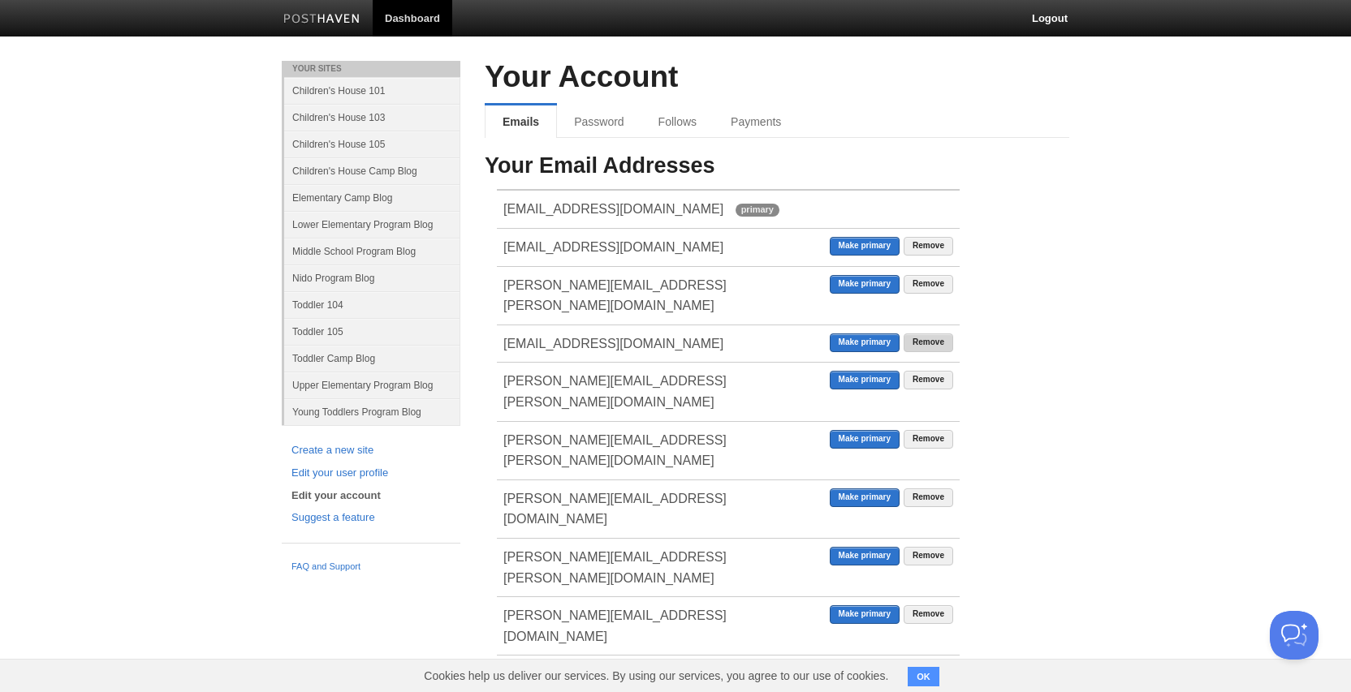
click at [927, 334] on link "Remove" at bounding box center [929, 343] width 50 height 19
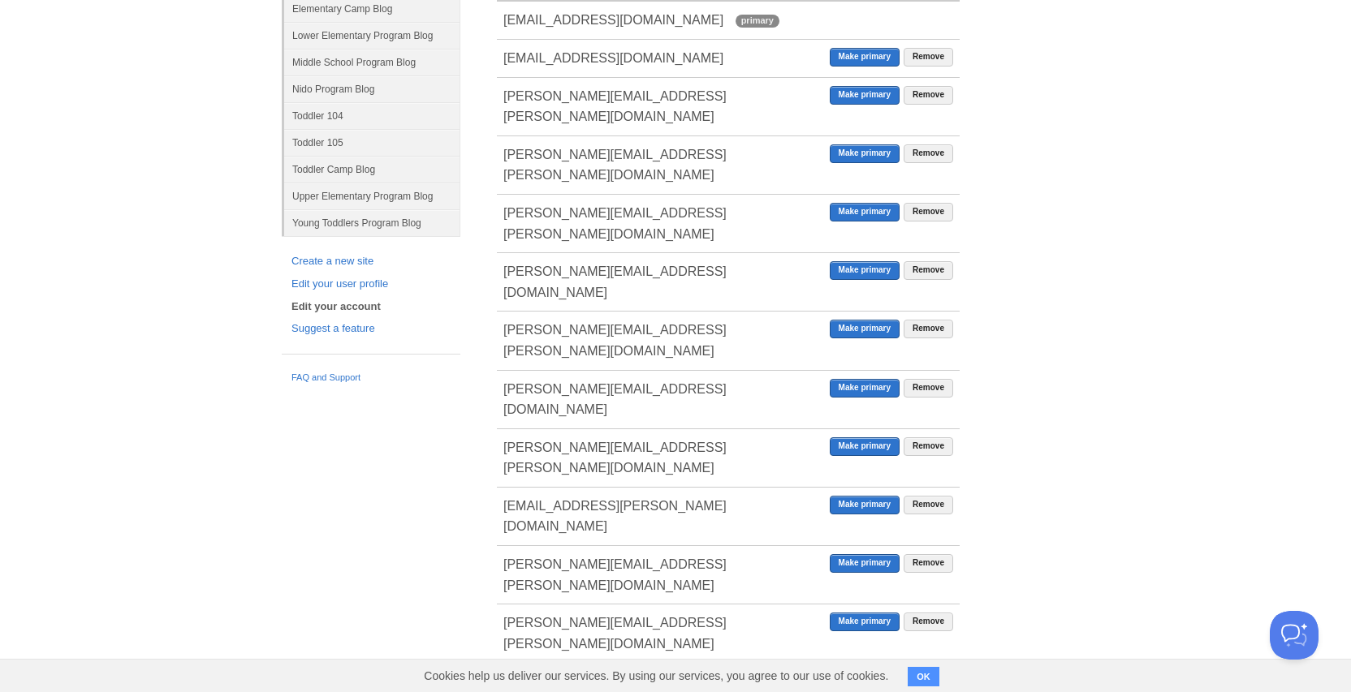
scroll to position [191, 0]
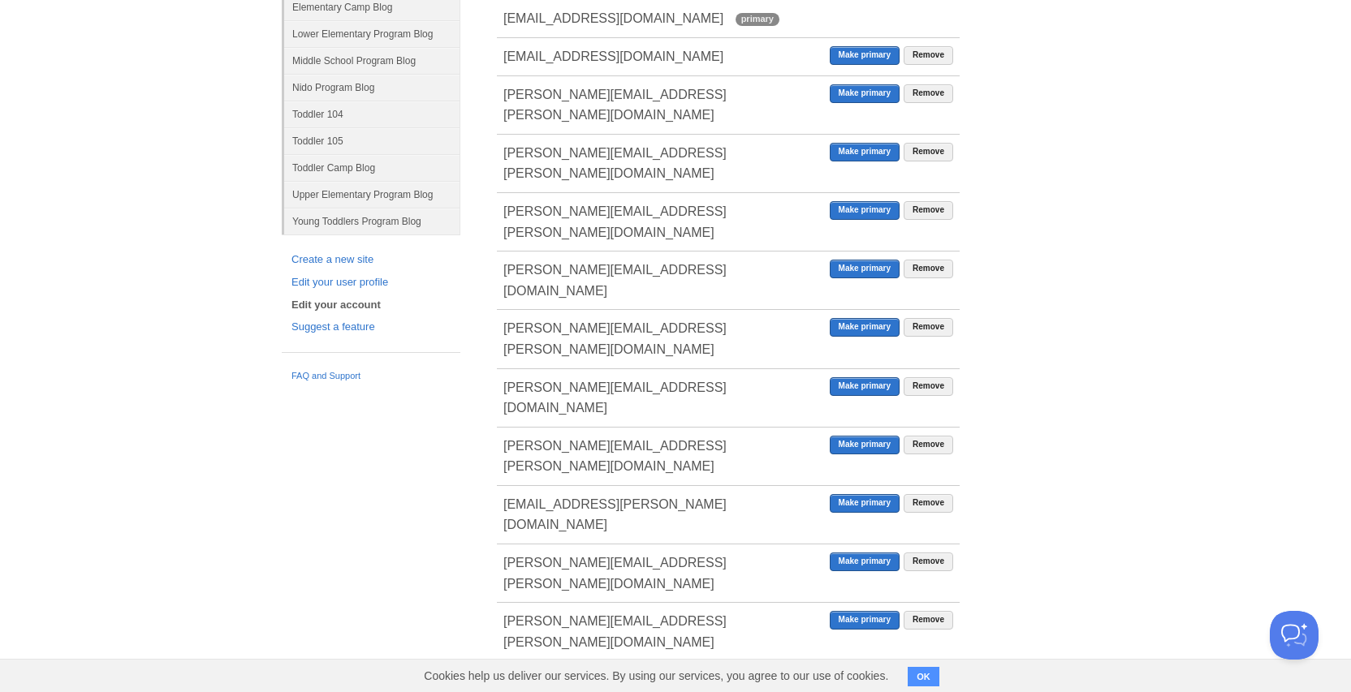
click at [932, 670] on link "Remove" at bounding box center [929, 679] width 50 height 19
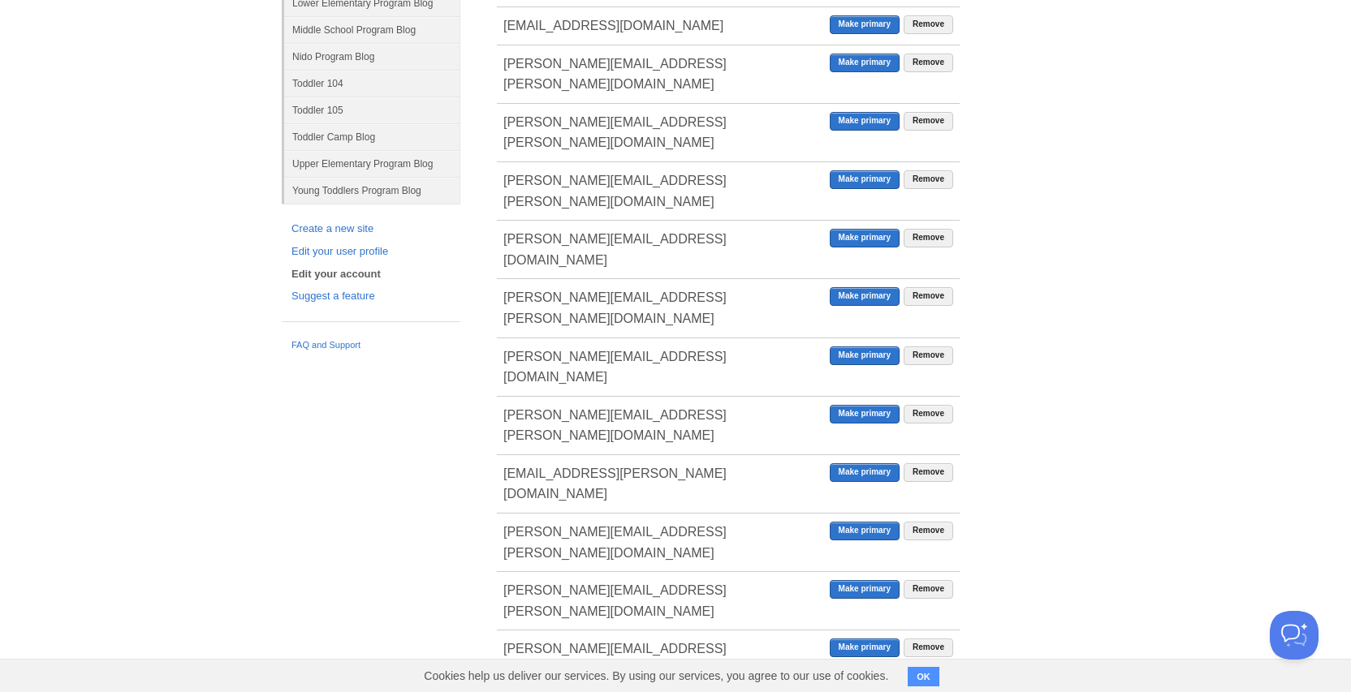
scroll to position [220, 0]
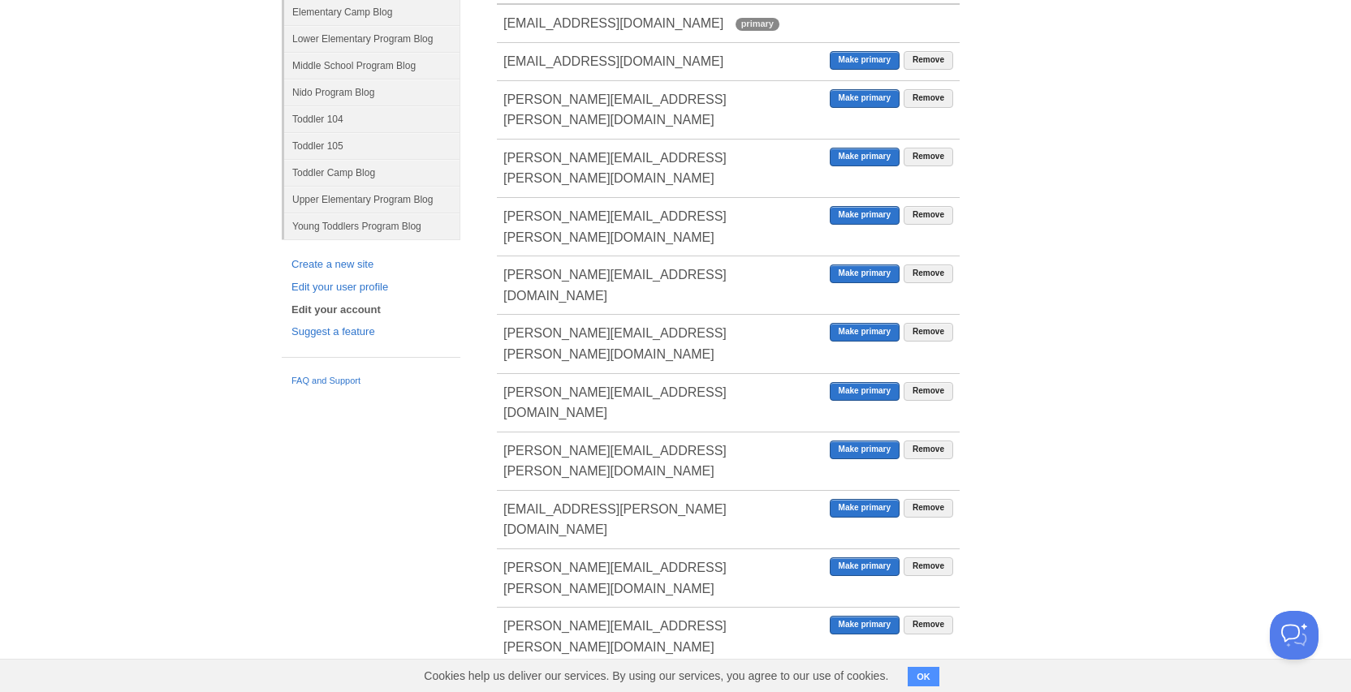
scroll to position [192, 0]
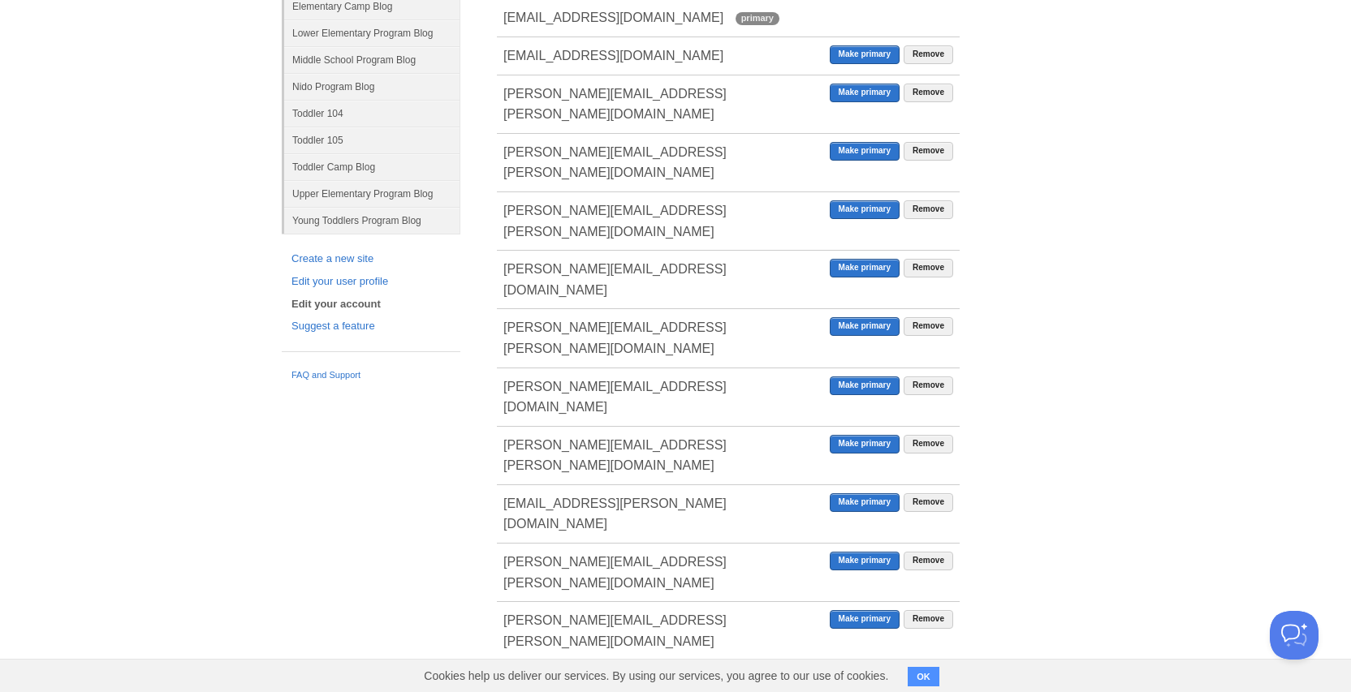
type input "[PERSON_NAME][EMAIL_ADDRESS][PERSON_NAME][DOMAIN_NAME]"
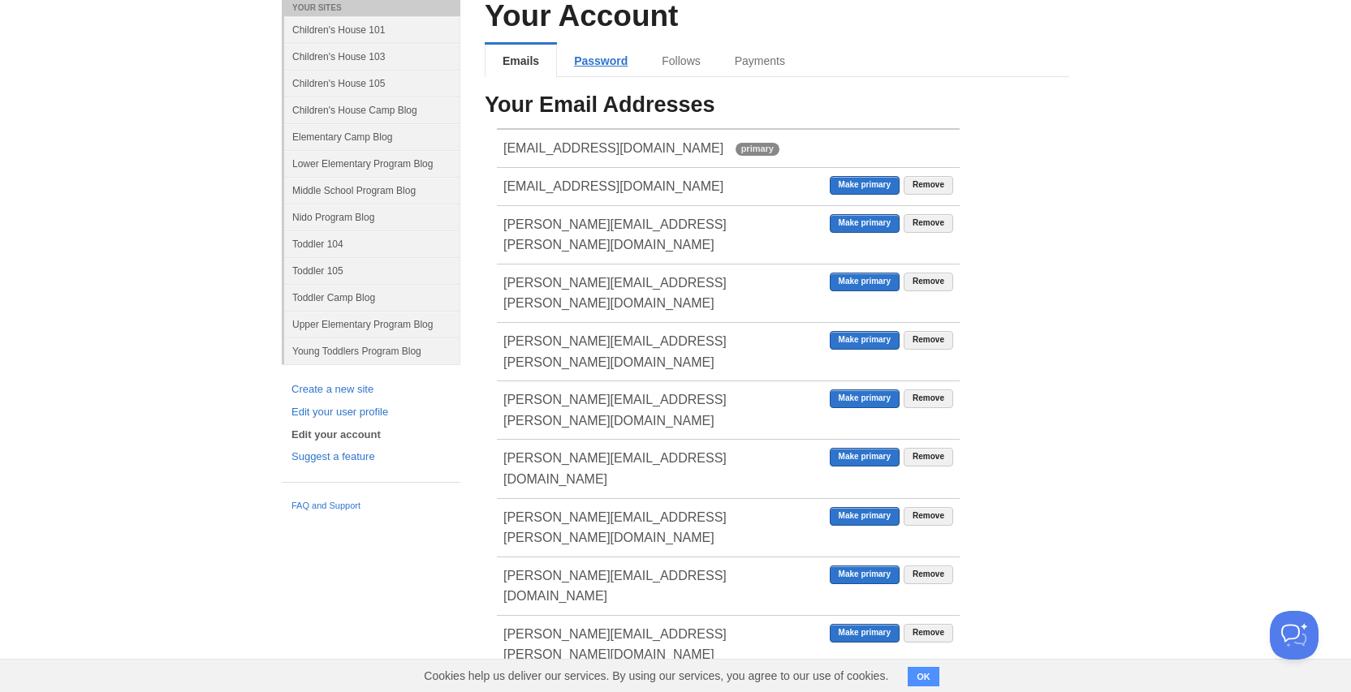
click at [609, 58] on link "Password" at bounding box center [601, 61] width 88 height 32
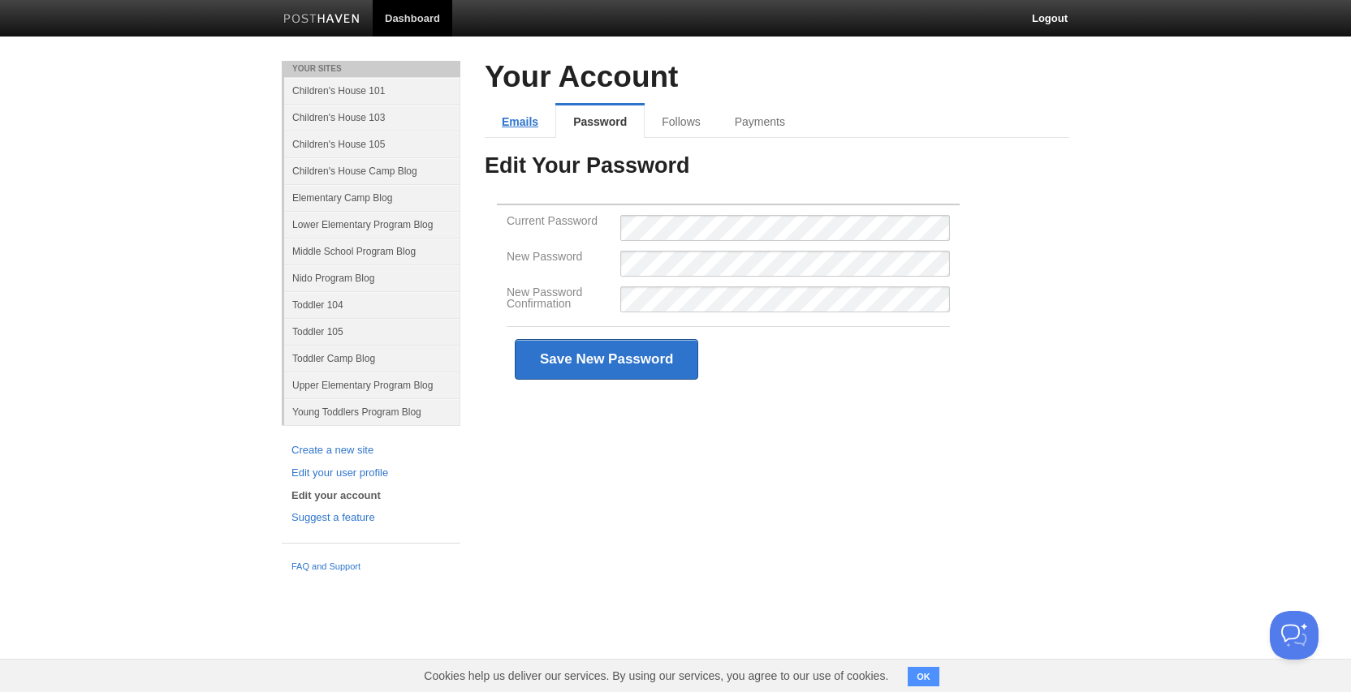
click at [507, 123] on link "Emails" at bounding box center [520, 122] width 71 height 32
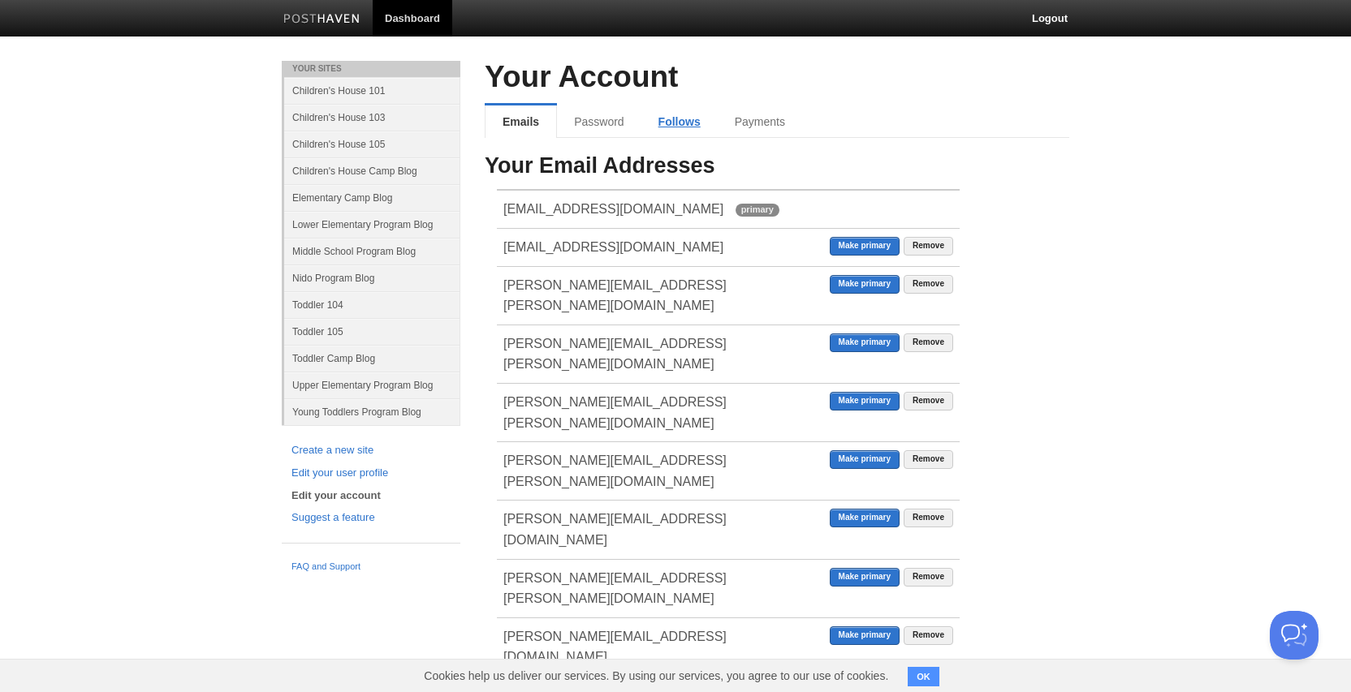
click at [688, 122] on link "Follows" at bounding box center [679, 122] width 76 height 32
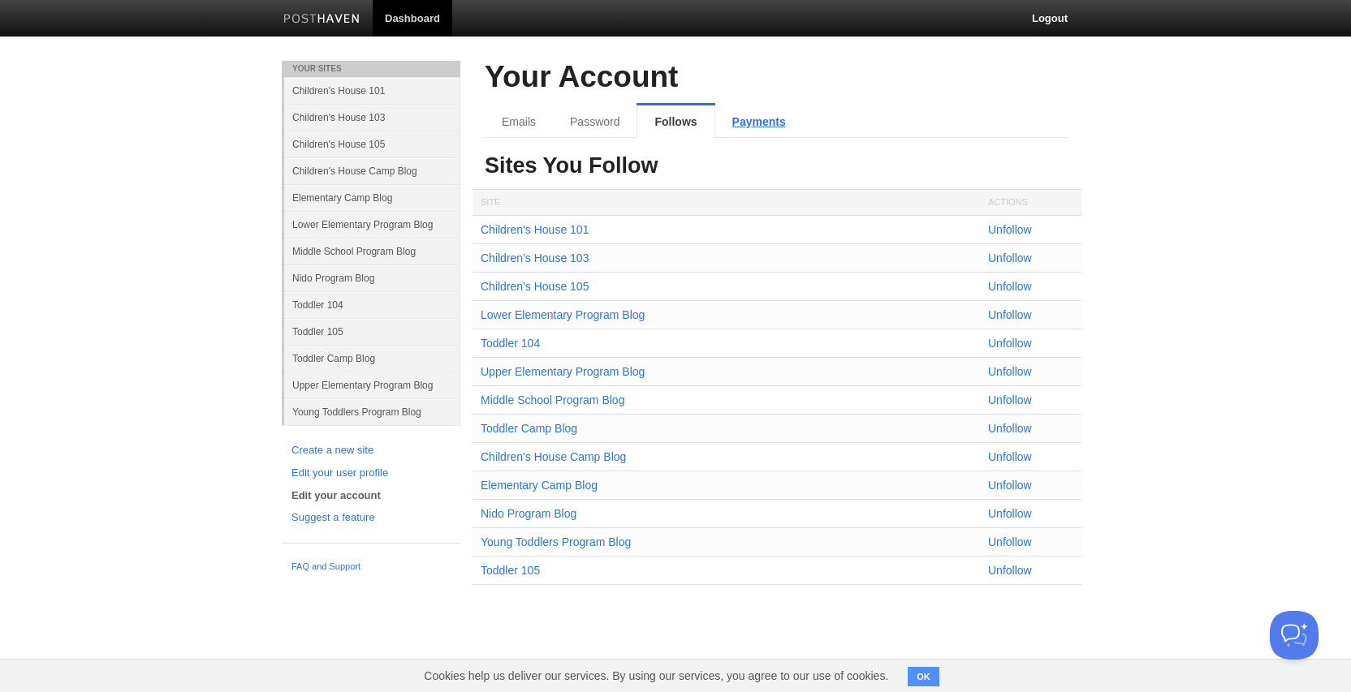
click at [763, 113] on link "Payments" at bounding box center [759, 122] width 88 height 32
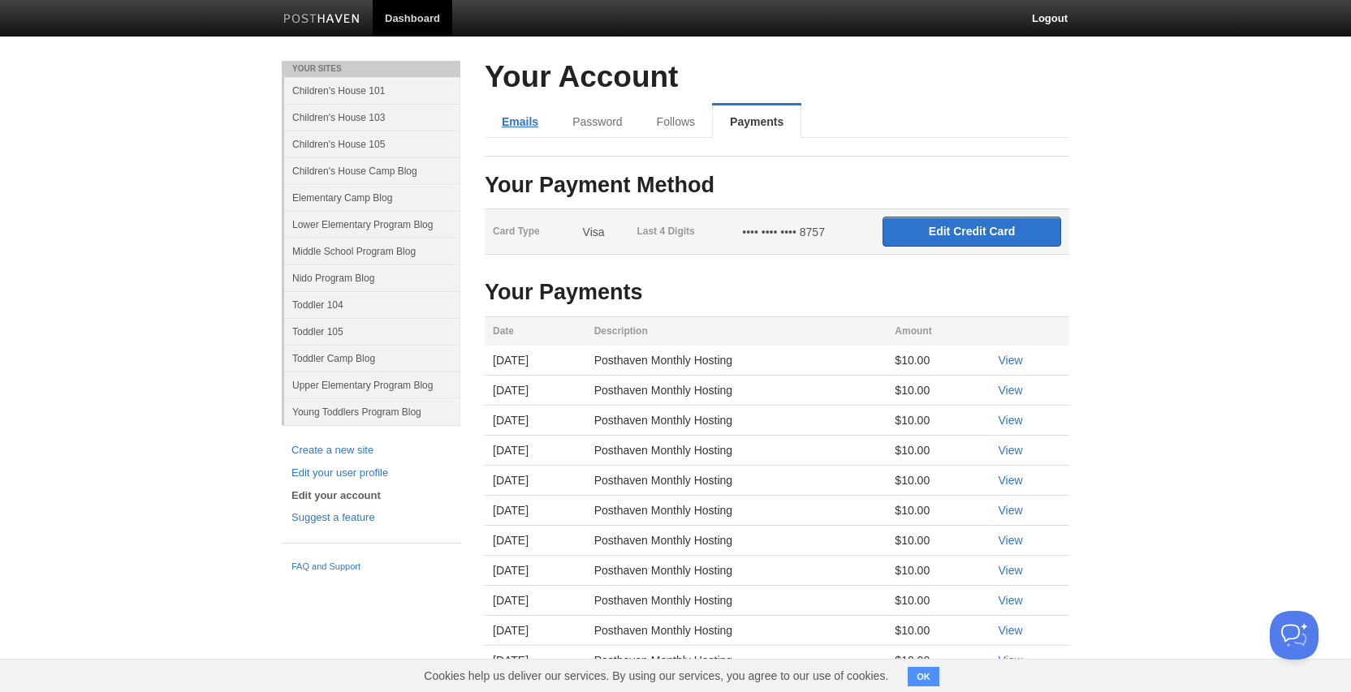
click at [518, 118] on link "Emails" at bounding box center [520, 122] width 71 height 32
